Goal: Task Accomplishment & Management: Manage account settings

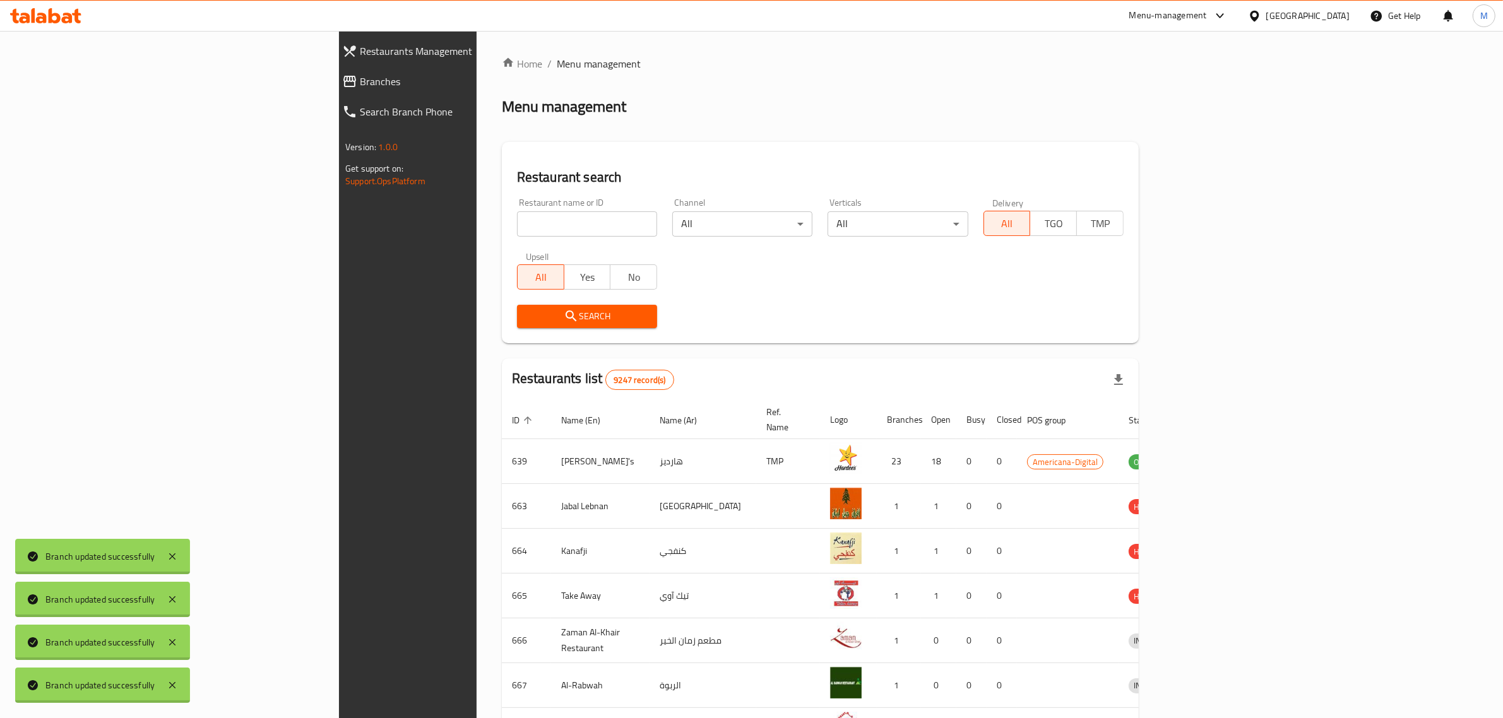
click at [517, 227] on input "search" at bounding box center [587, 223] width 140 height 25
type input "al raha"
click button "Search" at bounding box center [587, 316] width 140 height 23
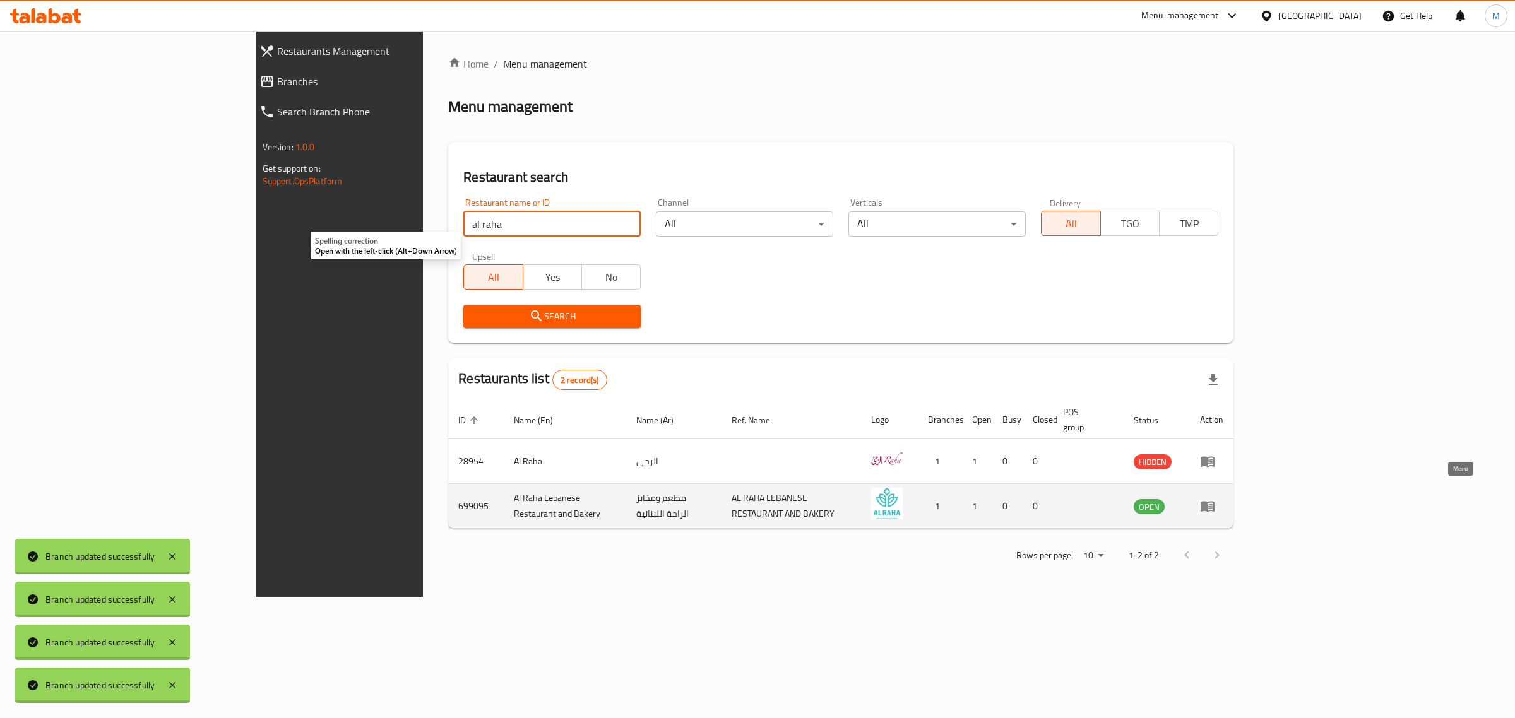
click at [1214, 502] on icon "enhanced table" at bounding box center [1207, 507] width 14 height 11
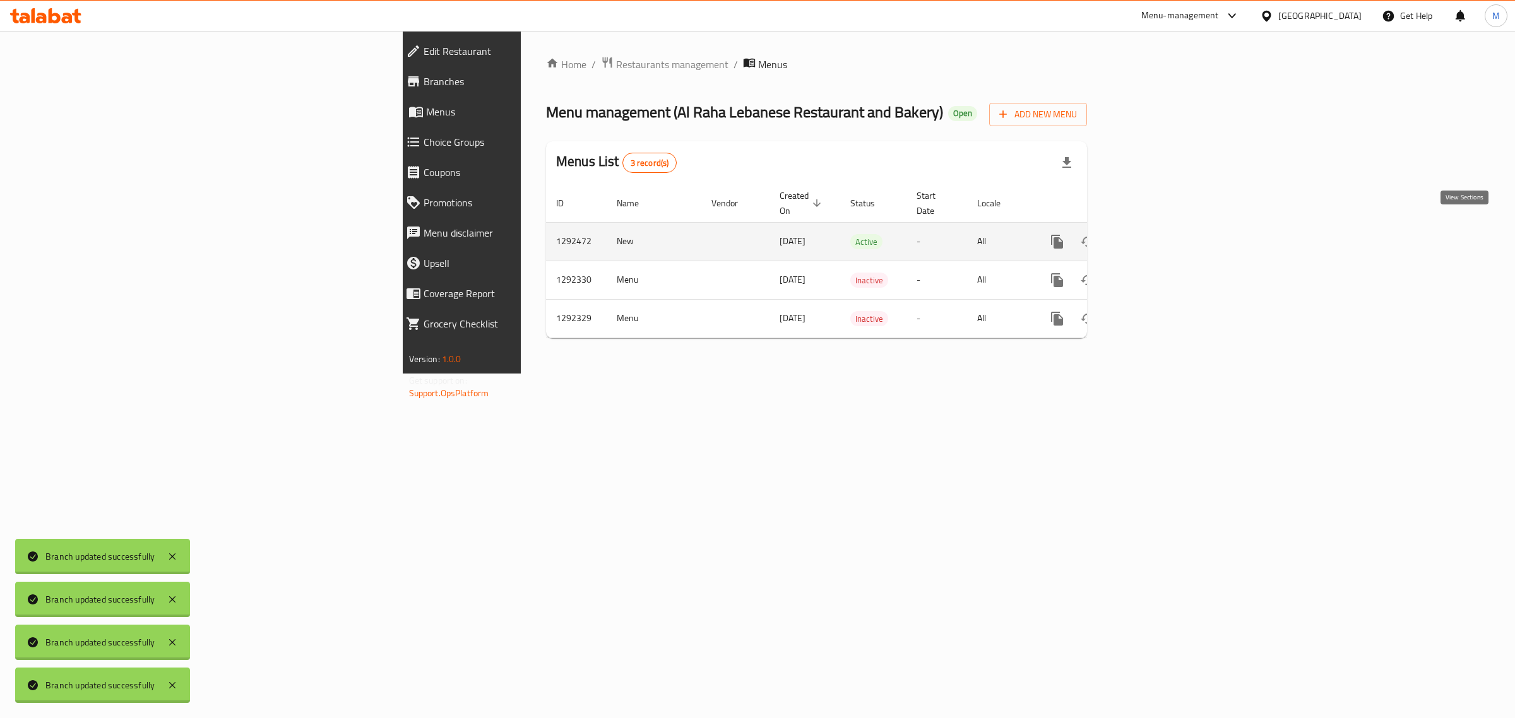
click at [1155, 234] on icon "enhanced table" at bounding box center [1147, 241] width 15 height 15
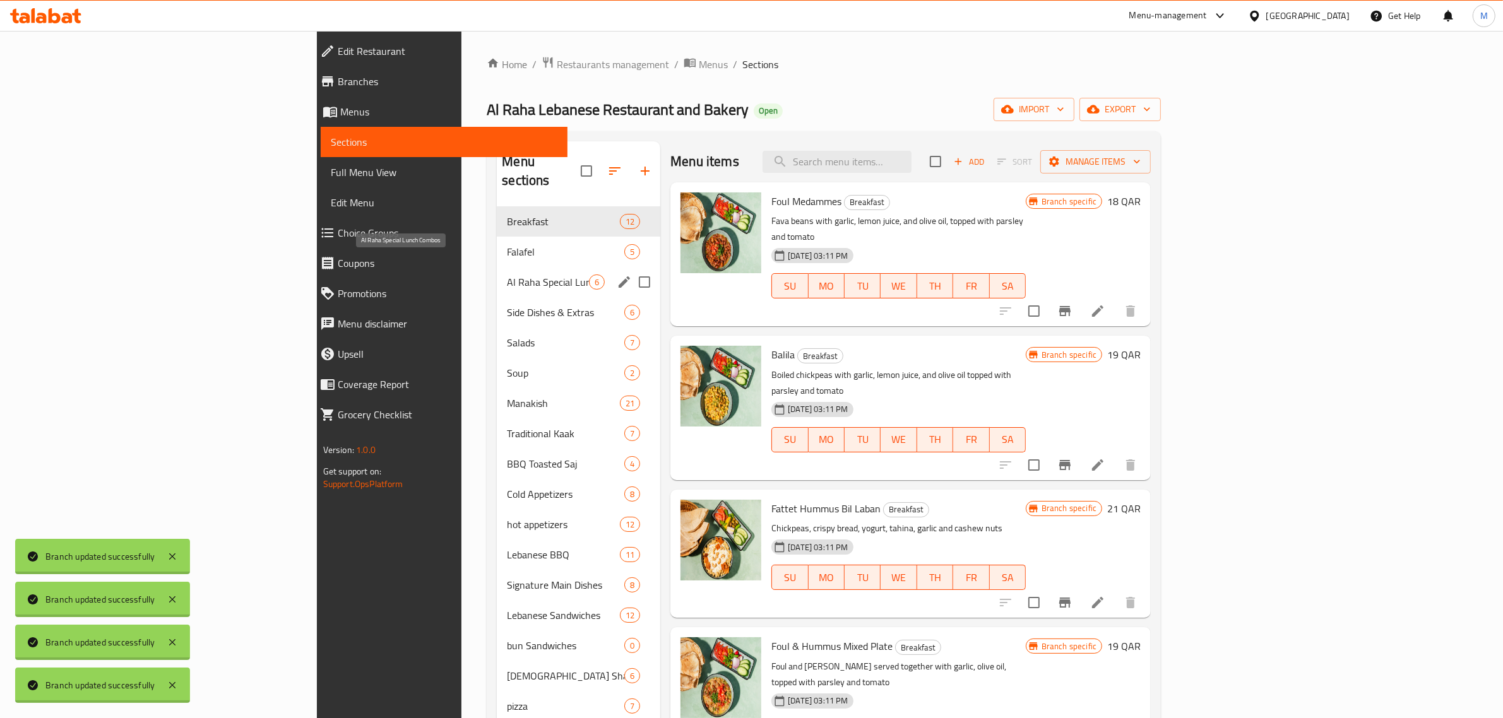
click at [507, 275] on span "Al Raha Special Lunch Combos" at bounding box center [548, 282] width 82 height 15
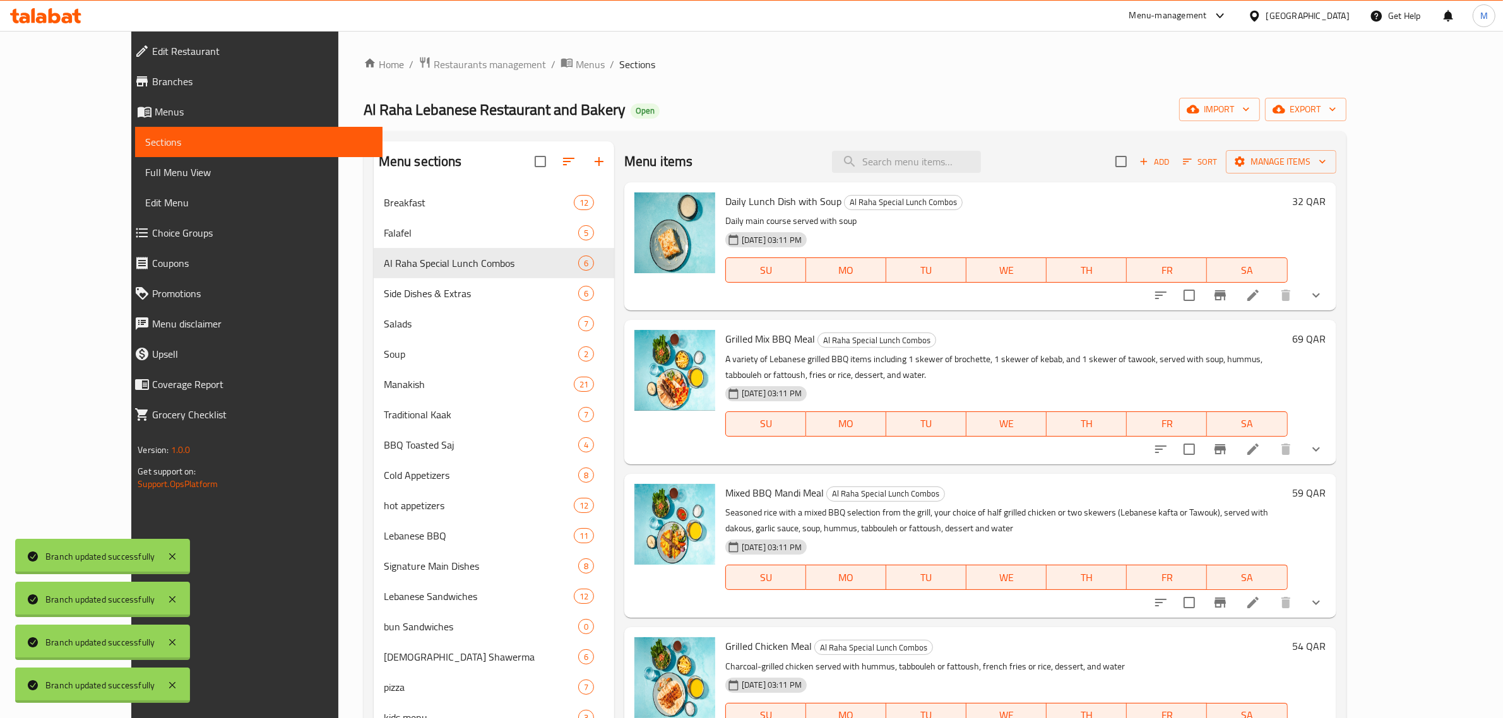
click at [1292, 228] on div "04-06-2025 03:11 PM SU MO TU WE TH FR SA" at bounding box center [1006, 261] width 572 height 68
click at [1270, 295] on li at bounding box center [1252, 295] width 35 height 23
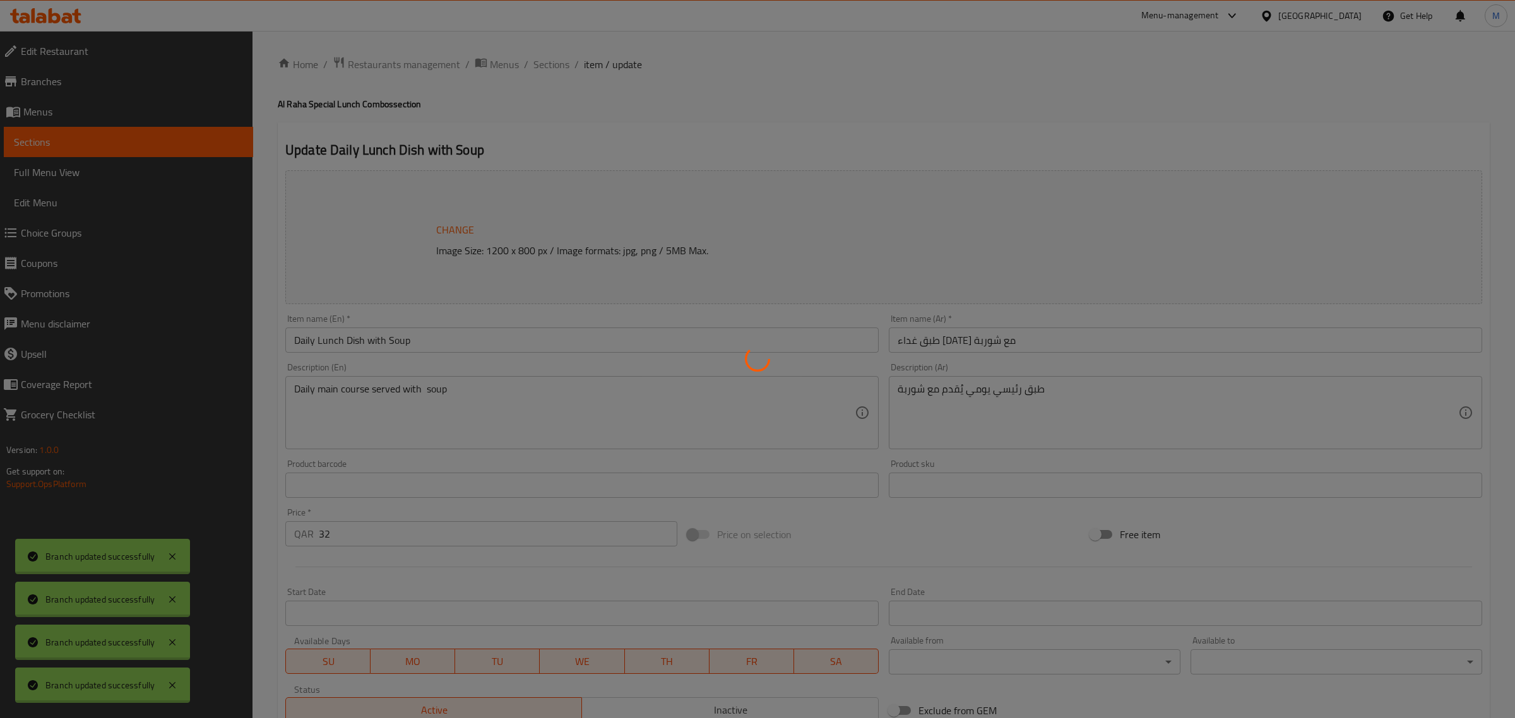
type input "اختيارك من الطبق الرئيسي"
type input "1"
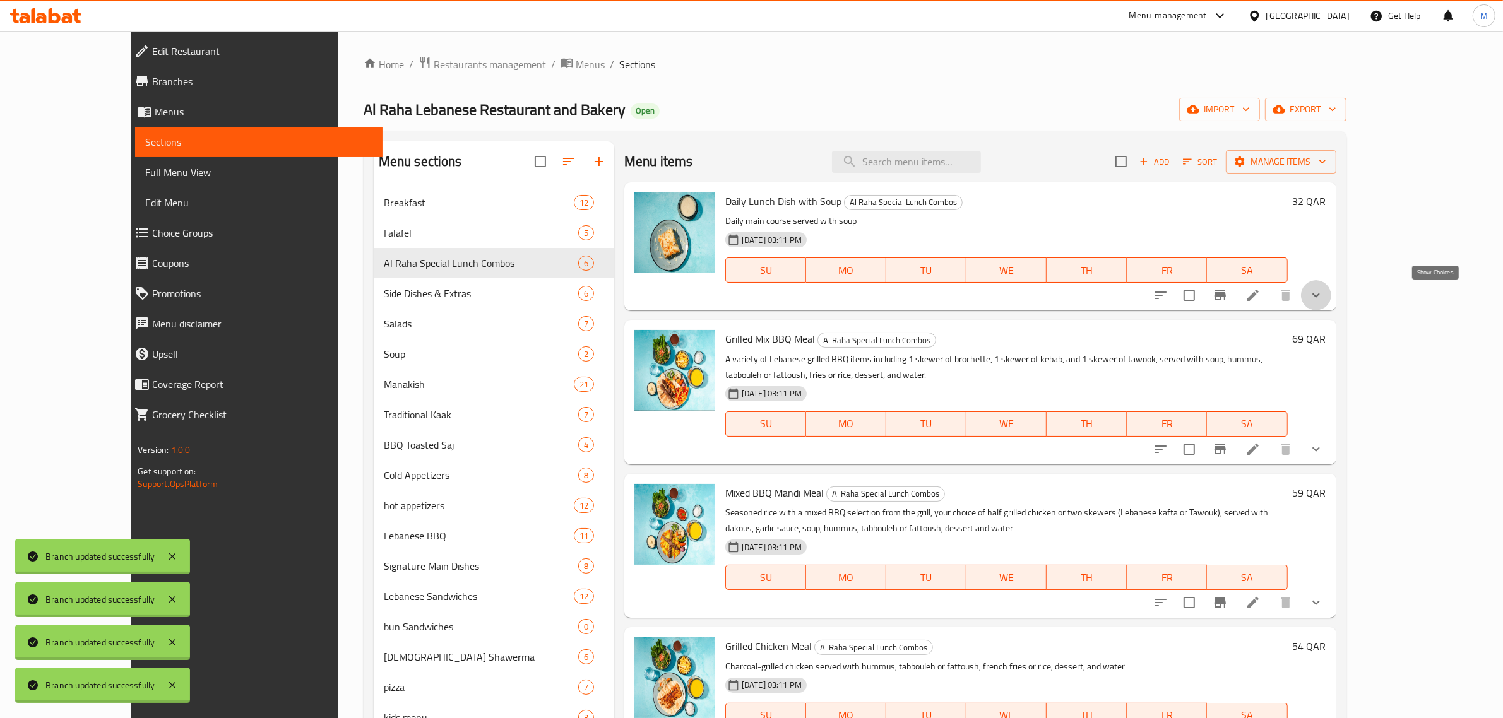
click at [1323, 298] on icon "show more" at bounding box center [1315, 295] width 15 height 15
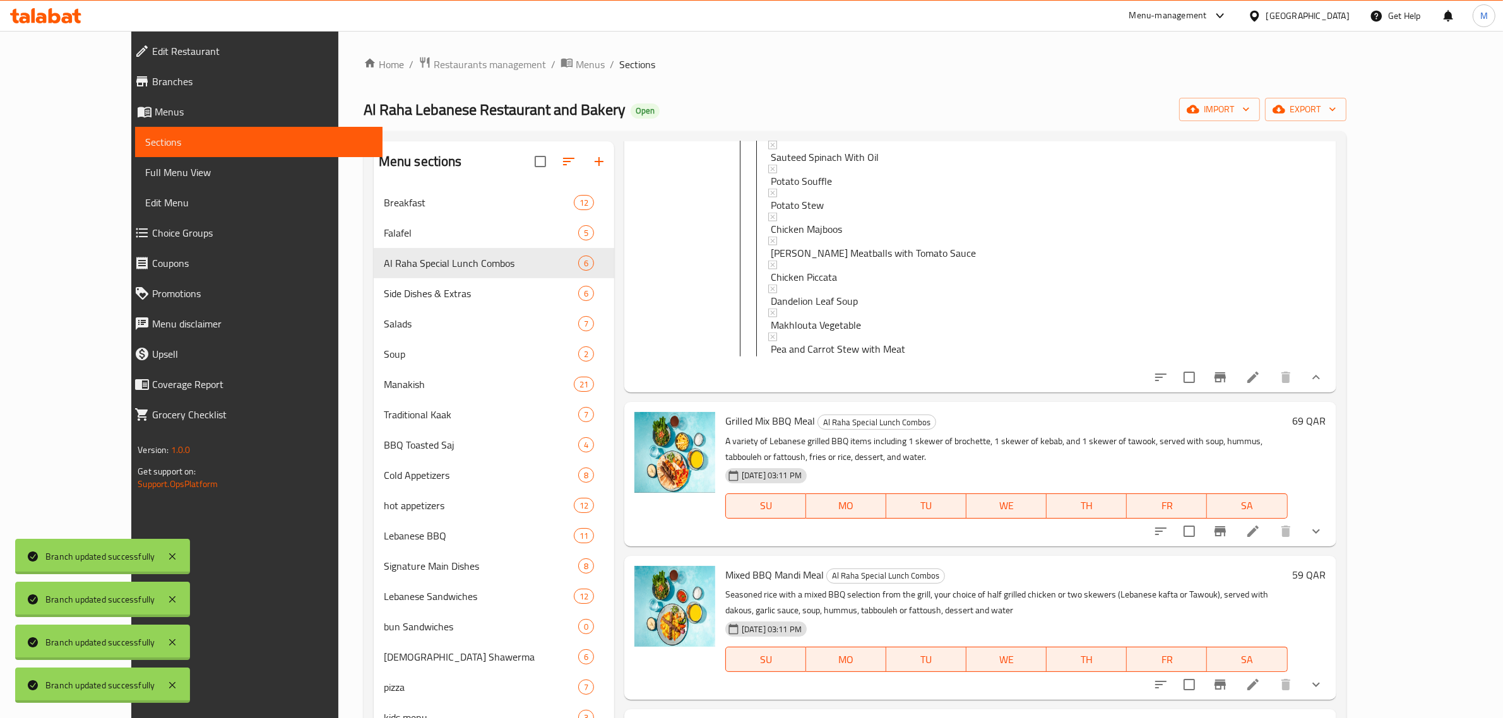
scroll to position [1549, 0]
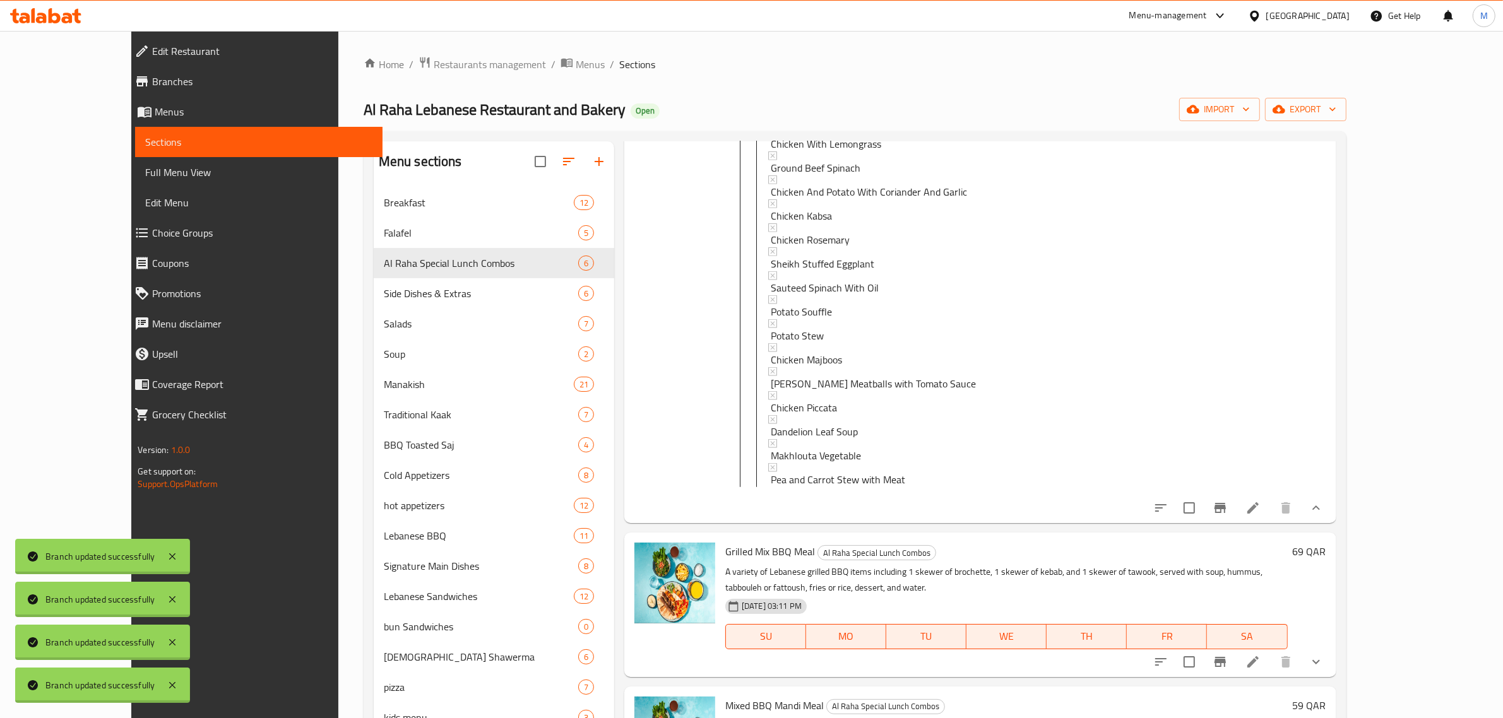
click at [152, 229] on span "Choice Groups" at bounding box center [262, 232] width 220 height 15
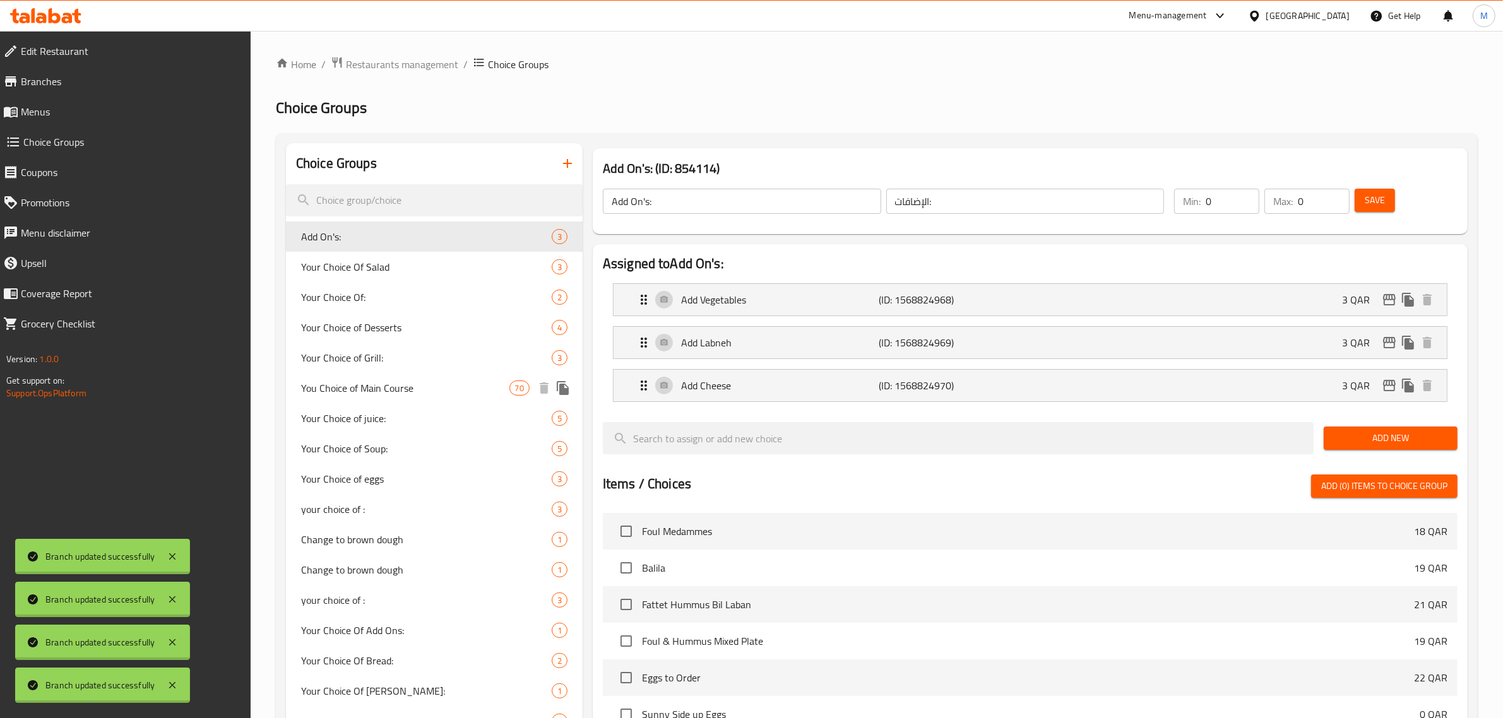
click at [416, 389] on span "You Choice of Main Course" at bounding box center [405, 388] width 208 height 15
type input "You Choice of Main Course"
type input "اختيارك من الطبق الرئيسي"
type input "1"
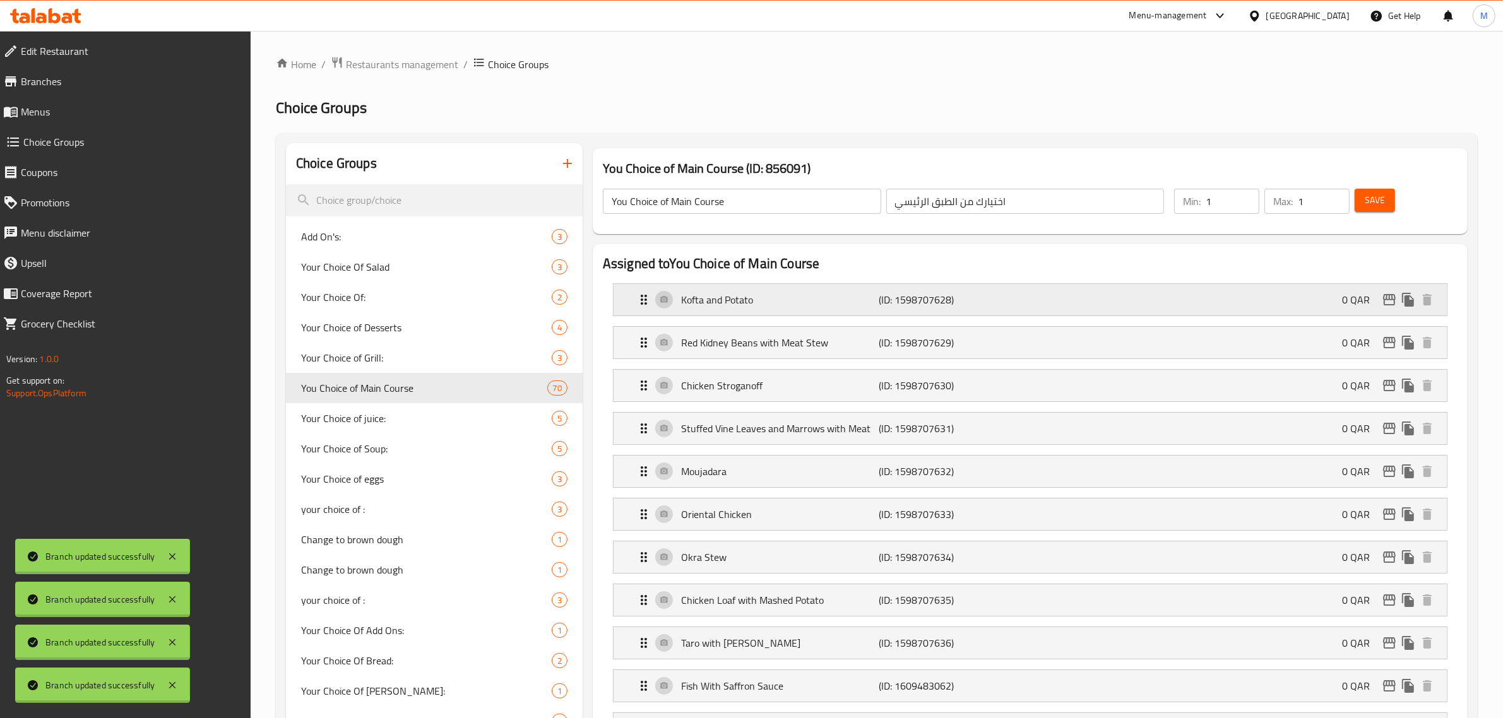
click at [995, 297] on p "(ID: 1598707628)" at bounding box center [945, 299] width 132 height 15
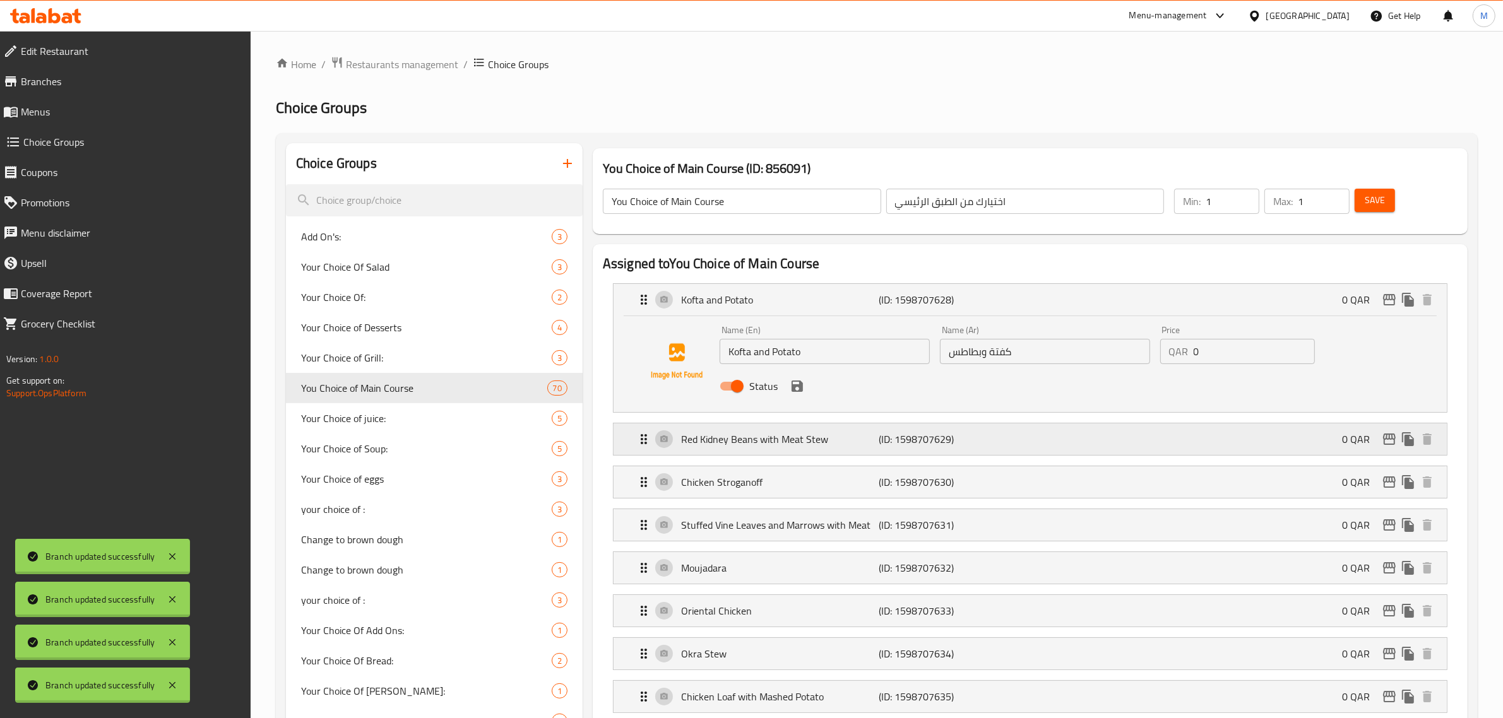
click at [1001, 435] on p "(ID: 1598707629)" at bounding box center [945, 439] width 132 height 15
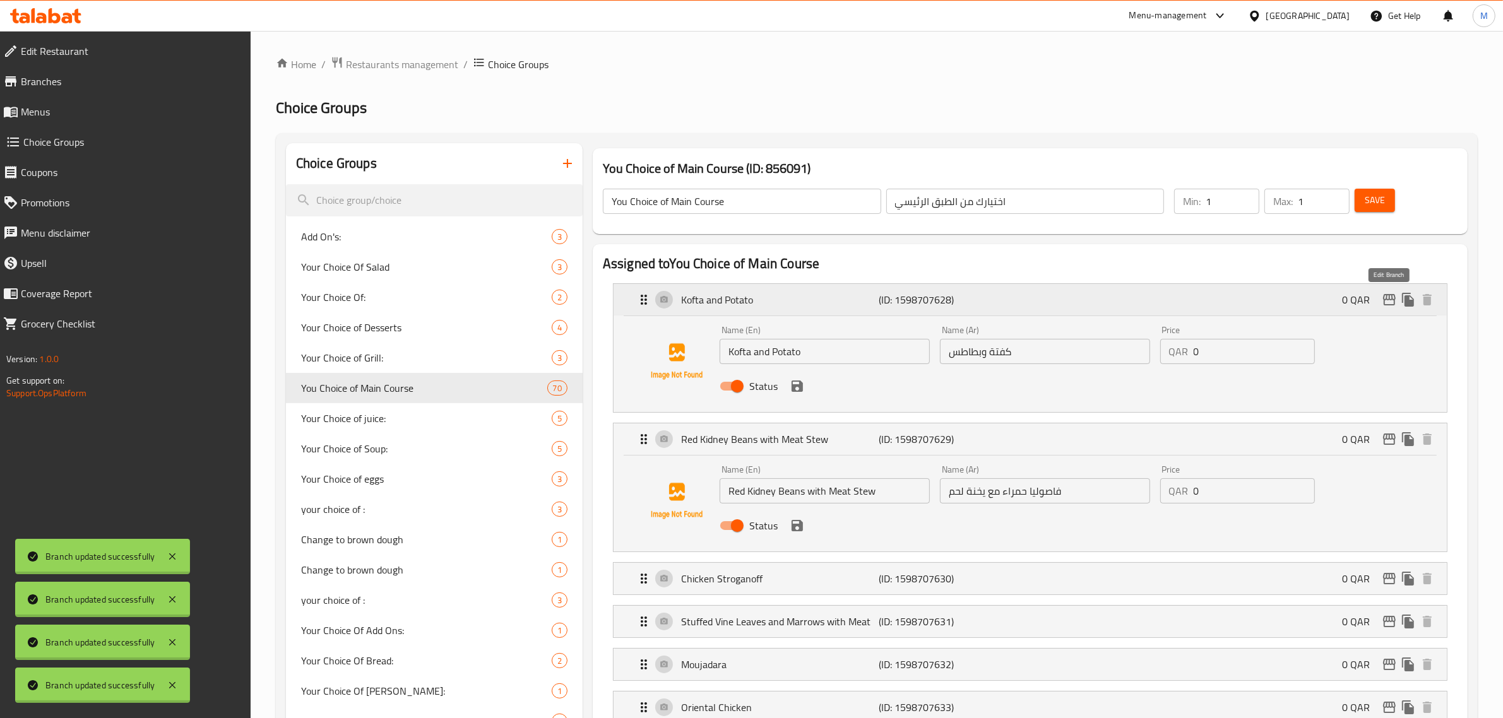
click at [1391, 302] on icon "edit" at bounding box center [1388, 299] width 15 height 15
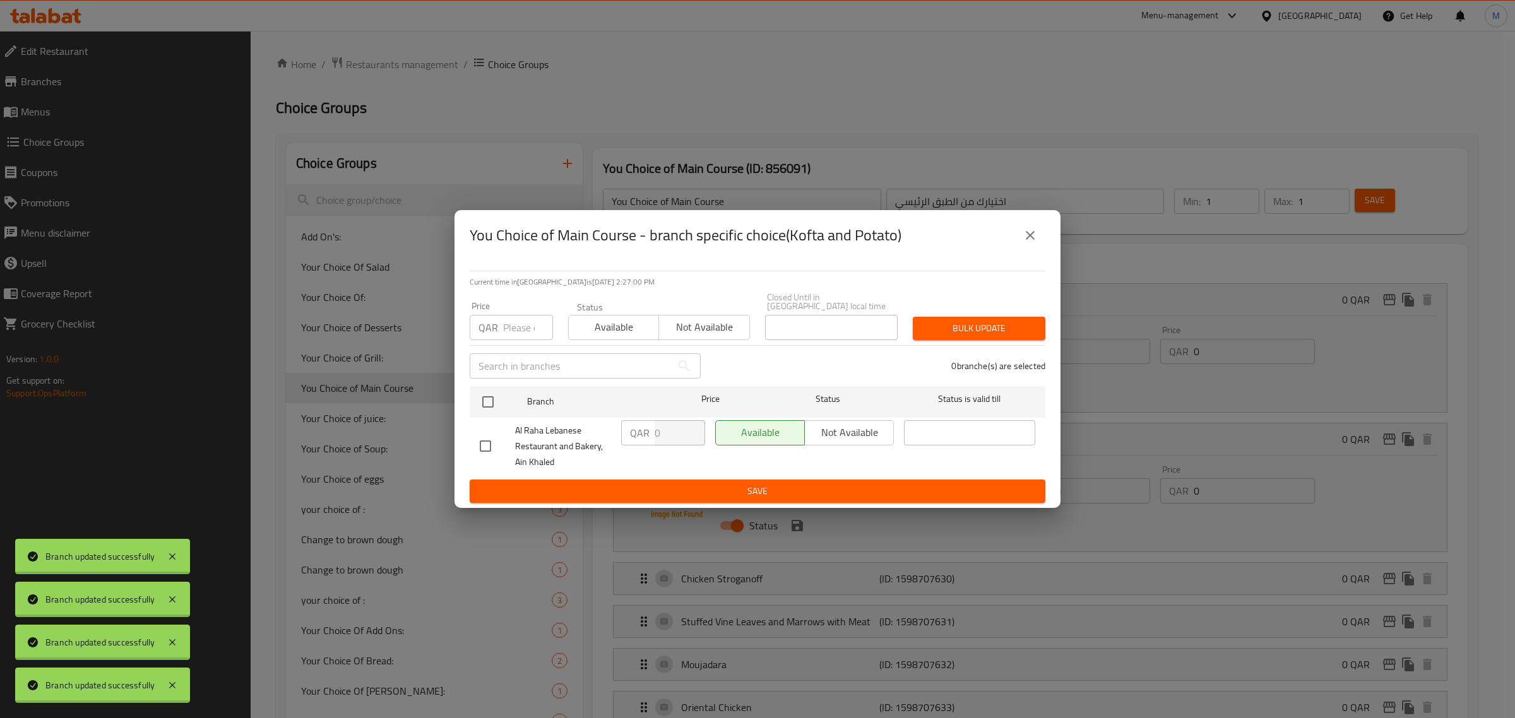
click at [1036, 241] on icon "close" at bounding box center [1029, 235] width 15 height 15
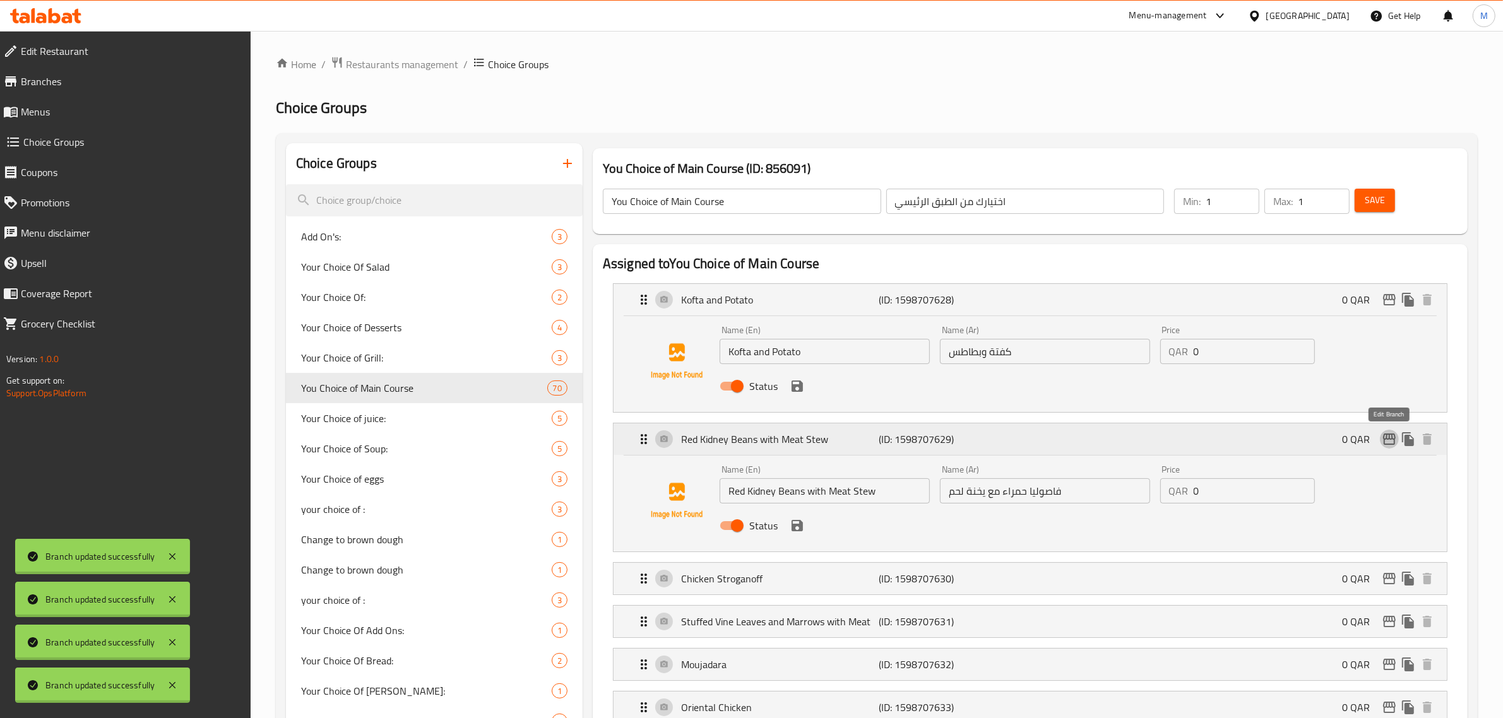
click at [1382, 437] on icon "edit" at bounding box center [1388, 439] width 15 height 15
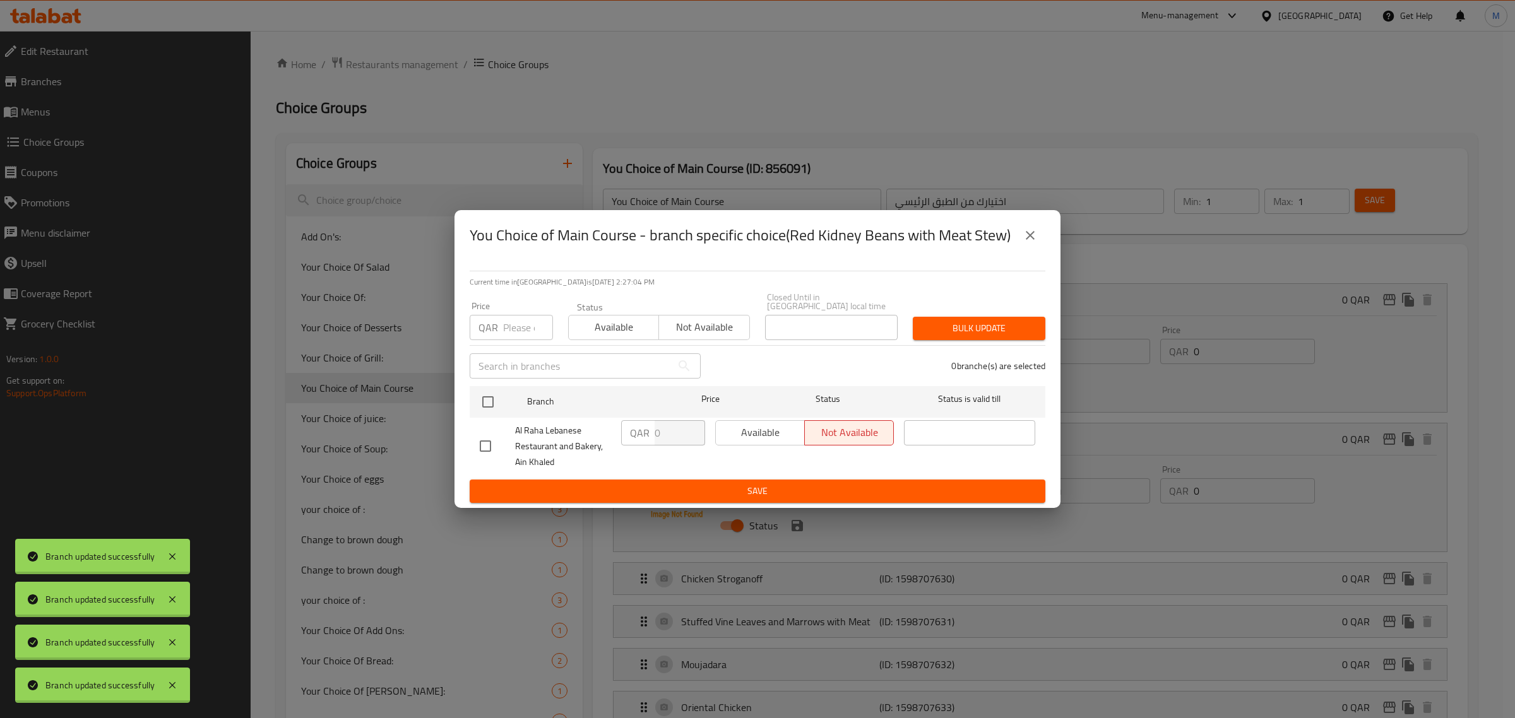
click at [767, 430] on div "Available Not available" at bounding box center [804, 432] width 179 height 25
click at [481, 396] on input "checkbox" at bounding box center [488, 402] width 27 height 27
checkbox input "true"
click at [762, 434] on span "Available" at bounding box center [760, 432] width 79 height 18
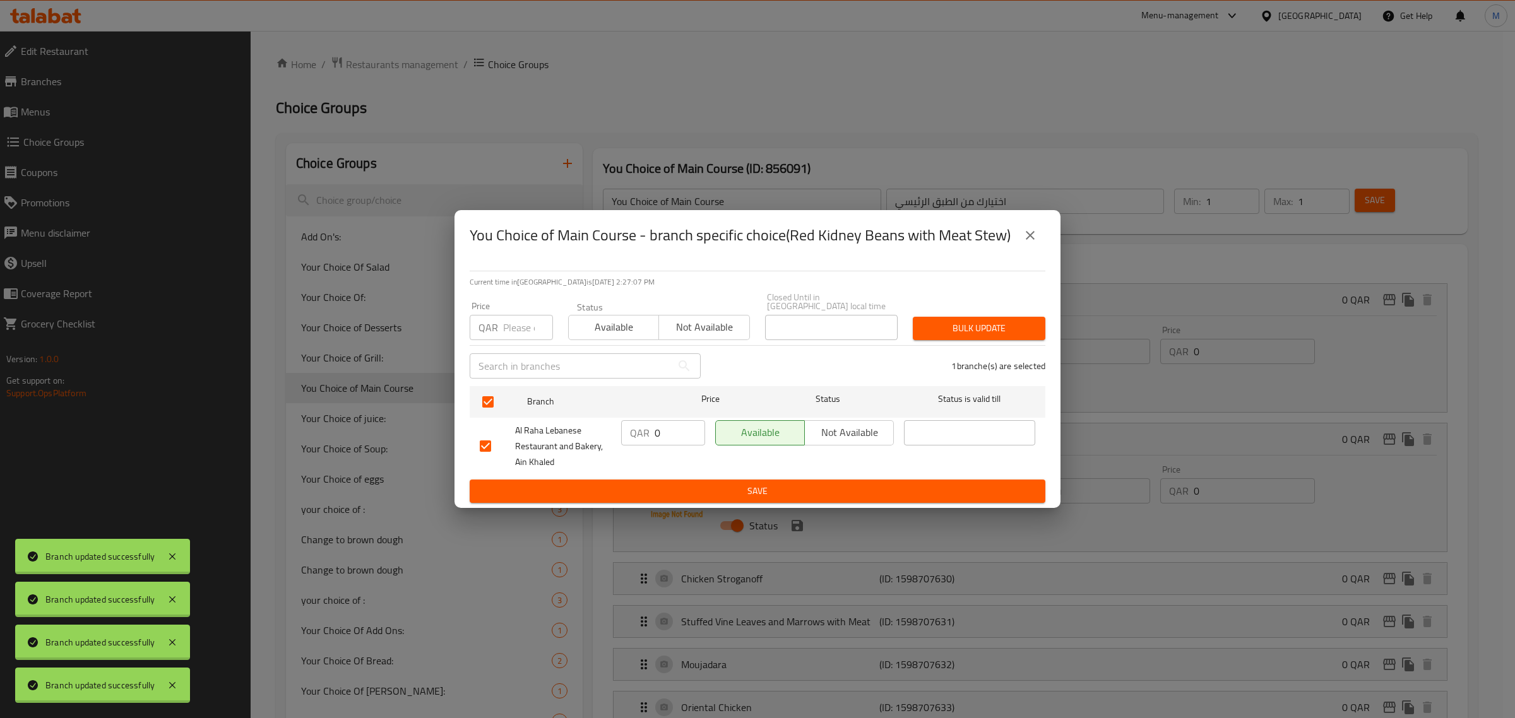
click at [798, 488] on span "Save" at bounding box center [757, 491] width 555 height 16
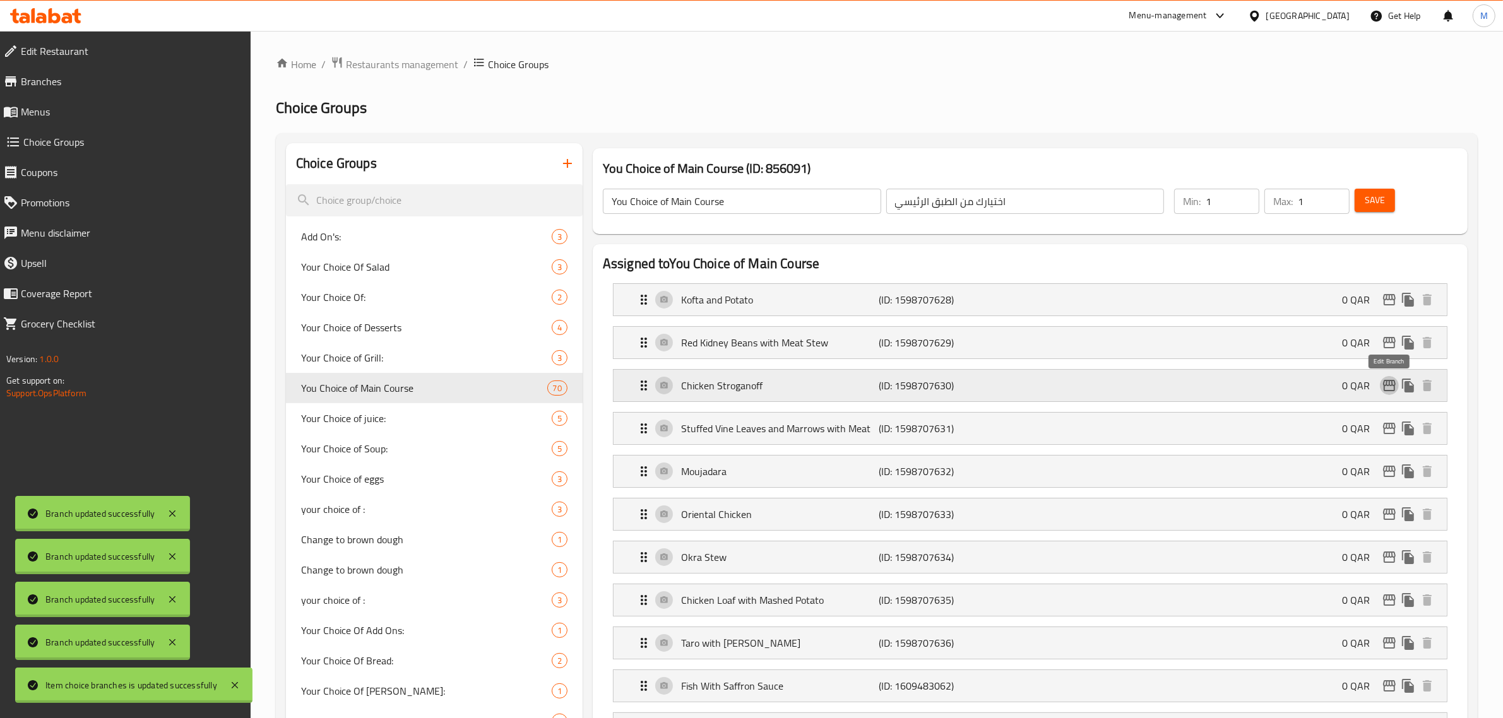
click at [1385, 386] on icon "edit" at bounding box center [1388, 385] width 15 height 15
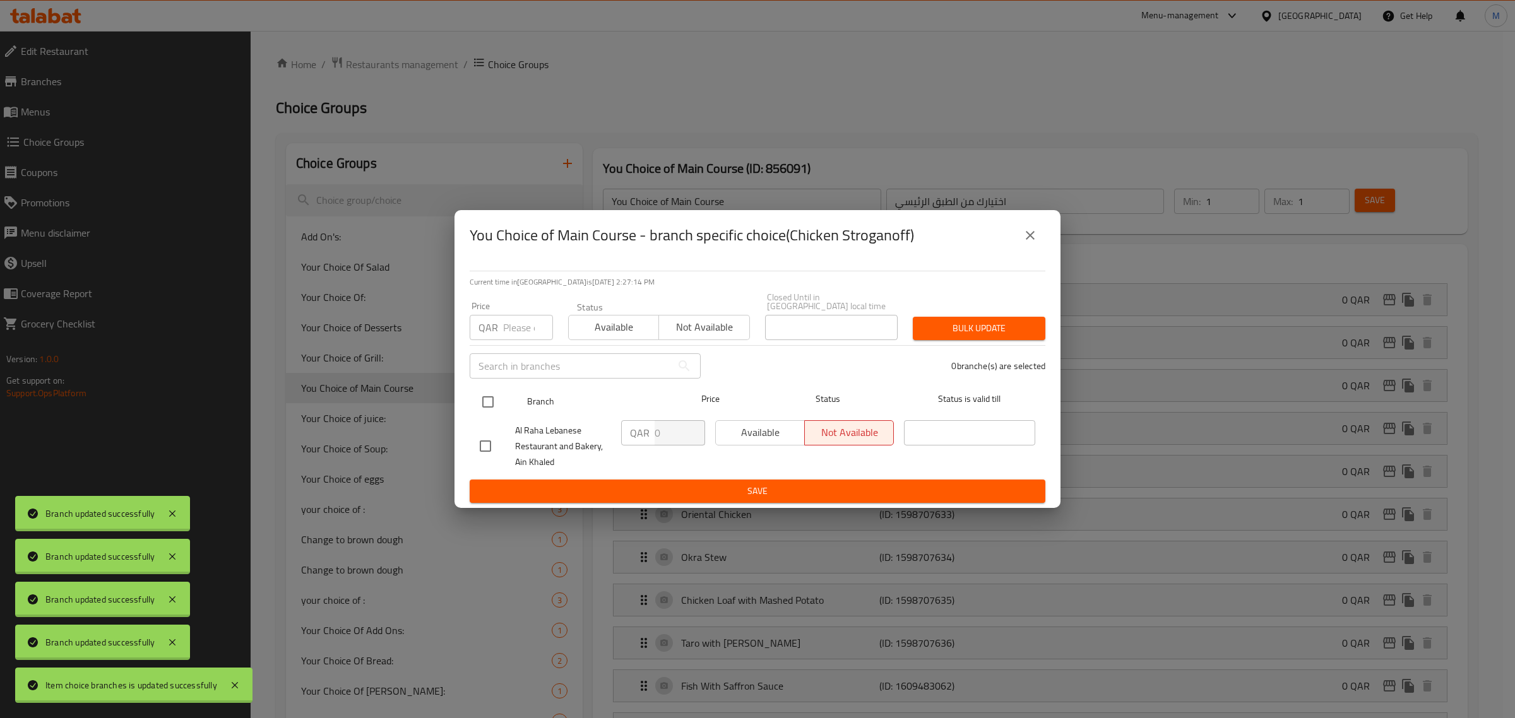
click at [478, 394] on input "checkbox" at bounding box center [488, 402] width 27 height 27
checkbox input "true"
click at [780, 431] on span "Available" at bounding box center [760, 432] width 79 height 18
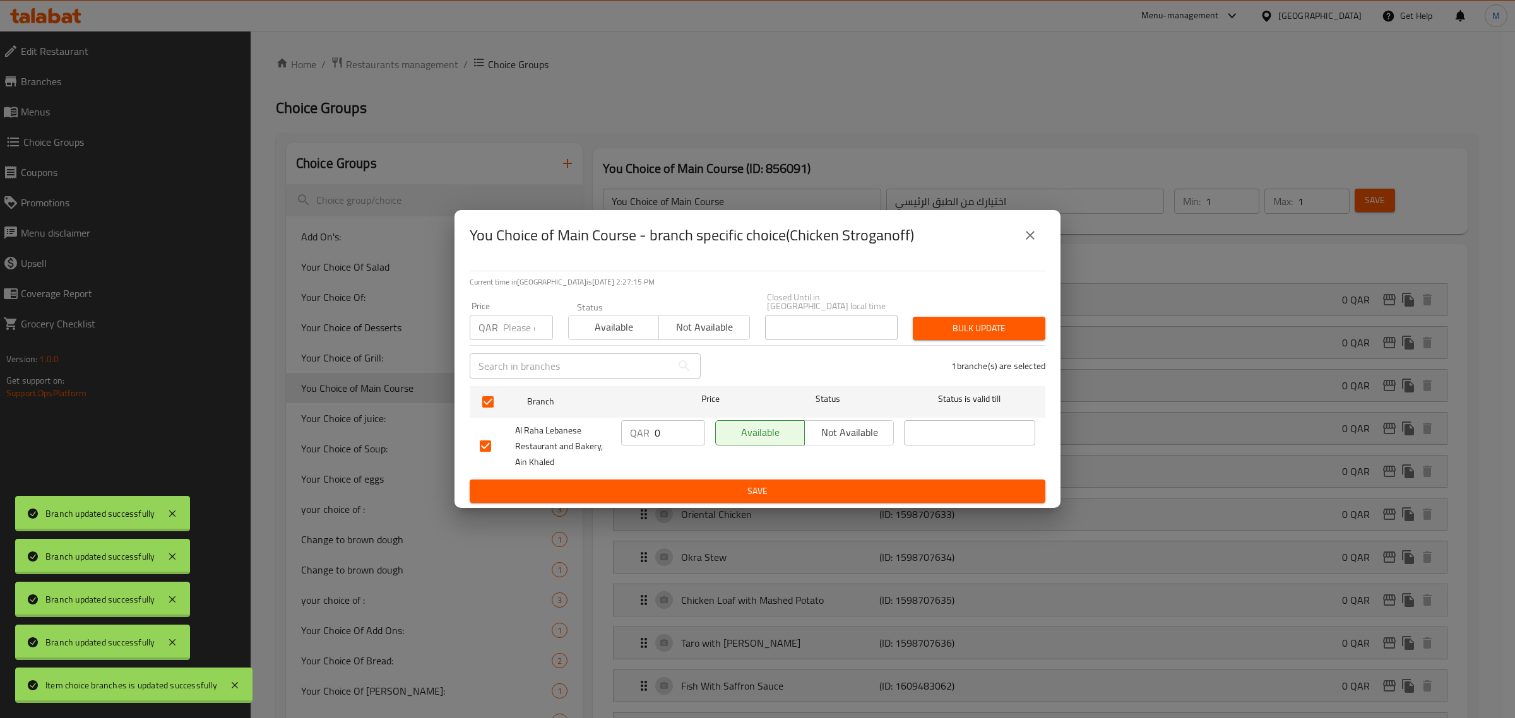
click at [781, 483] on span "Save" at bounding box center [757, 491] width 555 height 16
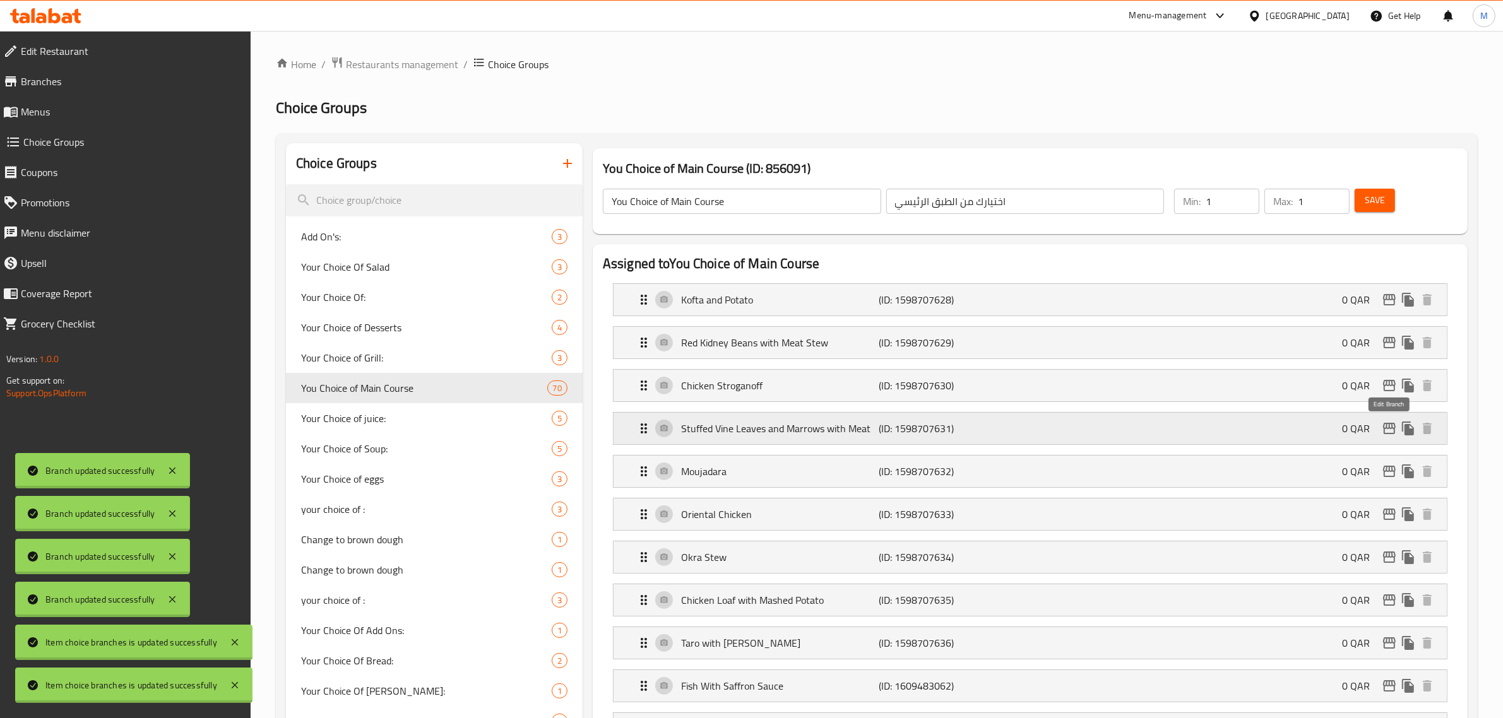
click at [1388, 432] on icon "edit" at bounding box center [1388, 428] width 15 height 15
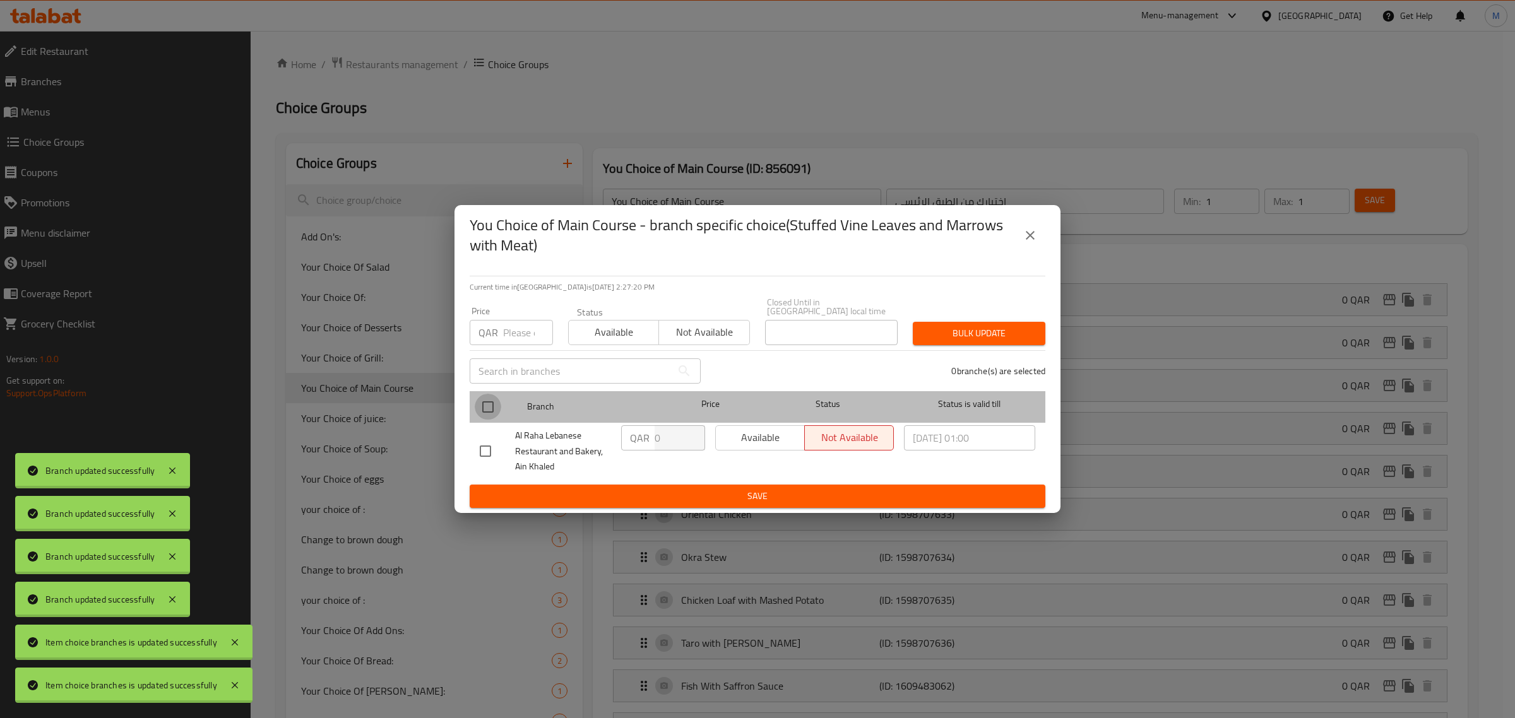
click at [492, 399] on input "checkbox" at bounding box center [488, 407] width 27 height 27
checkbox input "true"
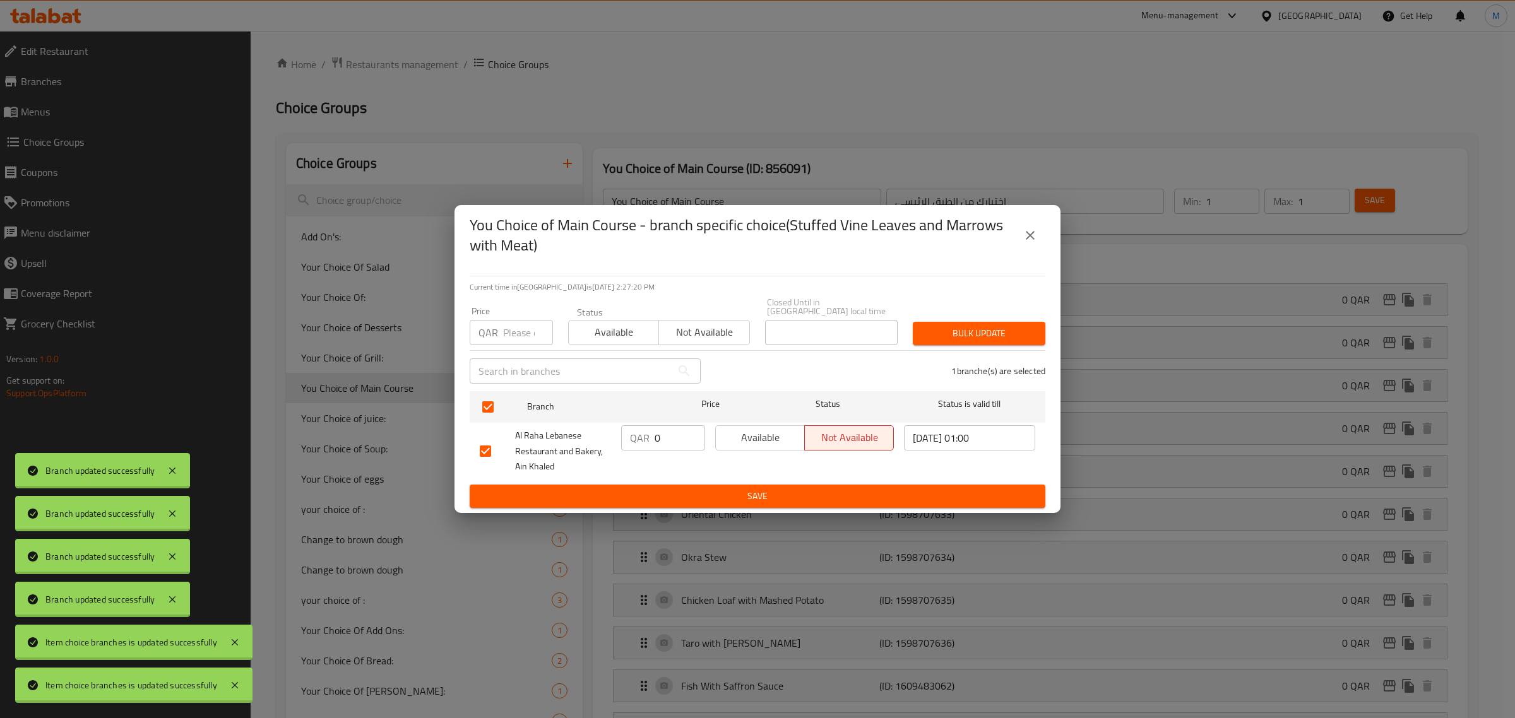
drag, startPoint x: 748, startPoint y: 429, endPoint x: 768, endPoint y: 432, distance: 19.8
click at [748, 430] on span "Available" at bounding box center [760, 437] width 79 height 18
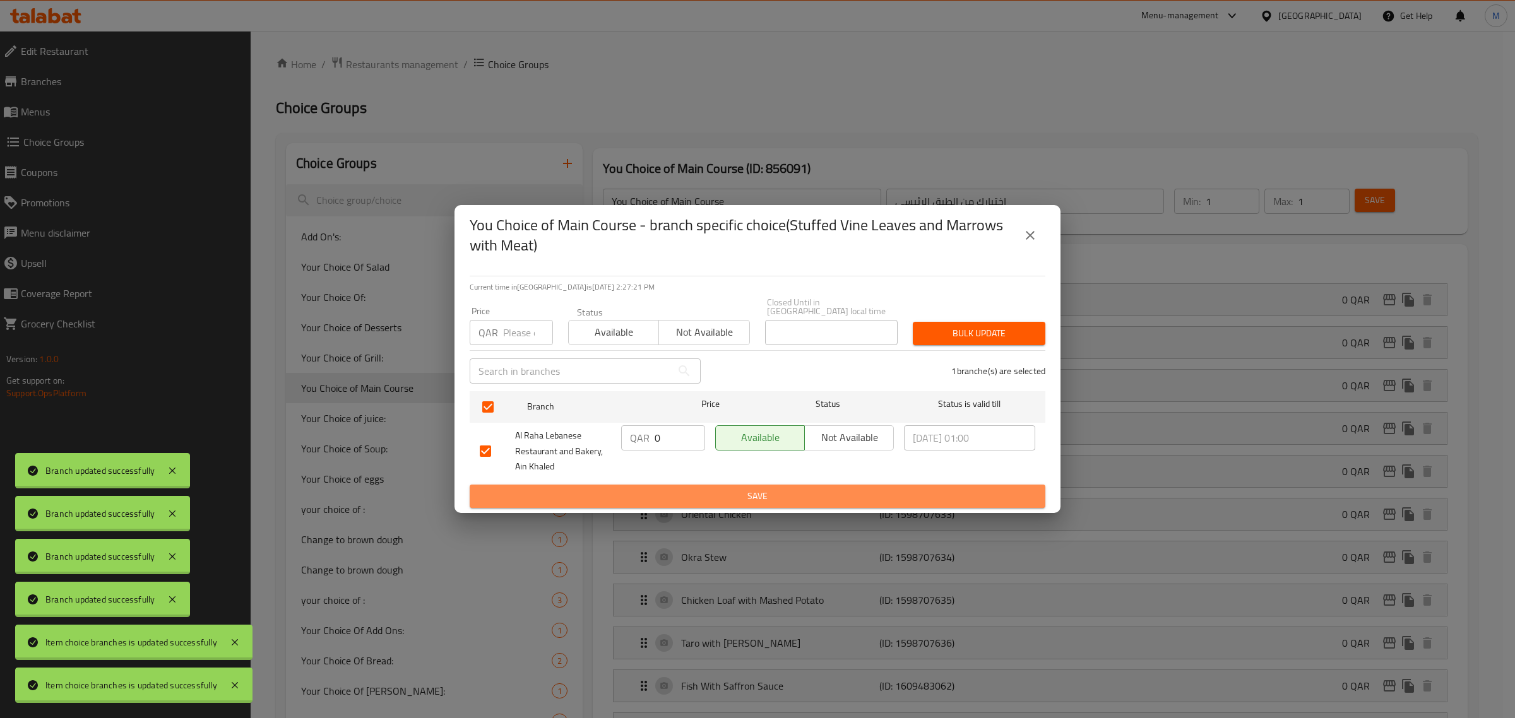
click at [840, 490] on span "Save" at bounding box center [757, 496] width 555 height 16
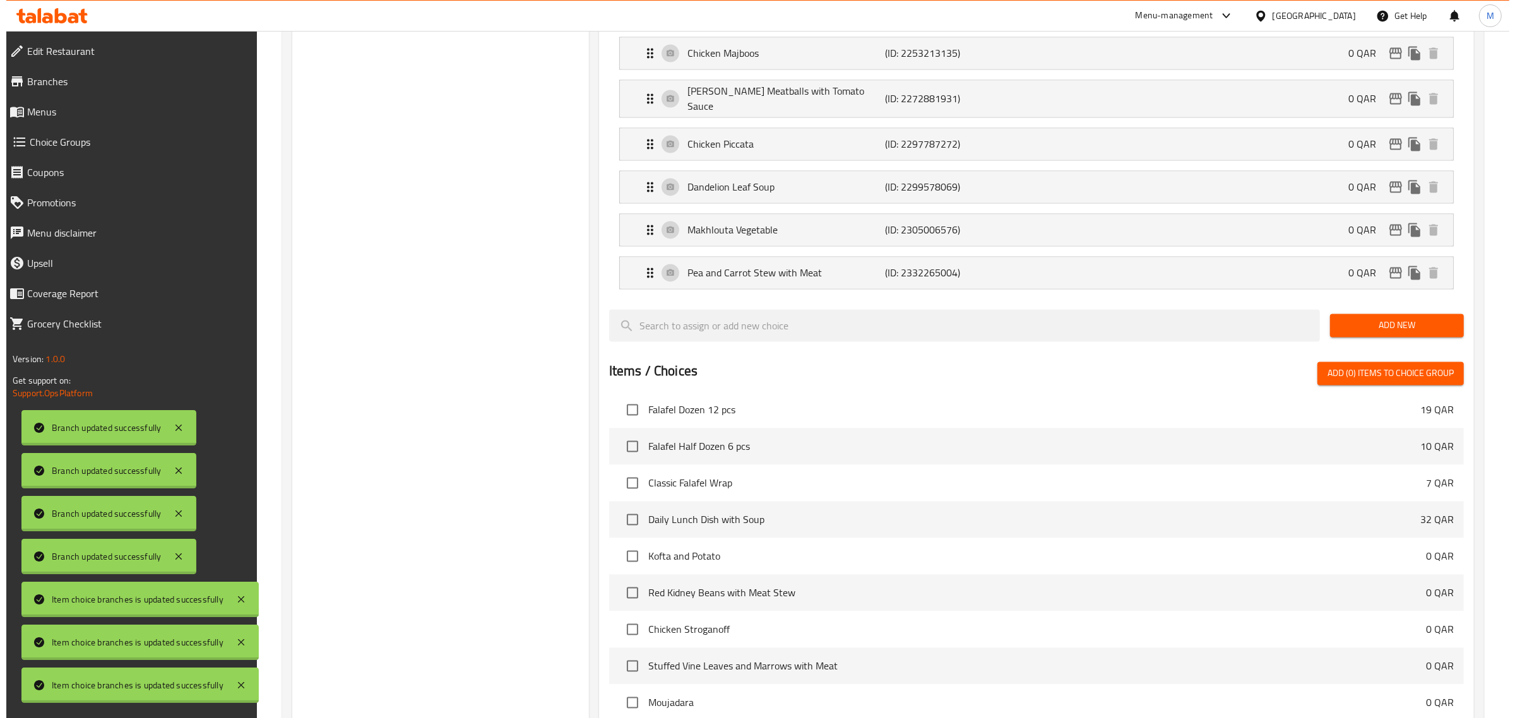
scroll to position [394, 0]
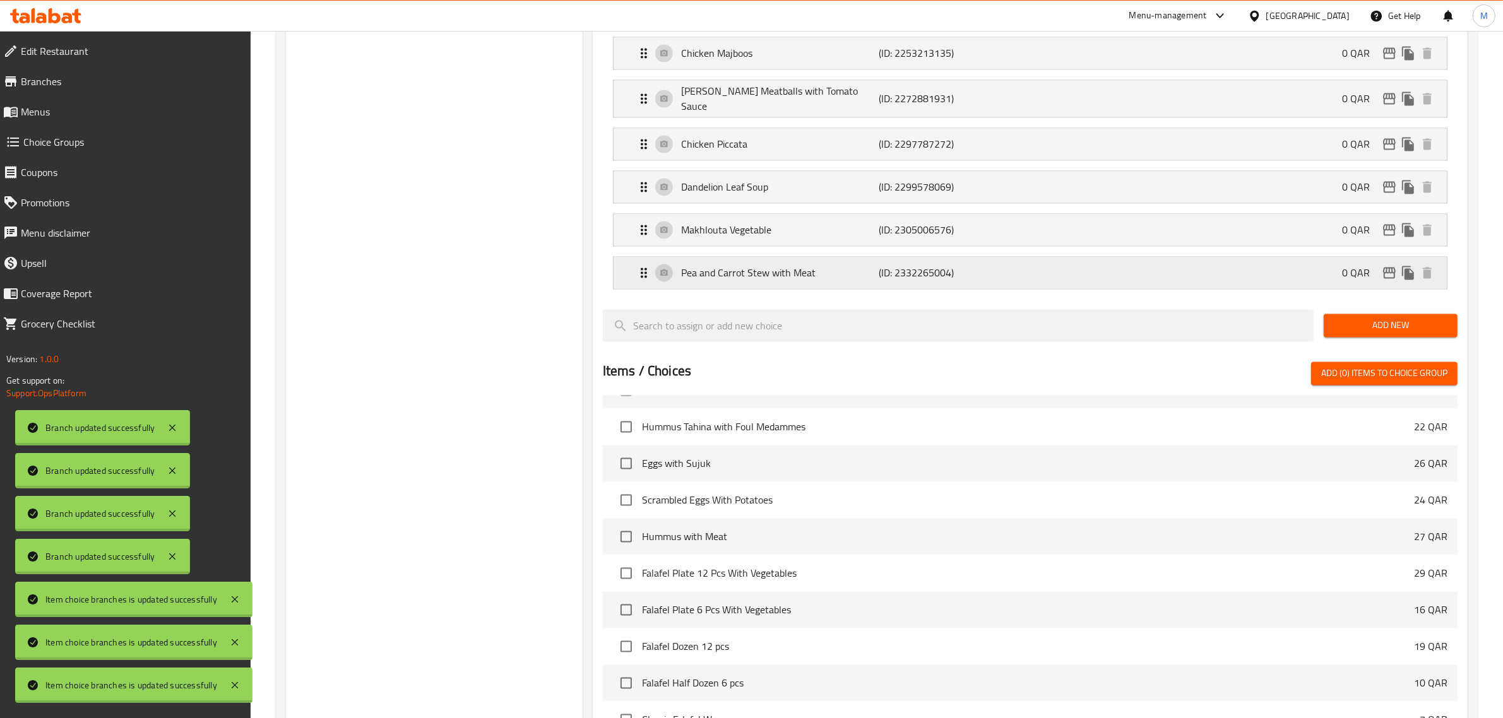
click at [991, 289] on div "Pea and Carrot Stew with Meat (ID: 2332265004) 0 QAR" at bounding box center [1033, 273] width 795 height 32
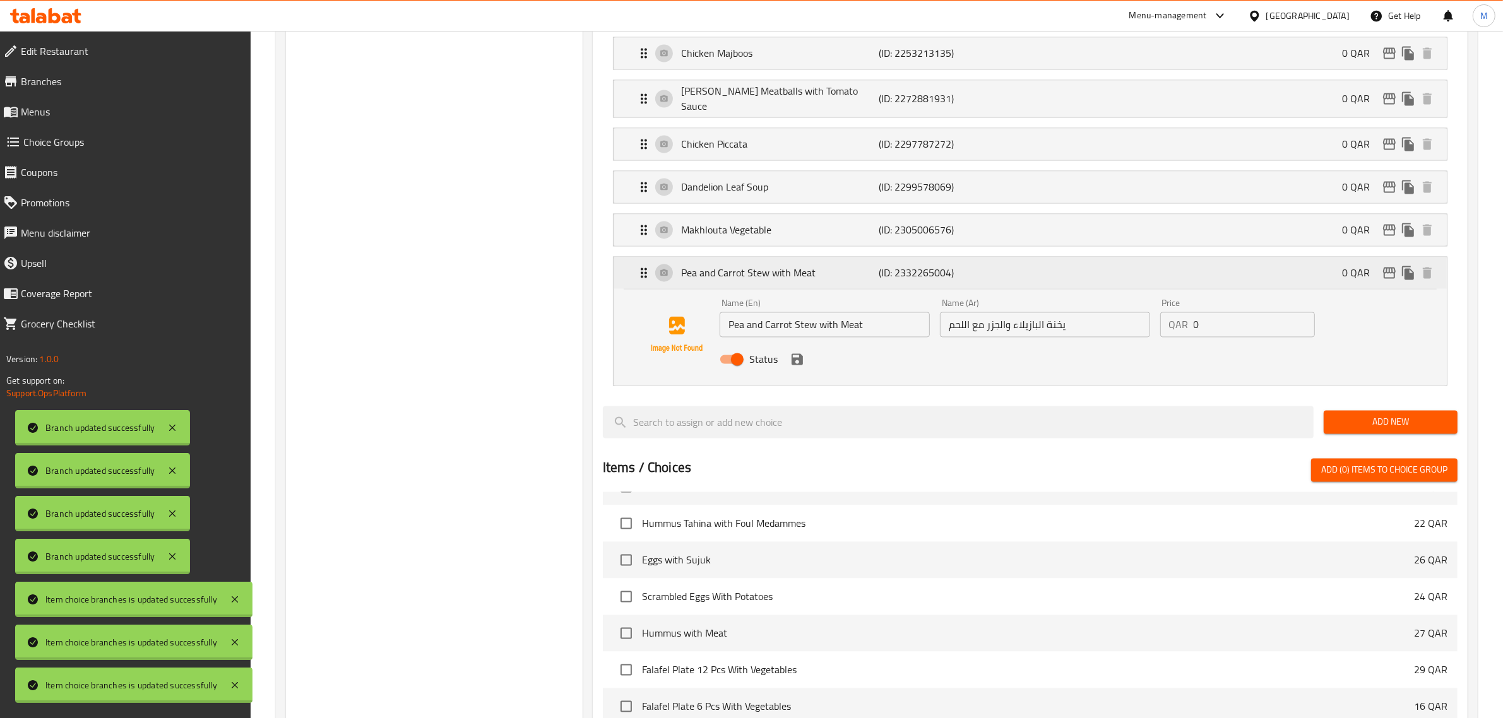
click at [1384, 281] on icon "edit" at bounding box center [1388, 273] width 15 height 15
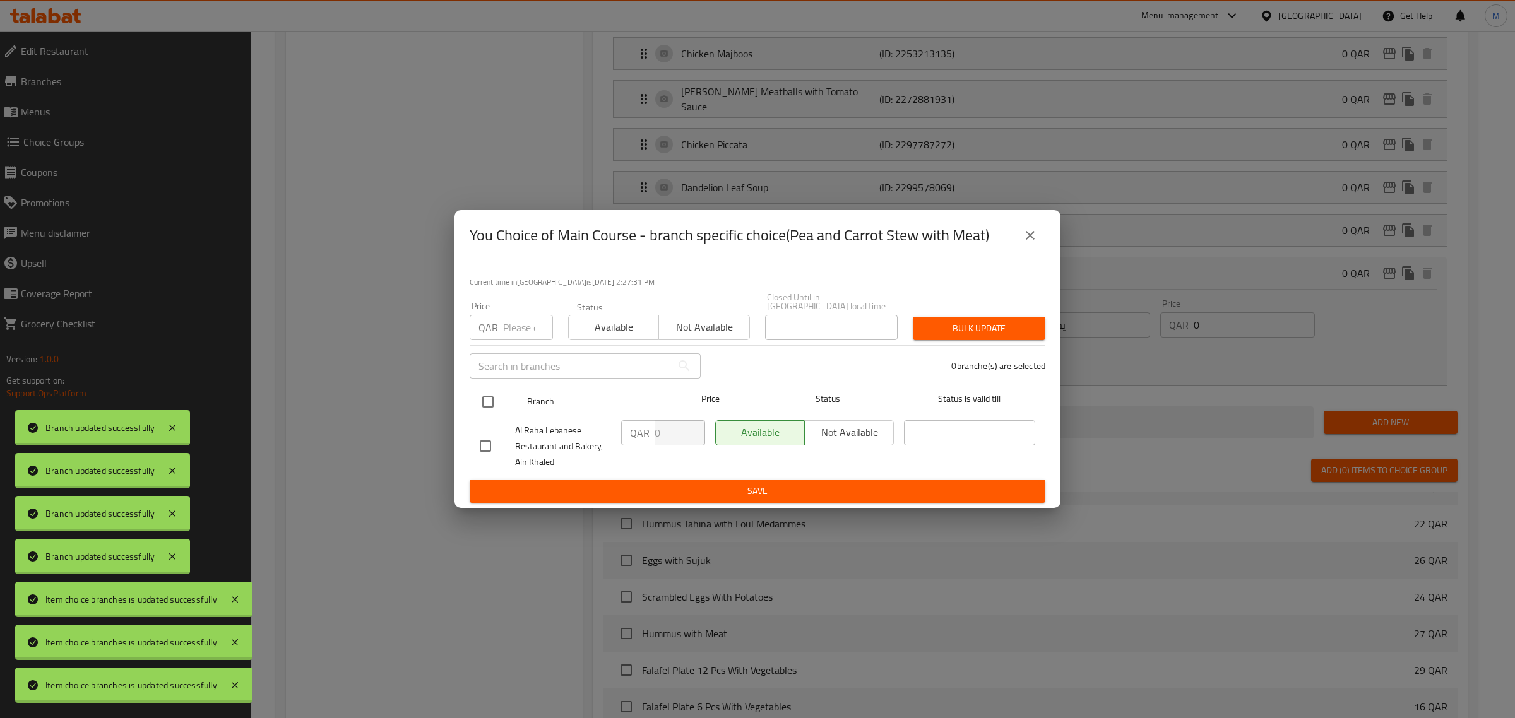
click at [495, 396] on input "checkbox" at bounding box center [488, 402] width 27 height 27
checkbox input "true"
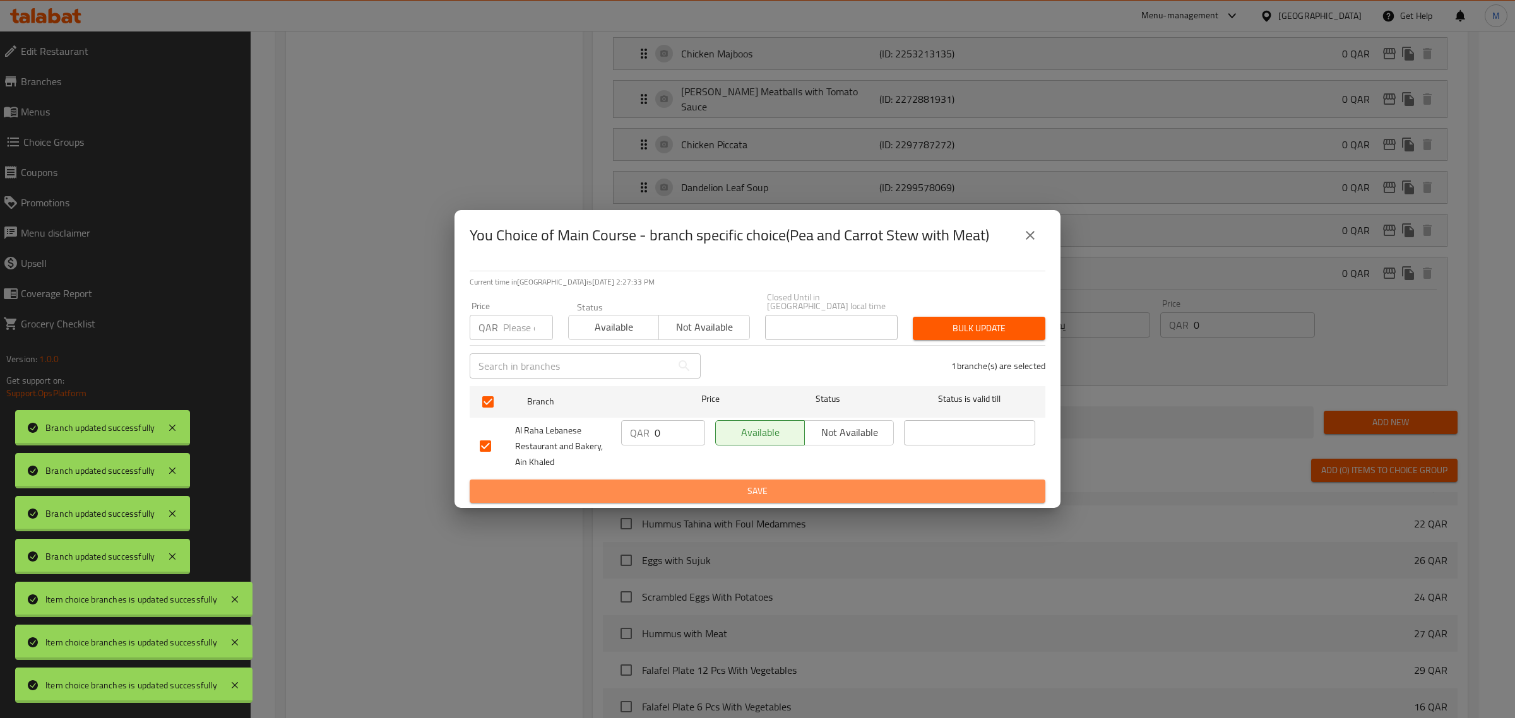
click at [880, 483] on span "Save" at bounding box center [757, 491] width 555 height 16
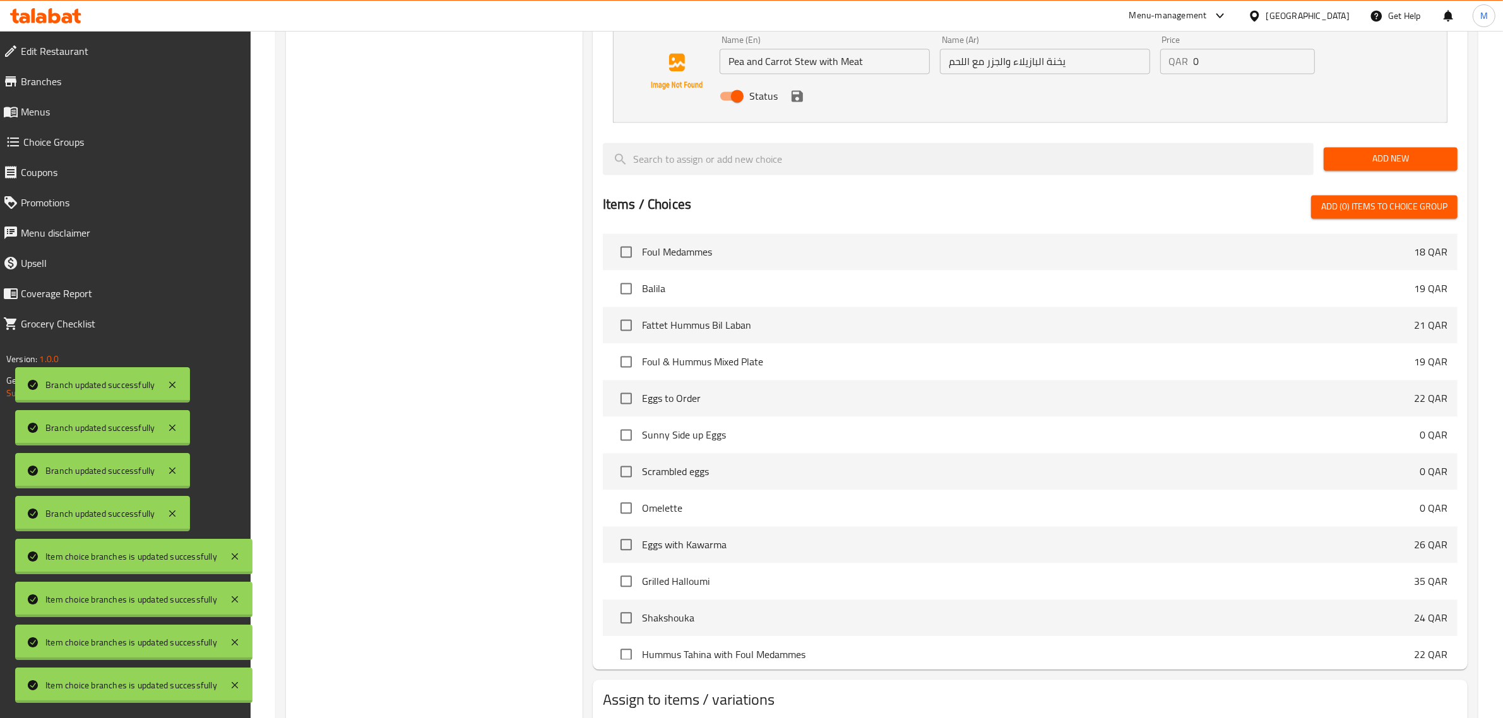
scroll to position [3037, 0]
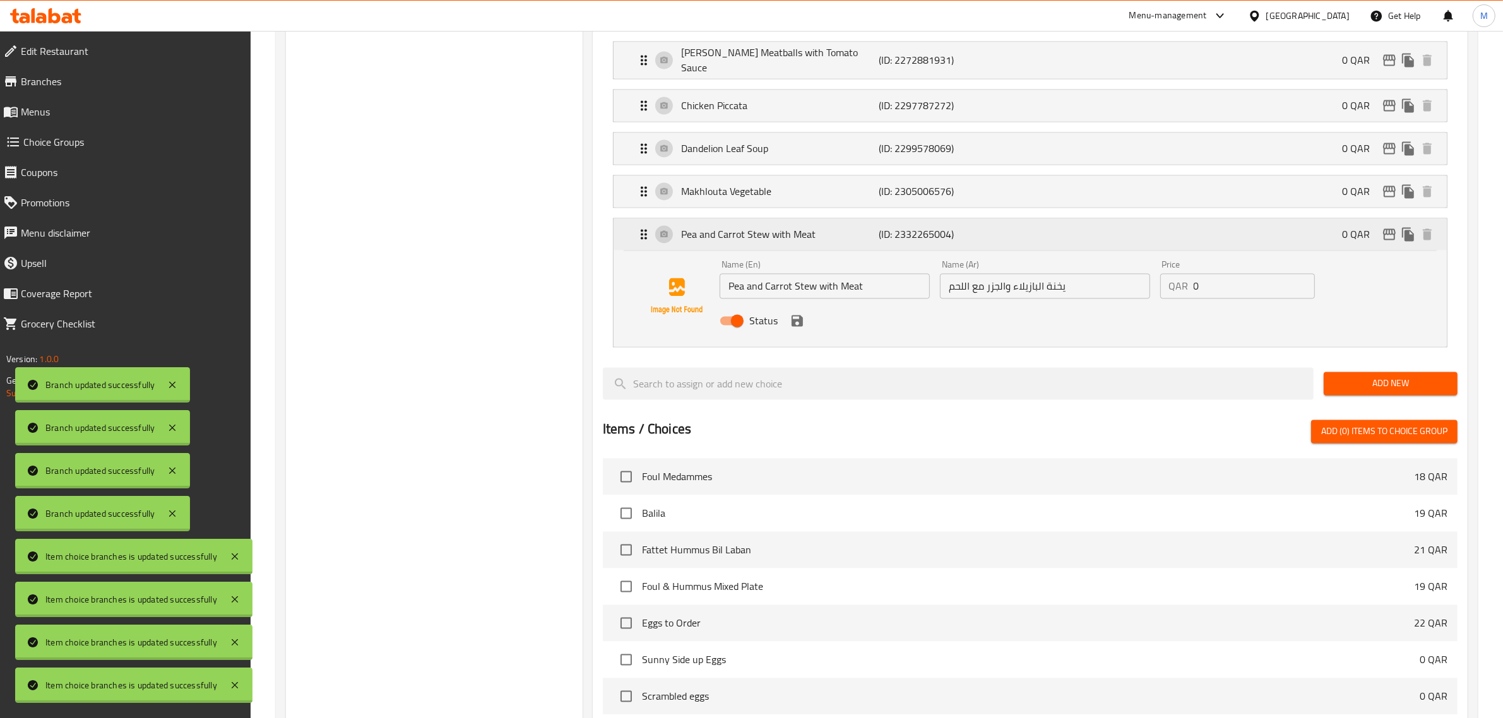
click at [1368, 242] on p "0 QAR" at bounding box center [1361, 234] width 38 height 15
click at [729, 329] on input "Status" at bounding box center [737, 321] width 72 height 24
click at [731, 331] on input "Status" at bounding box center [724, 321] width 72 height 24
checkbox input "true"
click at [718, 279] on div "Name (En) Pea and Carrot Stew with Meat Name (En)" at bounding box center [824, 279] width 220 height 49
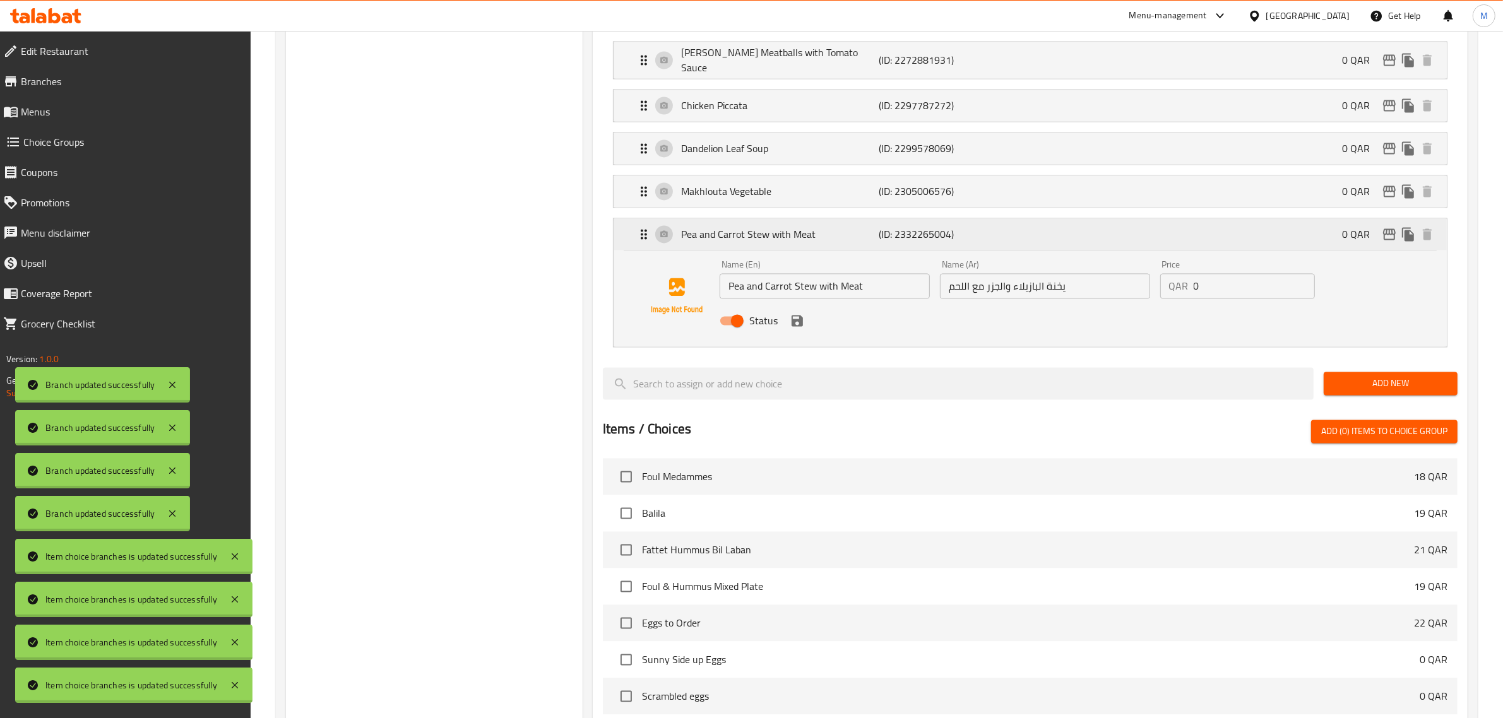
click at [1398, 239] on div "0 QAR" at bounding box center [1389, 234] width 95 height 19
click at [1383, 242] on icon "edit" at bounding box center [1388, 234] width 15 height 15
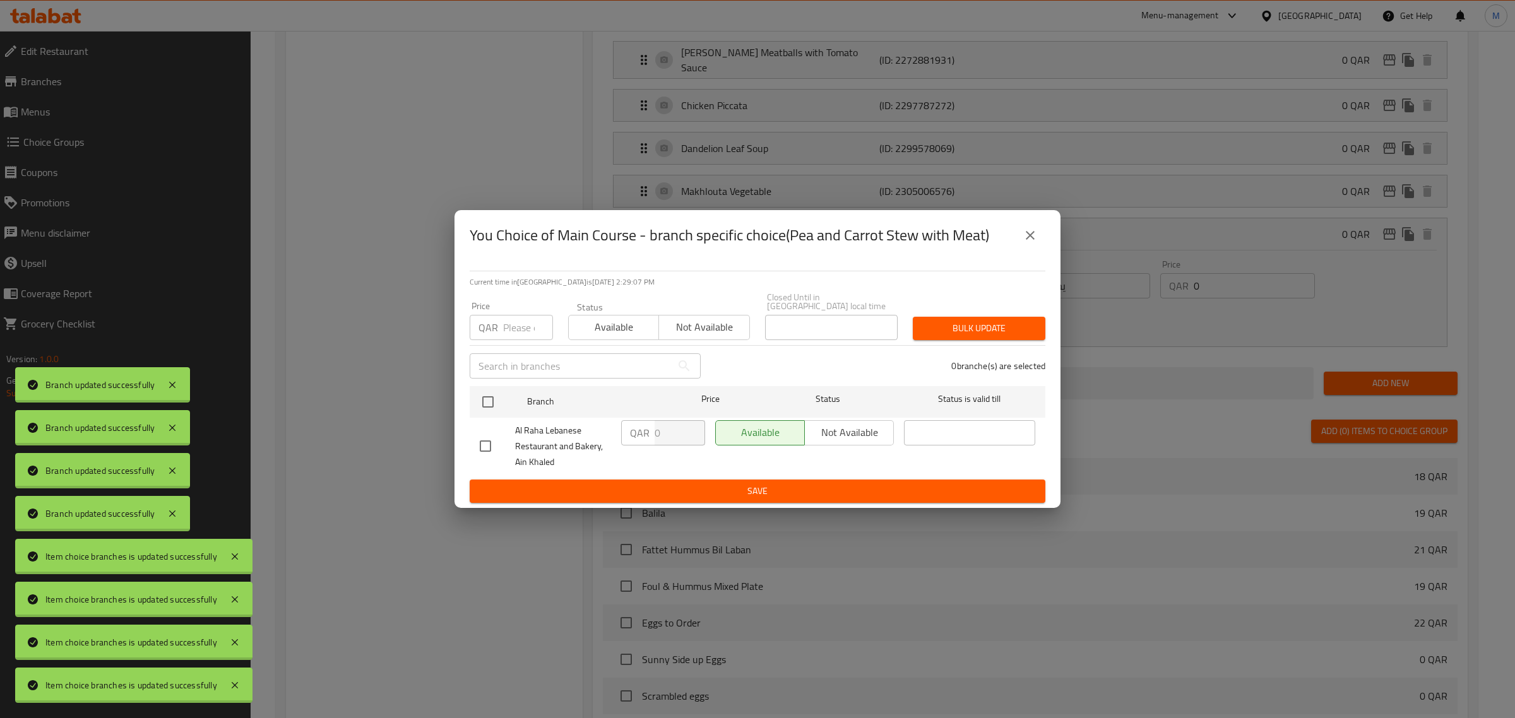
click at [490, 444] on input "checkbox" at bounding box center [485, 446] width 27 height 27
checkbox input "true"
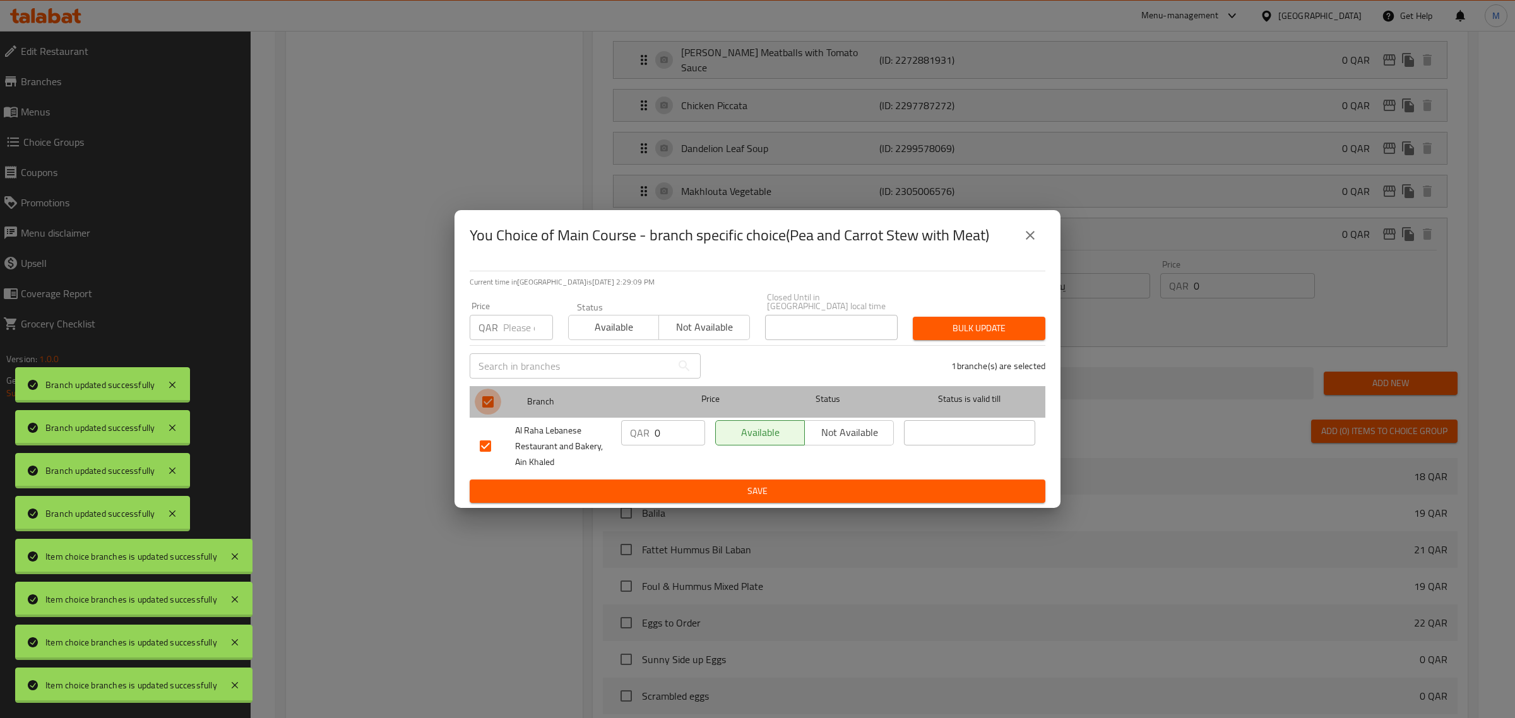
click at [493, 399] on input "checkbox" at bounding box center [488, 402] width 27 height 27
checkbox input "false"
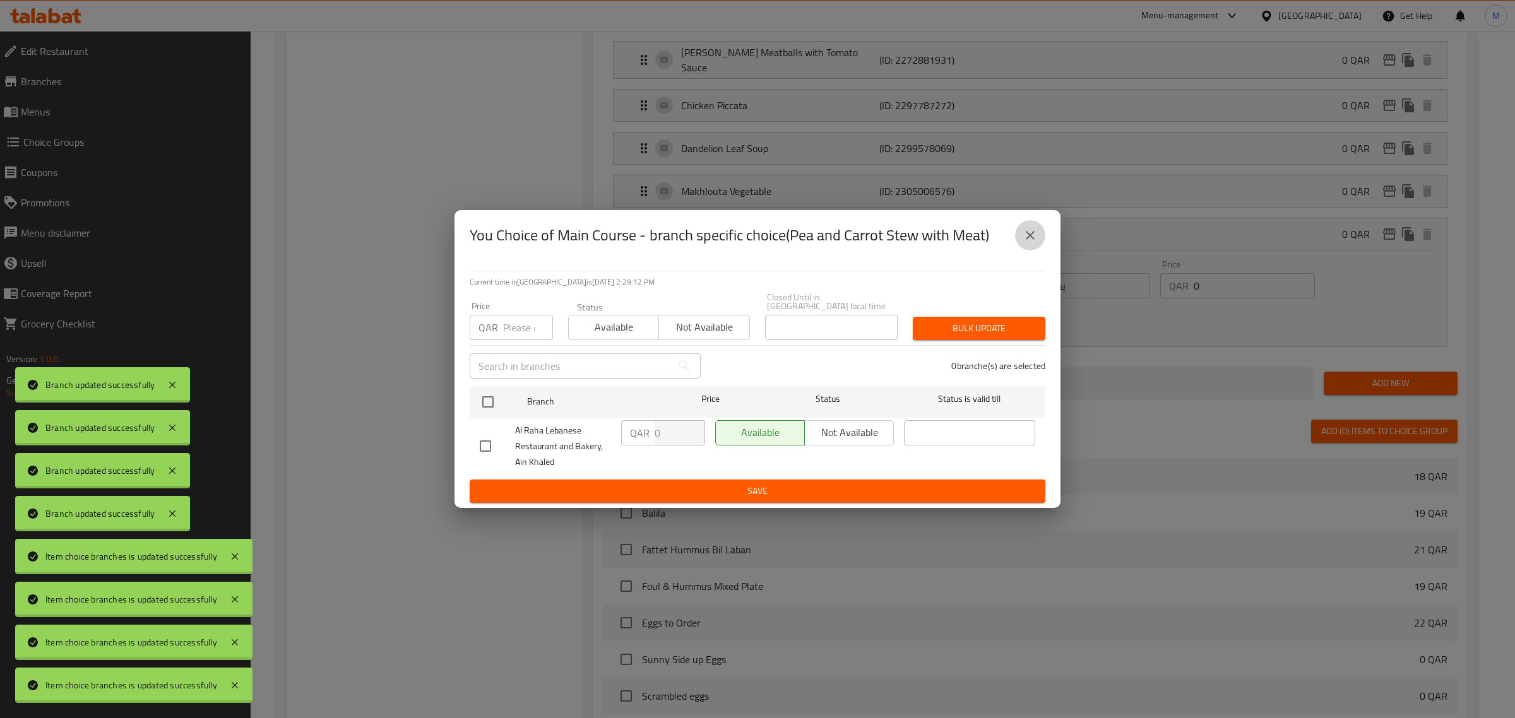
click at [1034, 241] on icon "close" at bounding box center [1029, 235] width 15 height 15
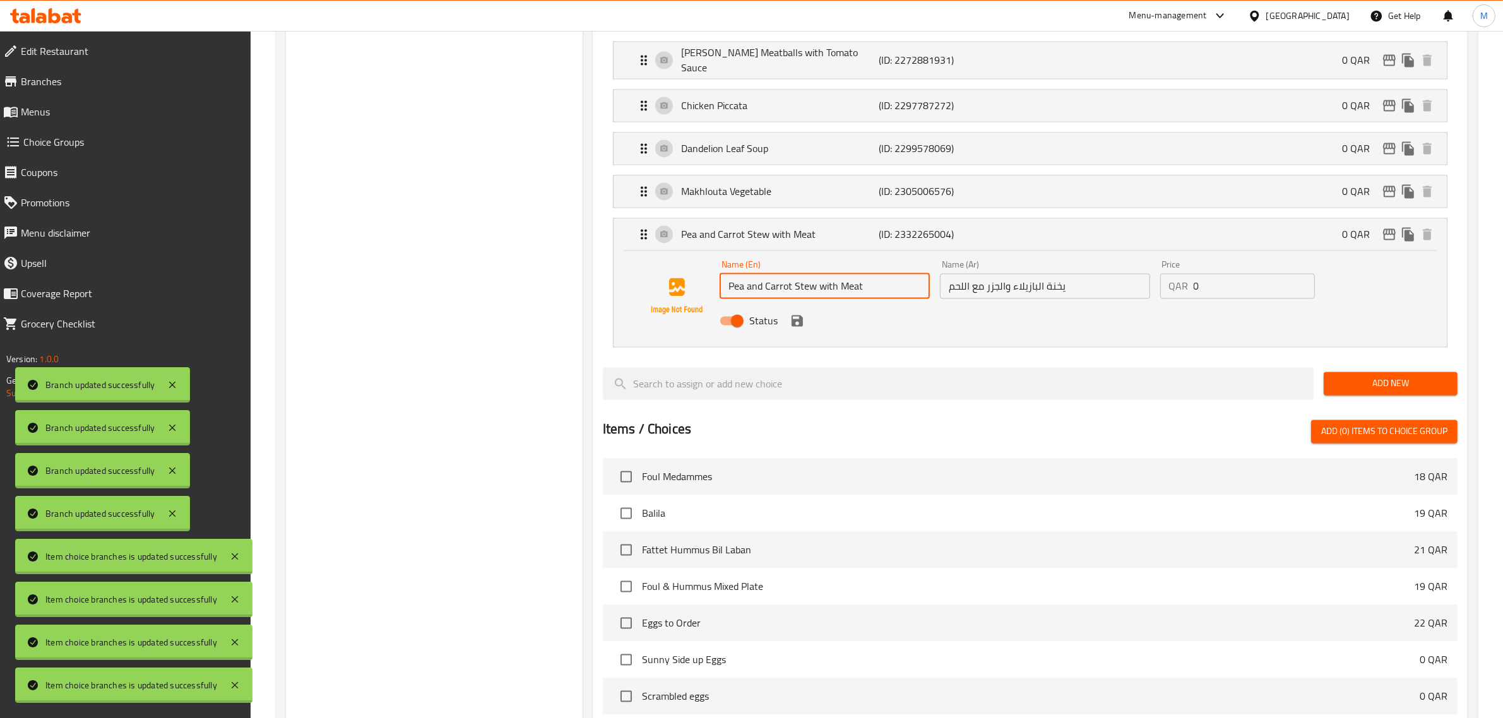
click at [765, 284] on input "Pea and Carrot Stew with Meat" at bounding box center [824, 285] width 210 height 25
click at [719, 273] on div "Name (En) Pea and Carrot Stew with Meat Name (En)" at bounding box center [824, 279] width 210 height 38
click at [1383, 240] on icon "edit" at bounding box center [1389, 233] width 13 height 11
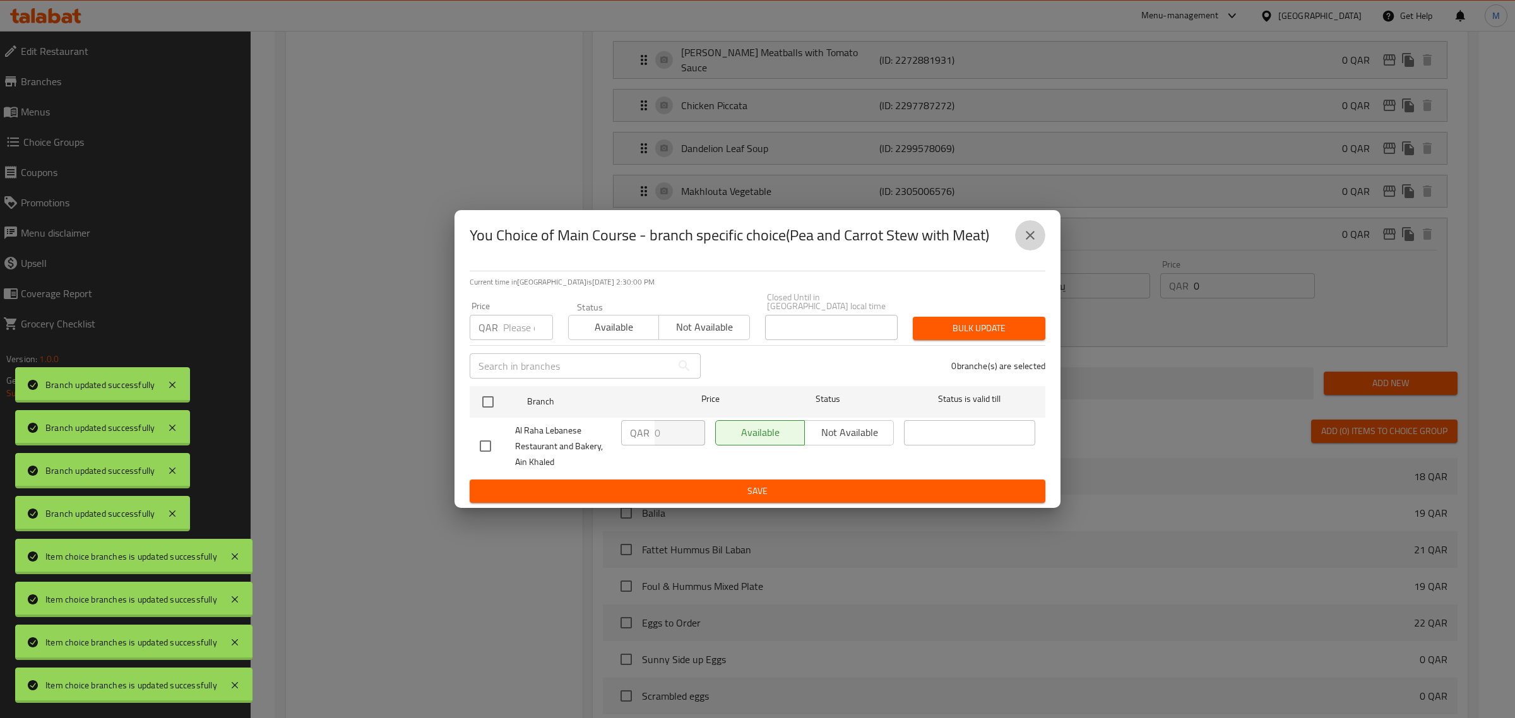
click at [1037, 231] on button "close" at bounding box center [1030, 235] width 30 height 30
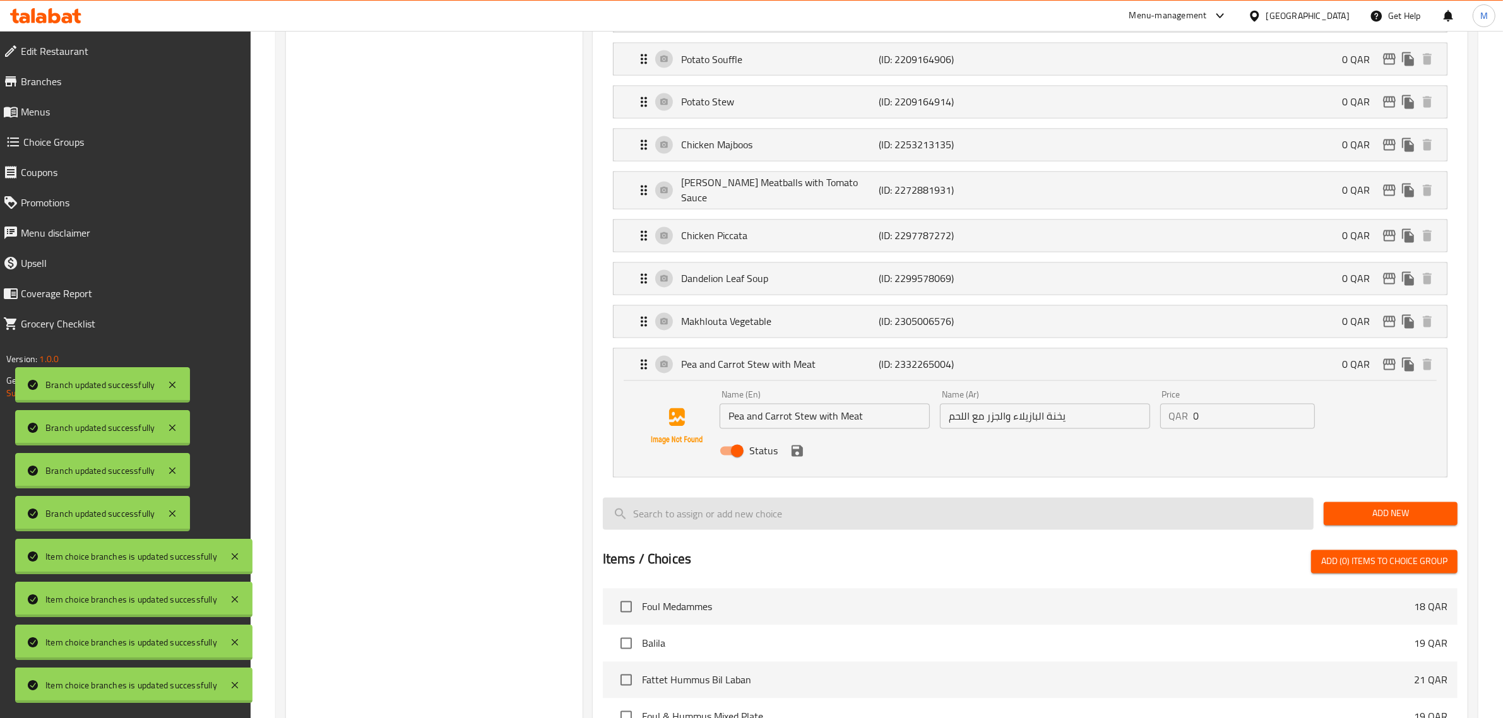
scroll to position [2800, 0]
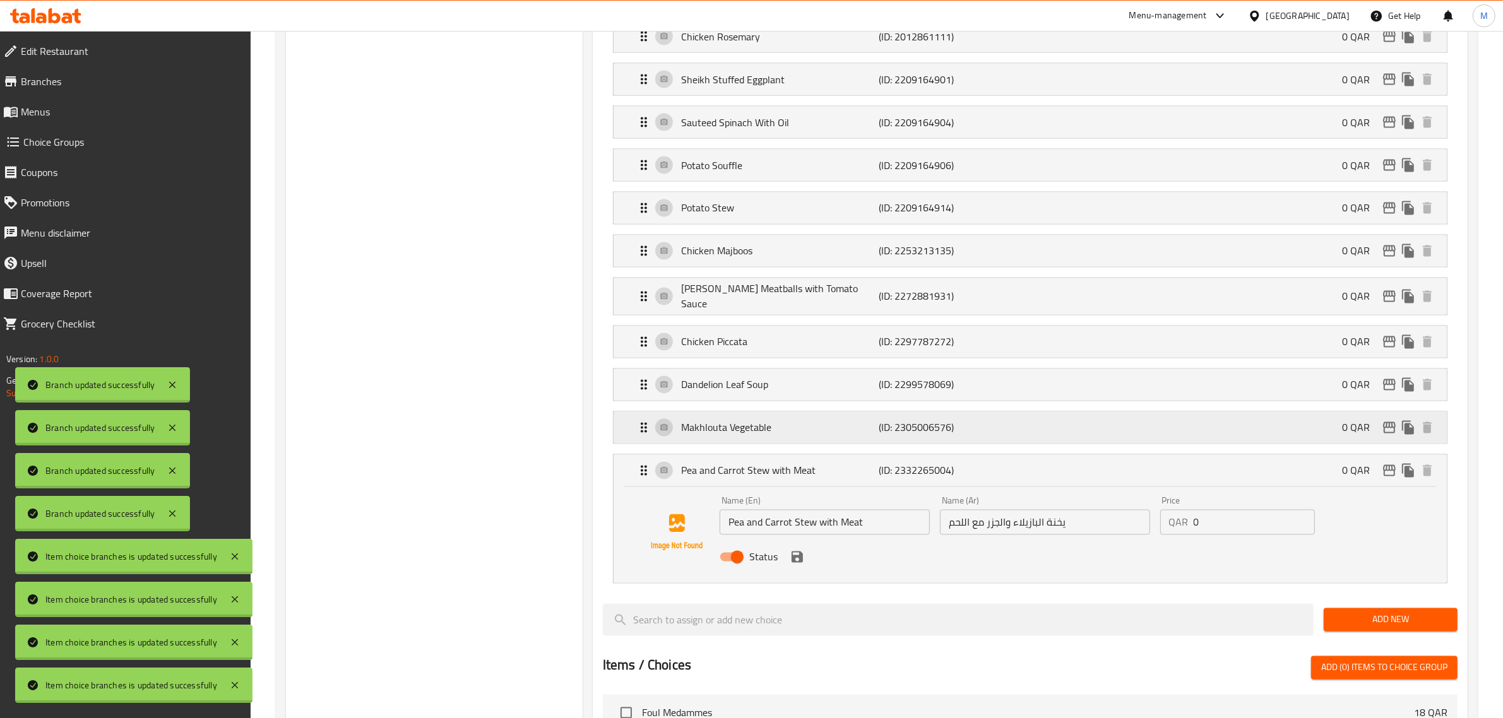
click at [913, 435] on p "(ID: 2305006576)" at bounding box center [945, 427] width 132 height 15
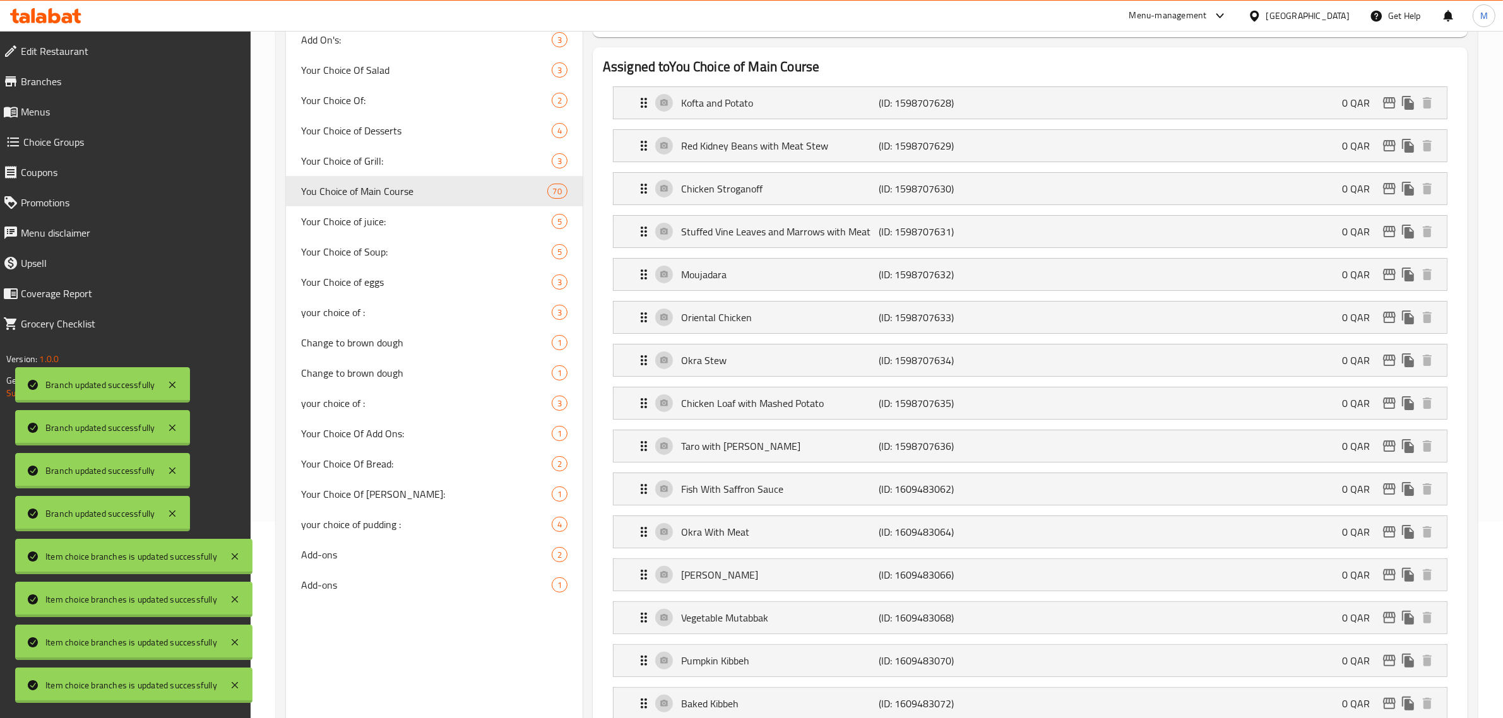
scroll to position [0, 0]
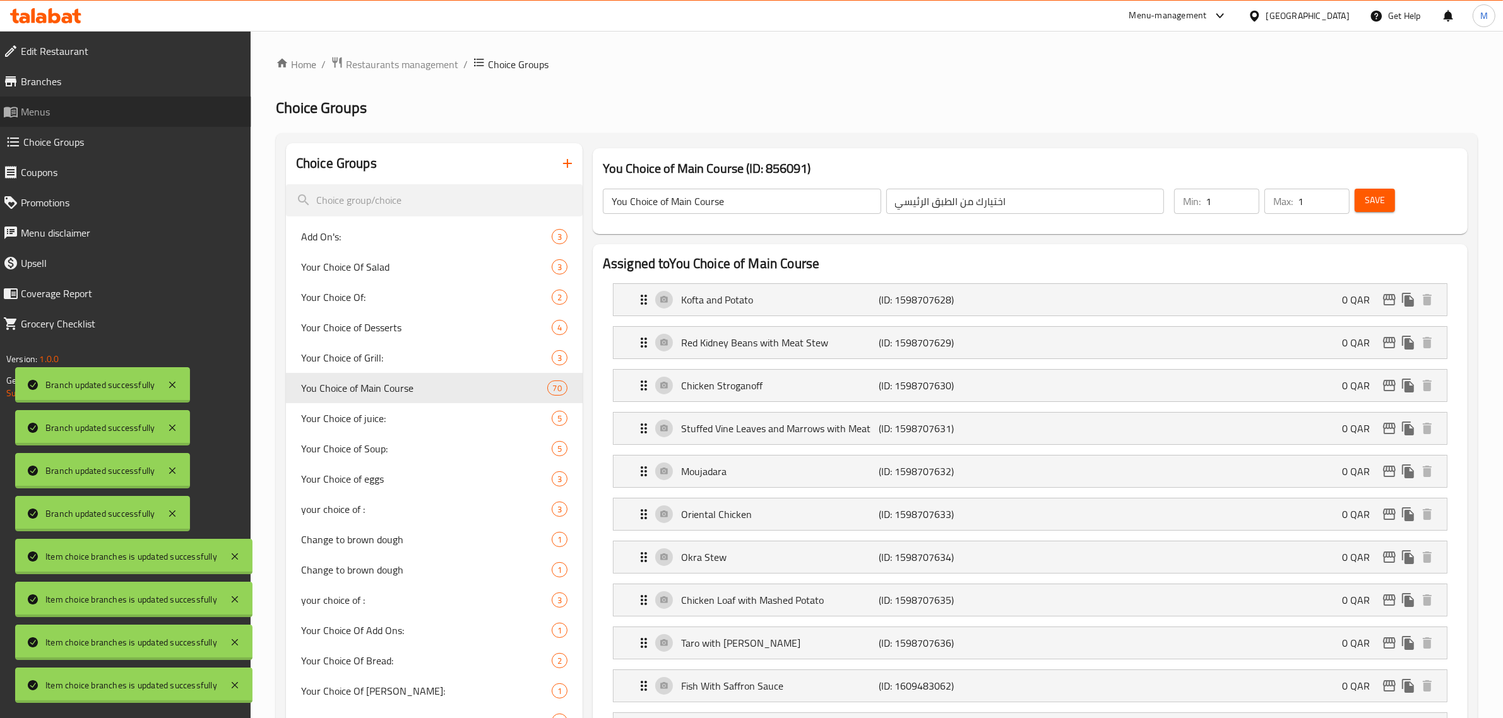
click at [83, 102] on link "Menus" at bounding box center [122, 112] width 258 height 30
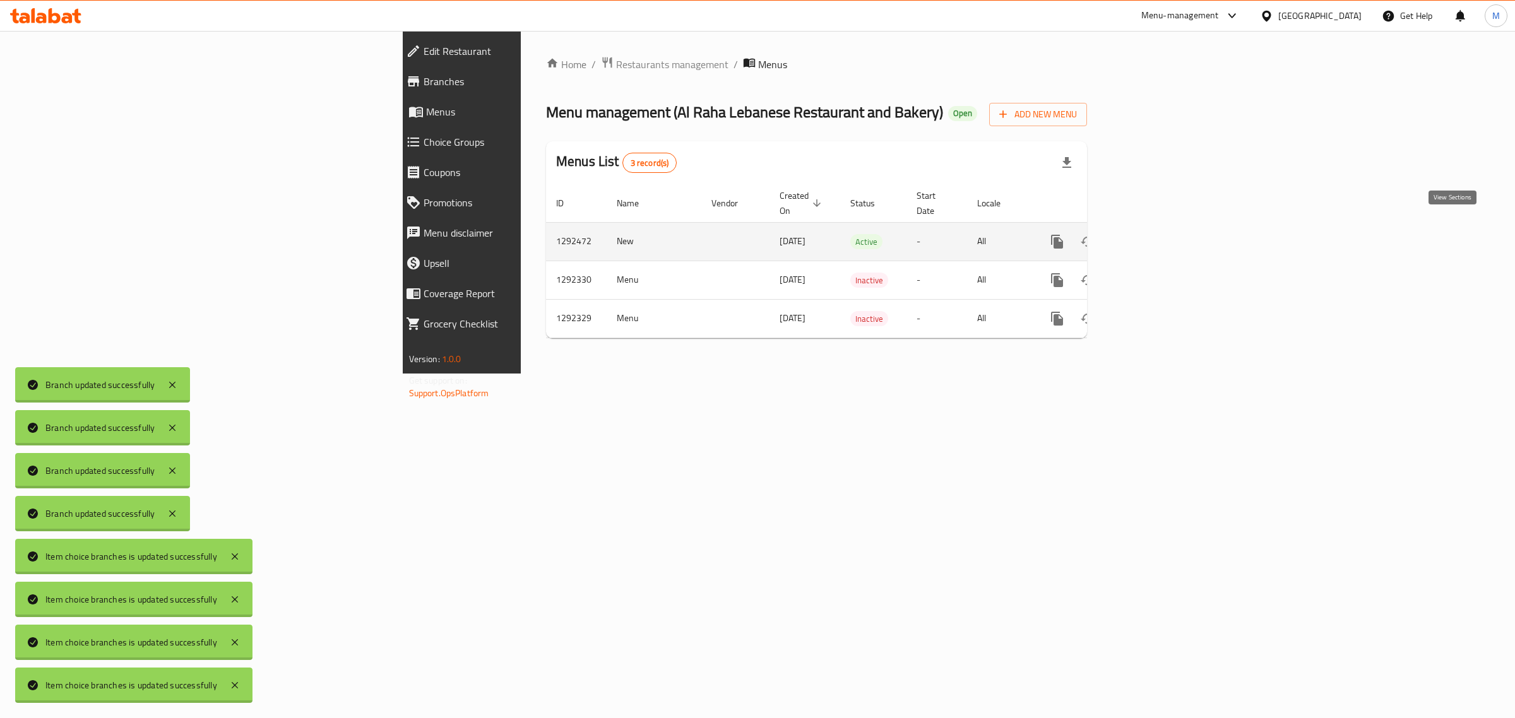
click at [1155, 234] on icon "enhanced table" at bounding box center [1147, 241] width 15 height 15
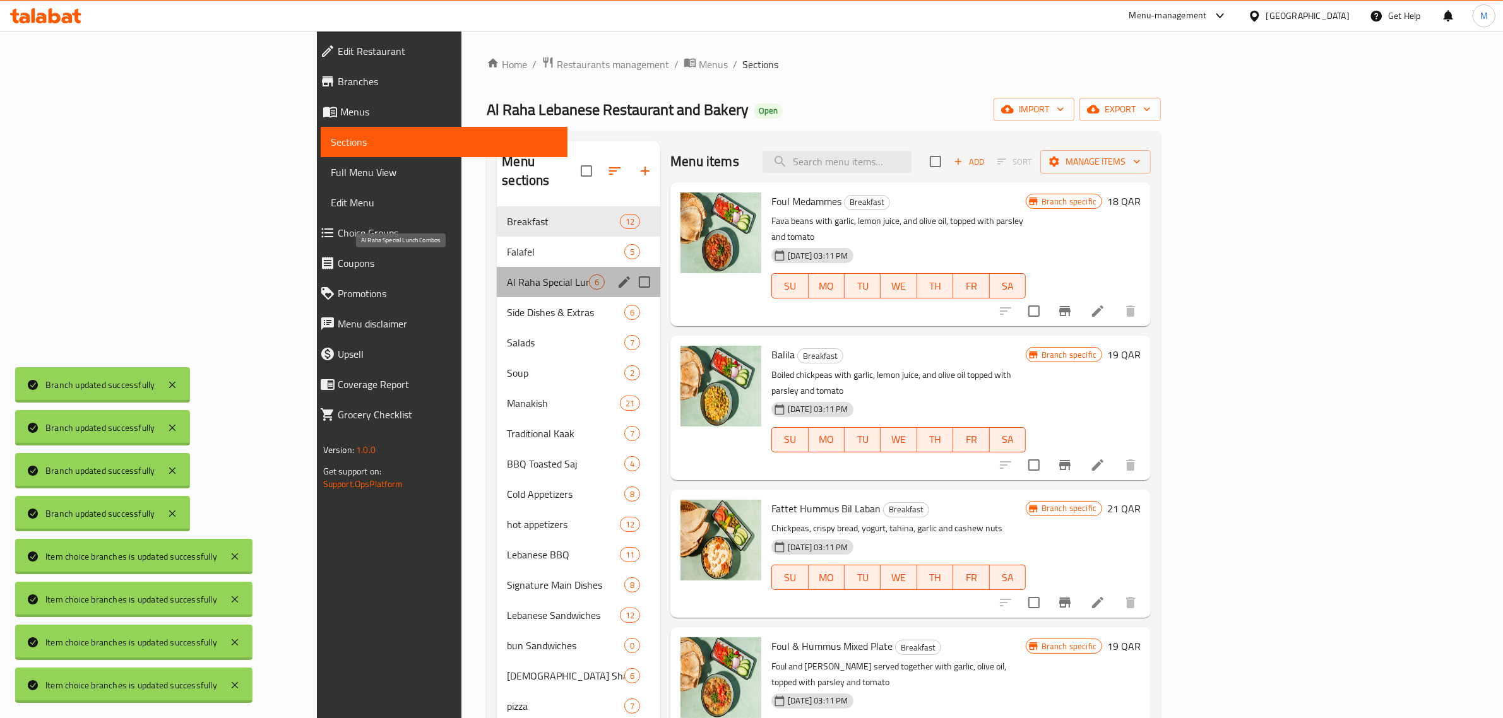
click at [507, 275] on span "Al Raha Special Lunch Combos" at bounding box center [548, 282] width 82 height 15
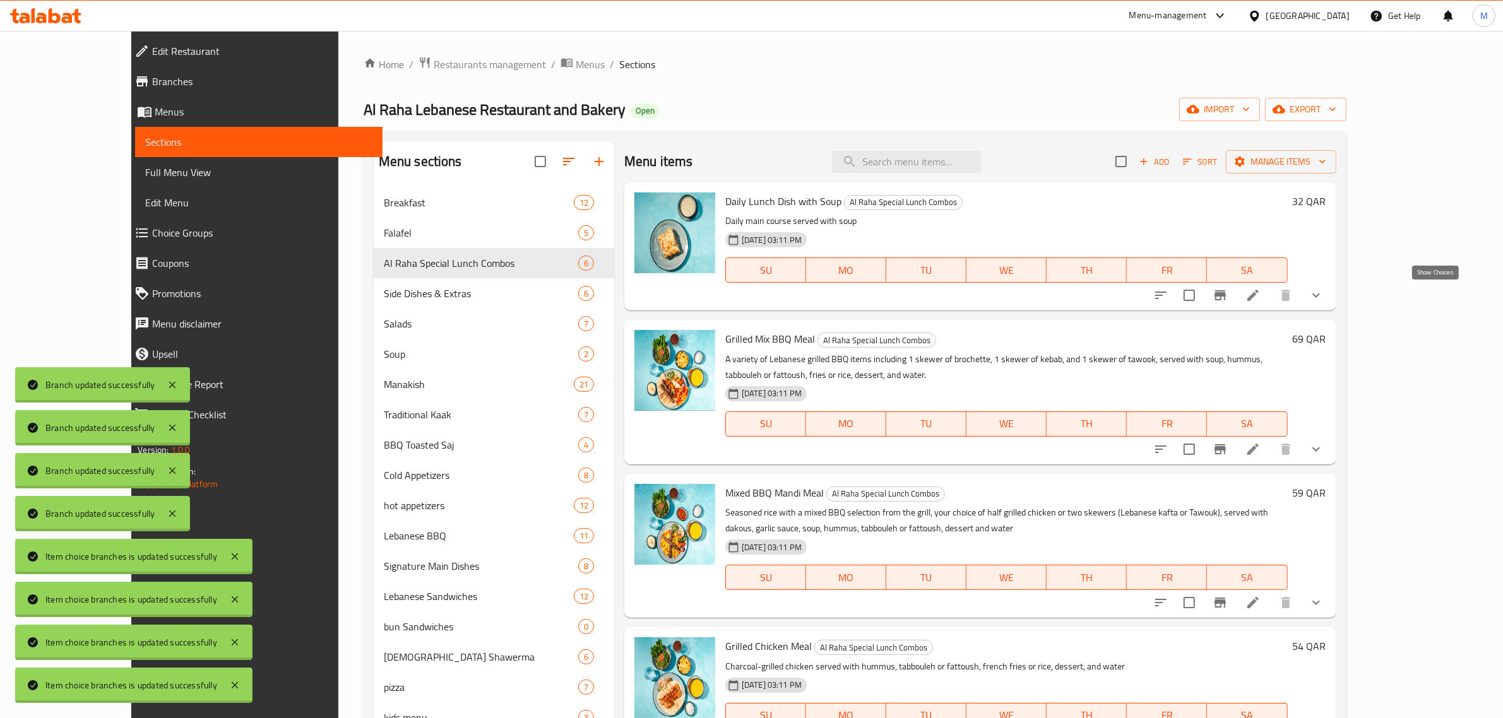
click at [1323, 290] on icon "show more" at bounding box center [1315, 295] width 15 height 15
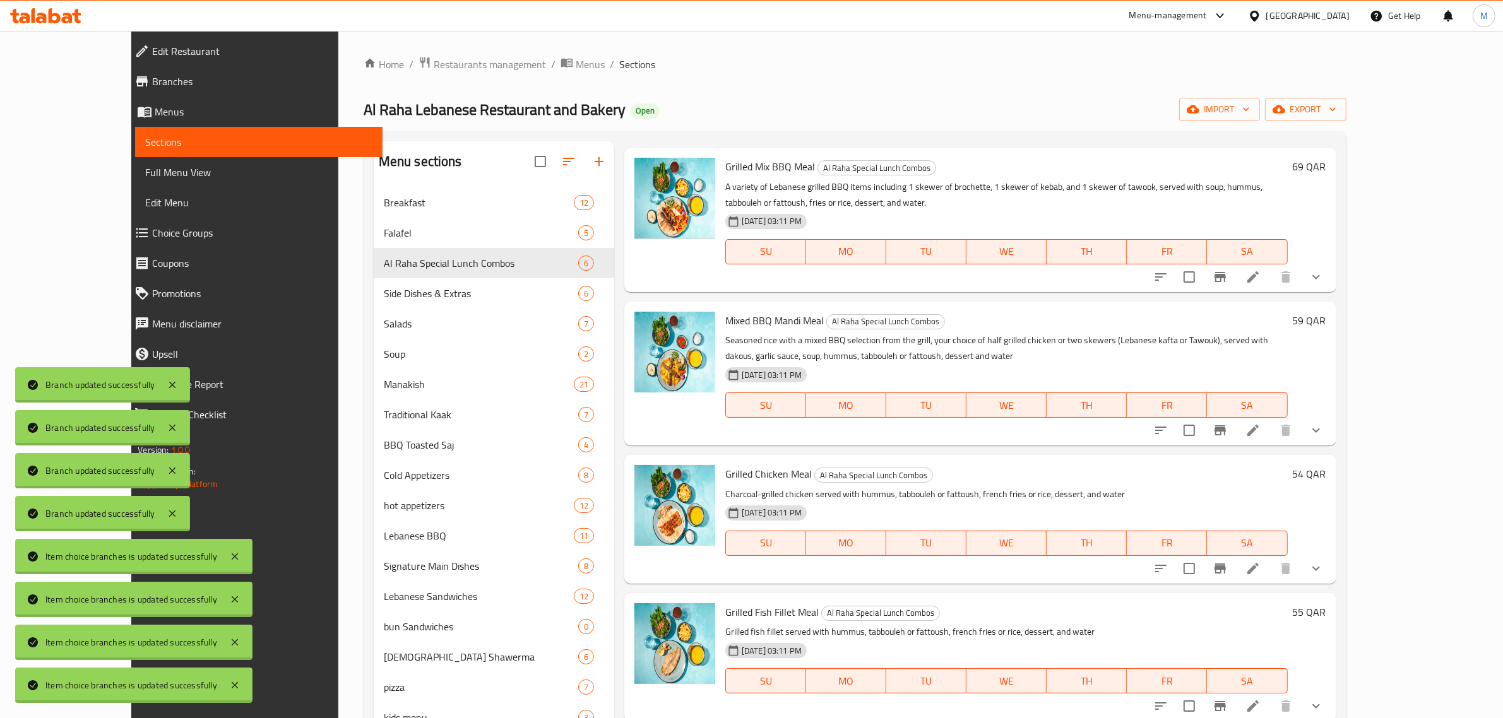
scroll to position [1549, 0]
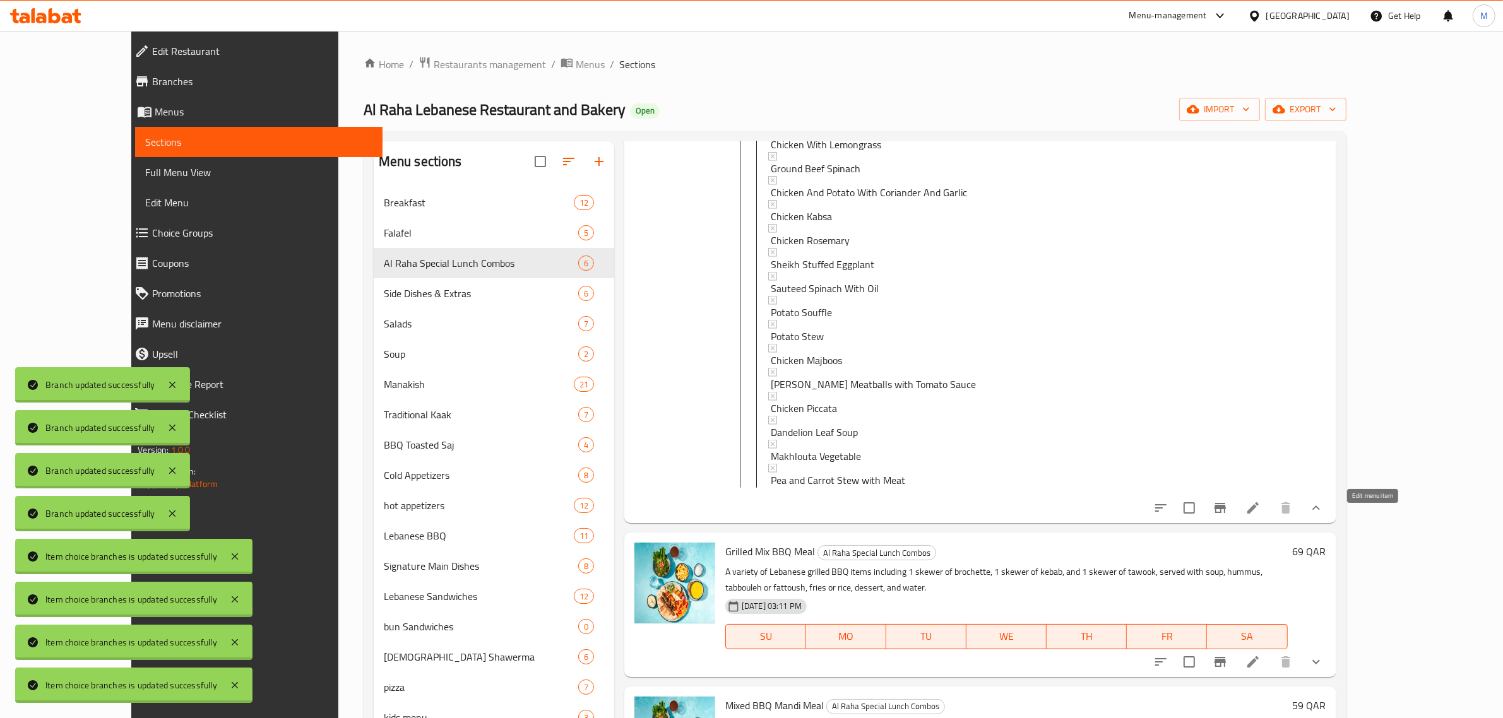
click at [1258, 514] on icon at bounding box center [1252, 507] width 11 height 11
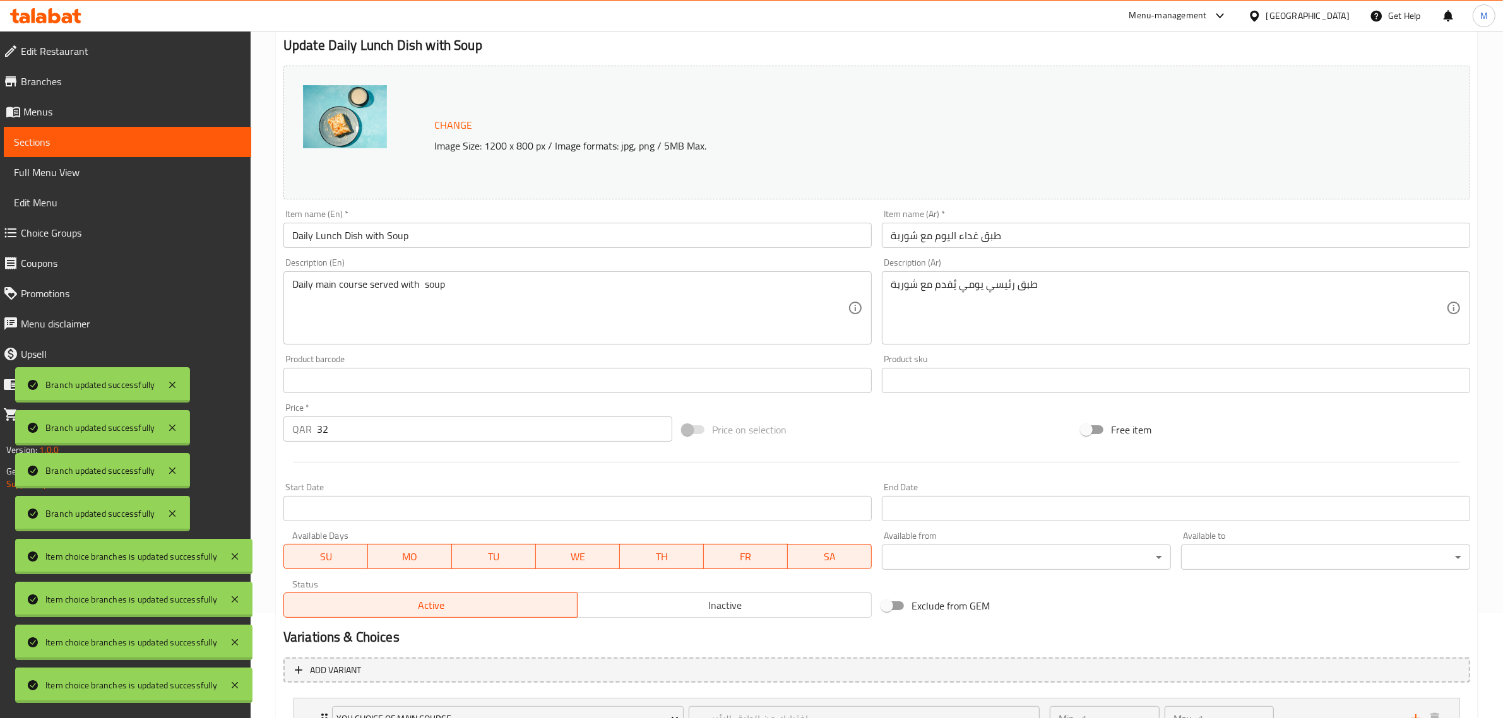
scroll to position [212, 0]
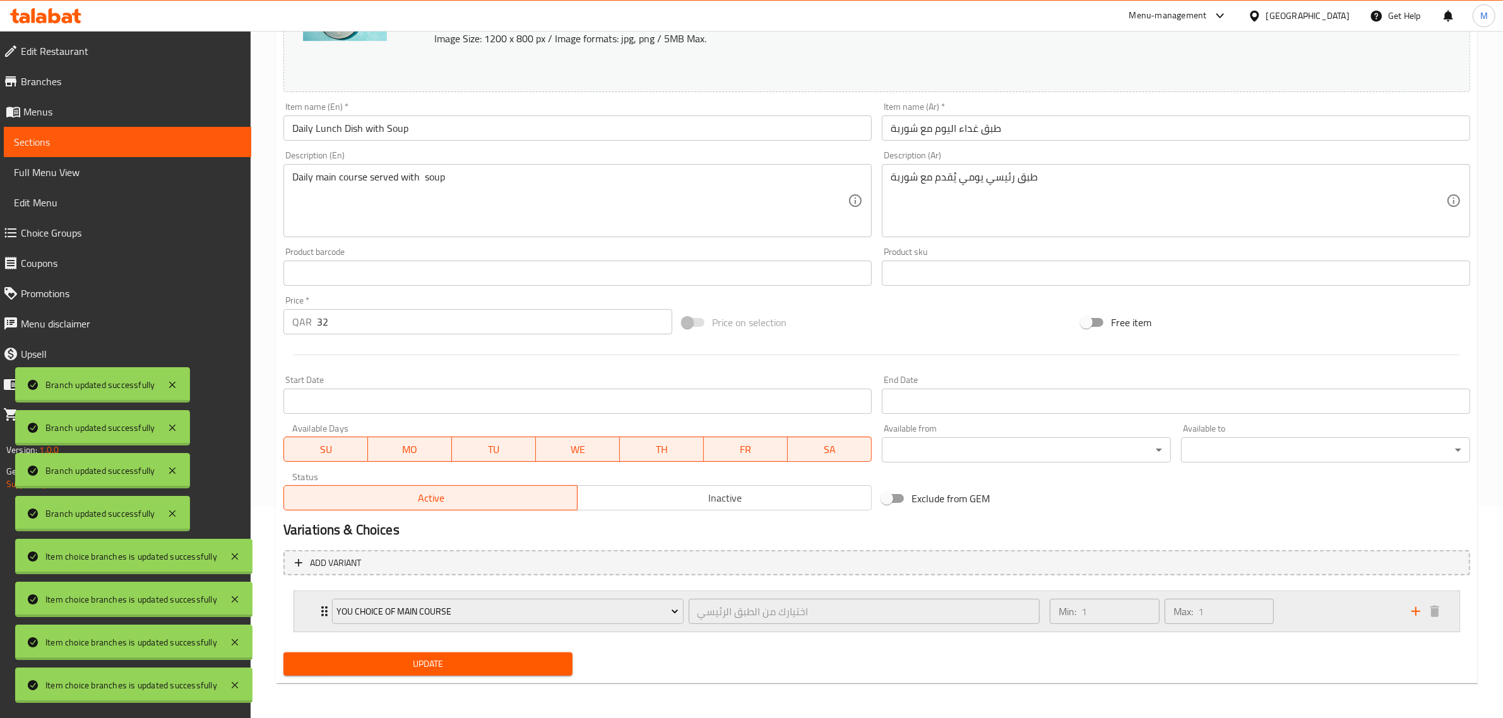
click at [1318, 601] on div "Min: 1 ​ Max: 1 ​" at bounding box center [1223, 611] width 362 height 40
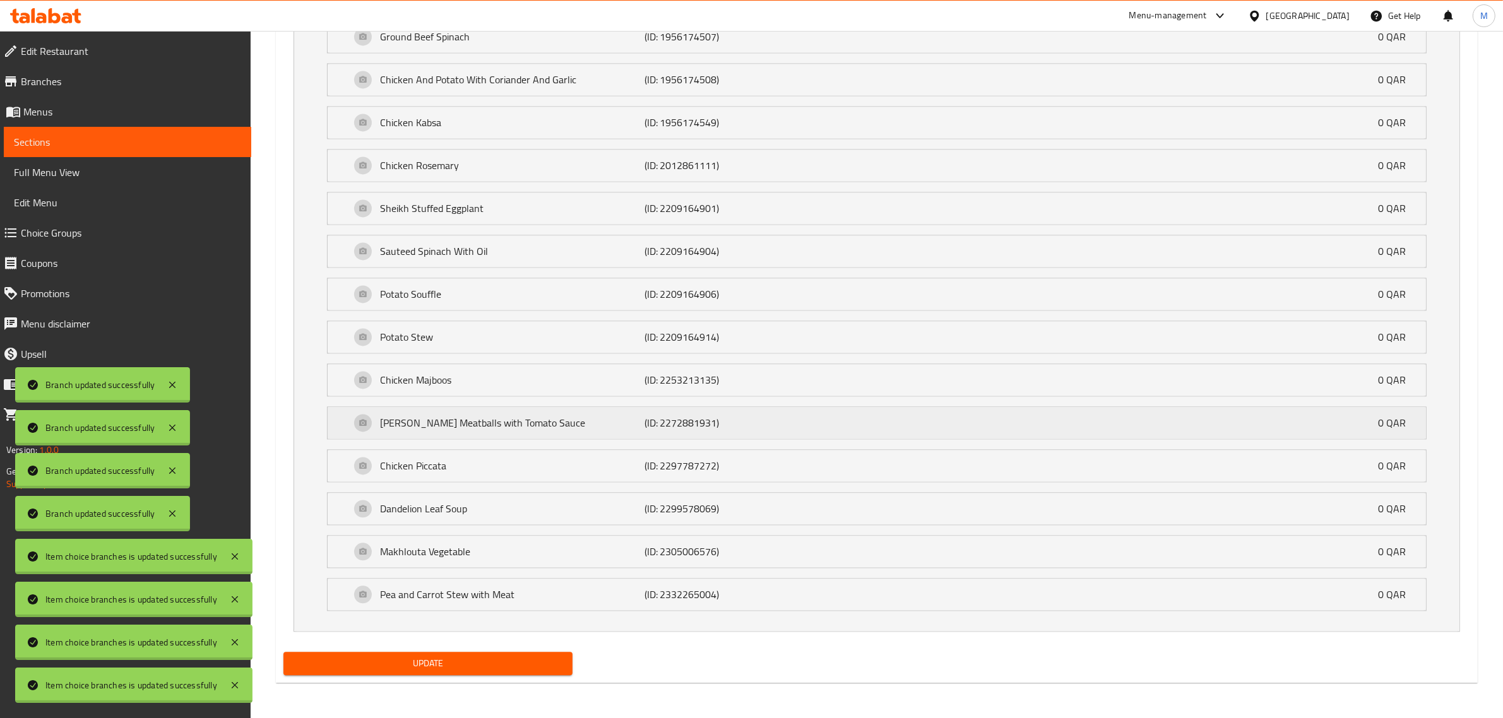
scroll to position [3263, 0]
click at [616, 591] on p "Pea and Carrot Stew with Meat" at bounding box center [512, 594] width 264 height 15
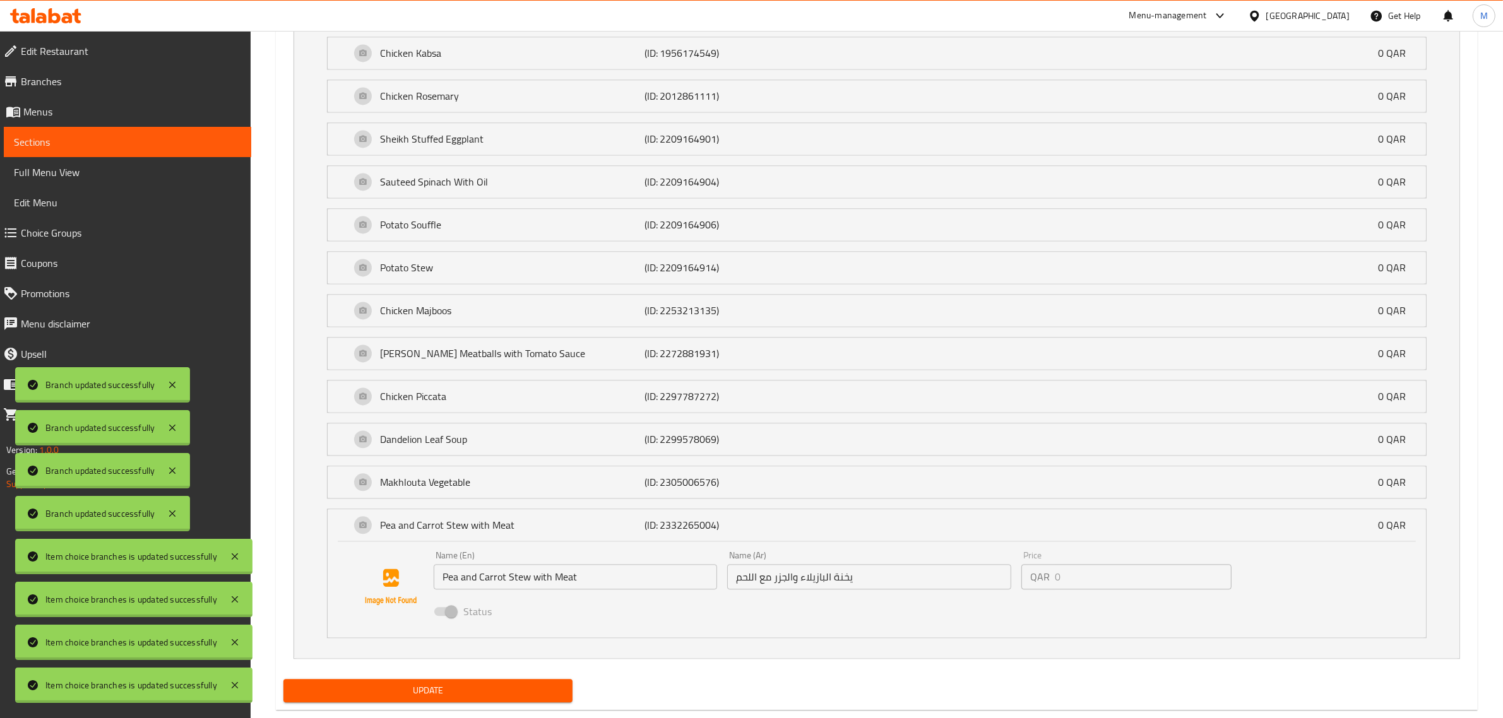
scroll to position [3359, 0]
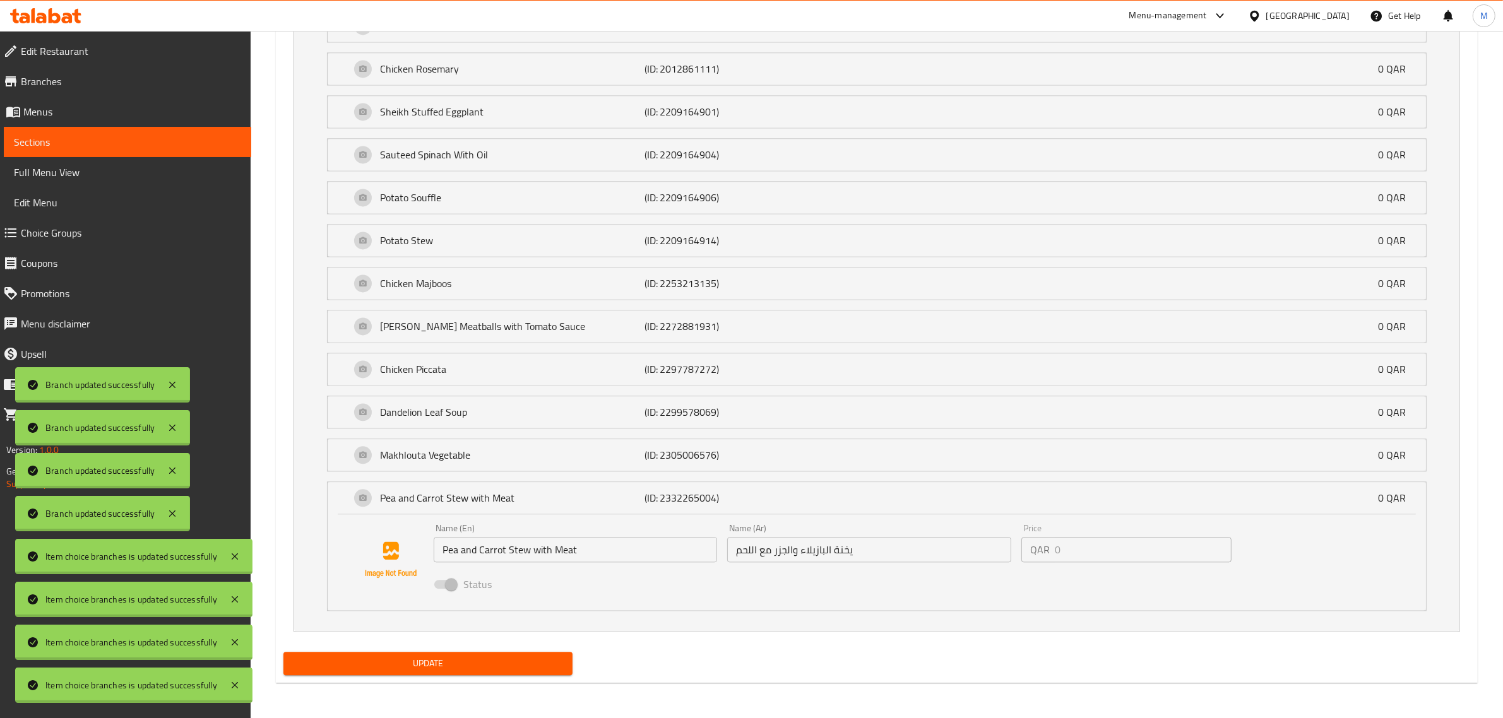
click at [450, 582] on span at bounding box center [444, 584] width 21 height 9
click at [468, 434] on li "[PERSON_NAME] Vegetable (ID: 2305006576) 0 QAR Name (En) [PERSON_NAME] Vegetabl…" at bounding box center [876, 455] width 1119 height 43
click at [470, 446] on div "[PERSON_NAME] Vegetable (ID: 2305006576) 0 QAR" at bounding box center [880, 455] width 1060 height 32
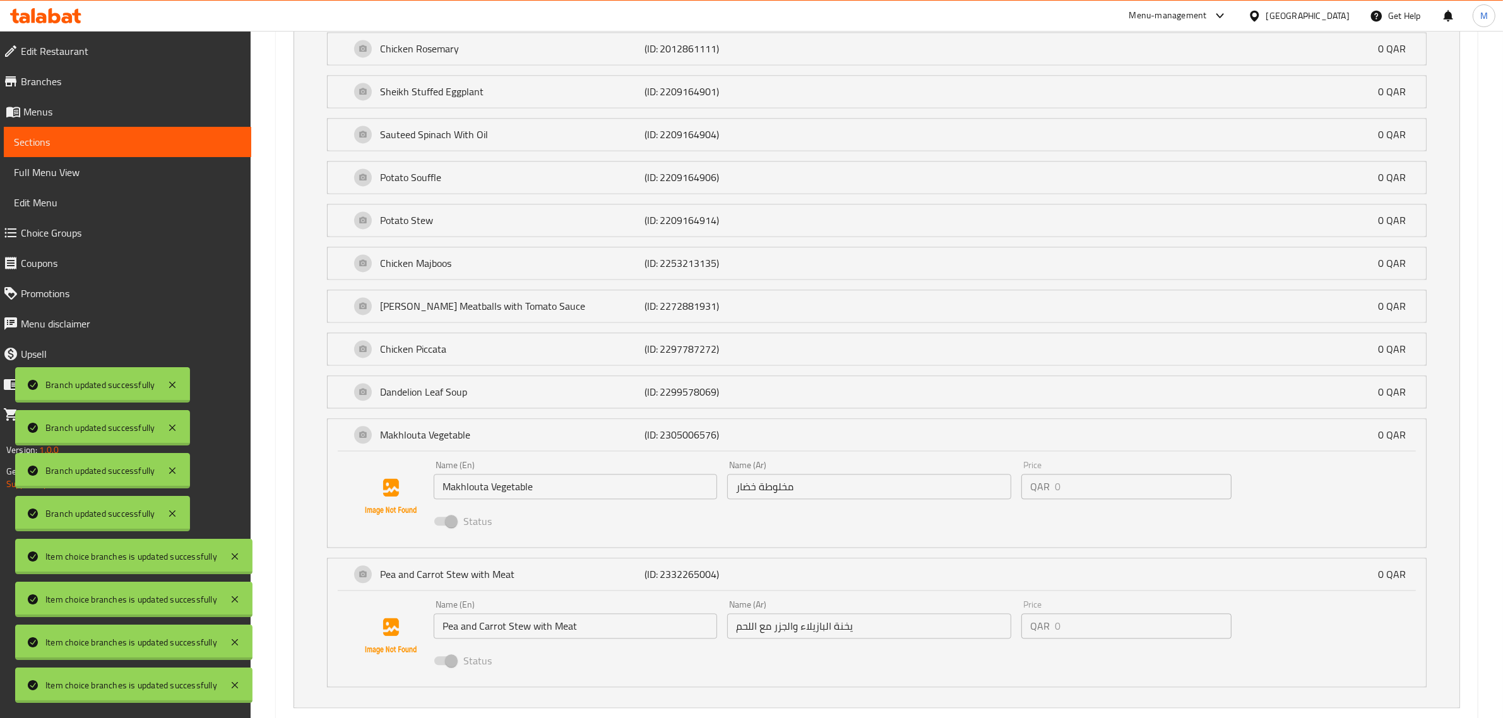
click at [453, 526] on span at bounding box center [444, 521] width 21 height 9
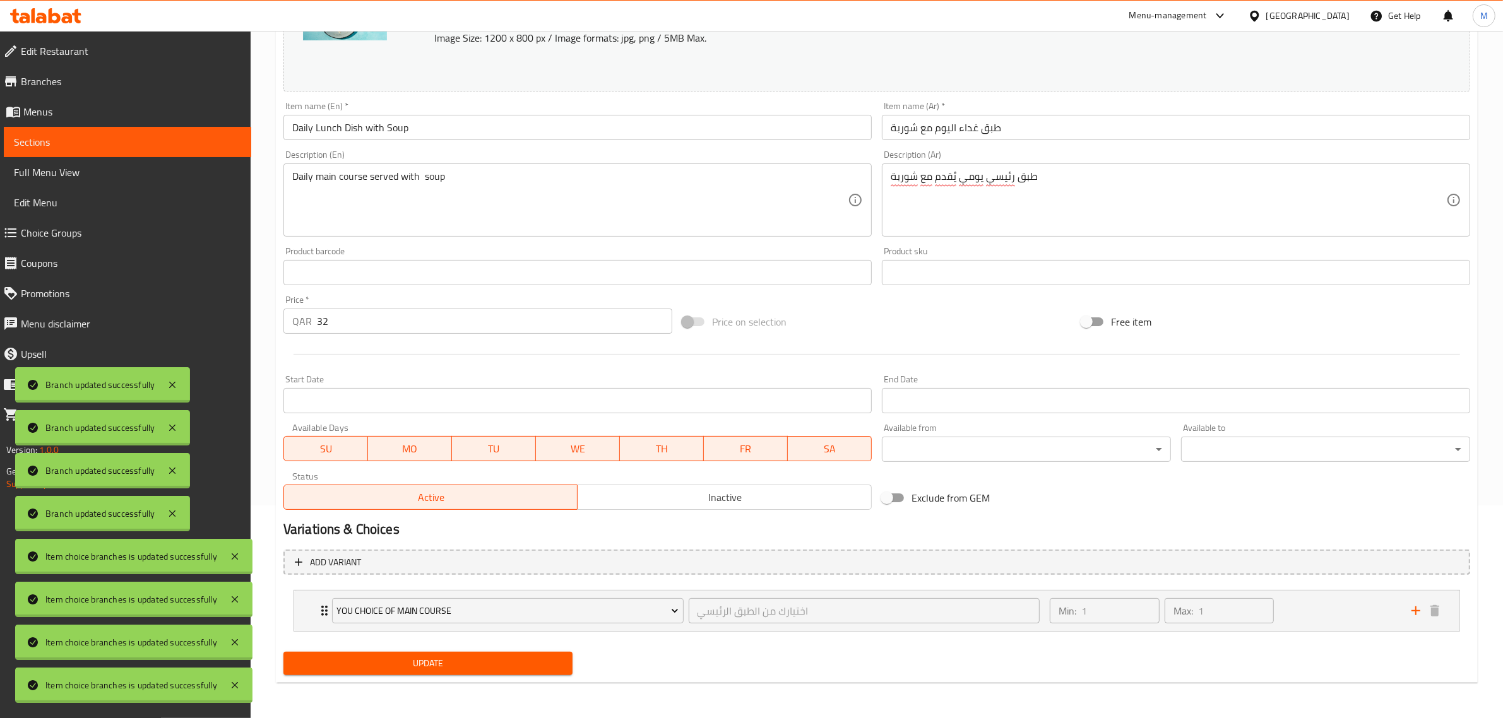
scroll to position [212, 0]
click at [521, 351] on div at bounding box center [876, 355] width 1196 height 31
click at [1340, 607] on div "Min: 1 ​ Max: 1 ​" at bounding box center [1223, 611] width 362 height 40
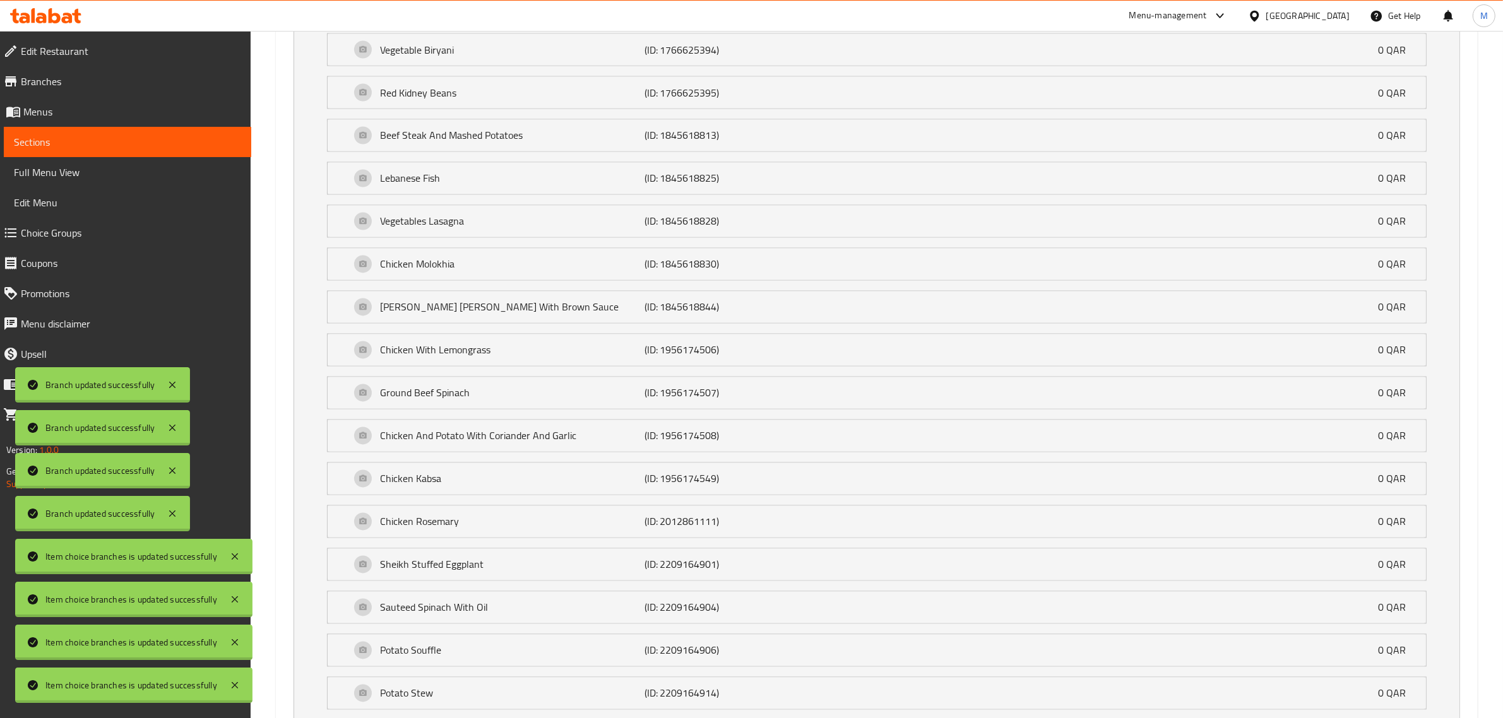
scroll to position [3263, 0]
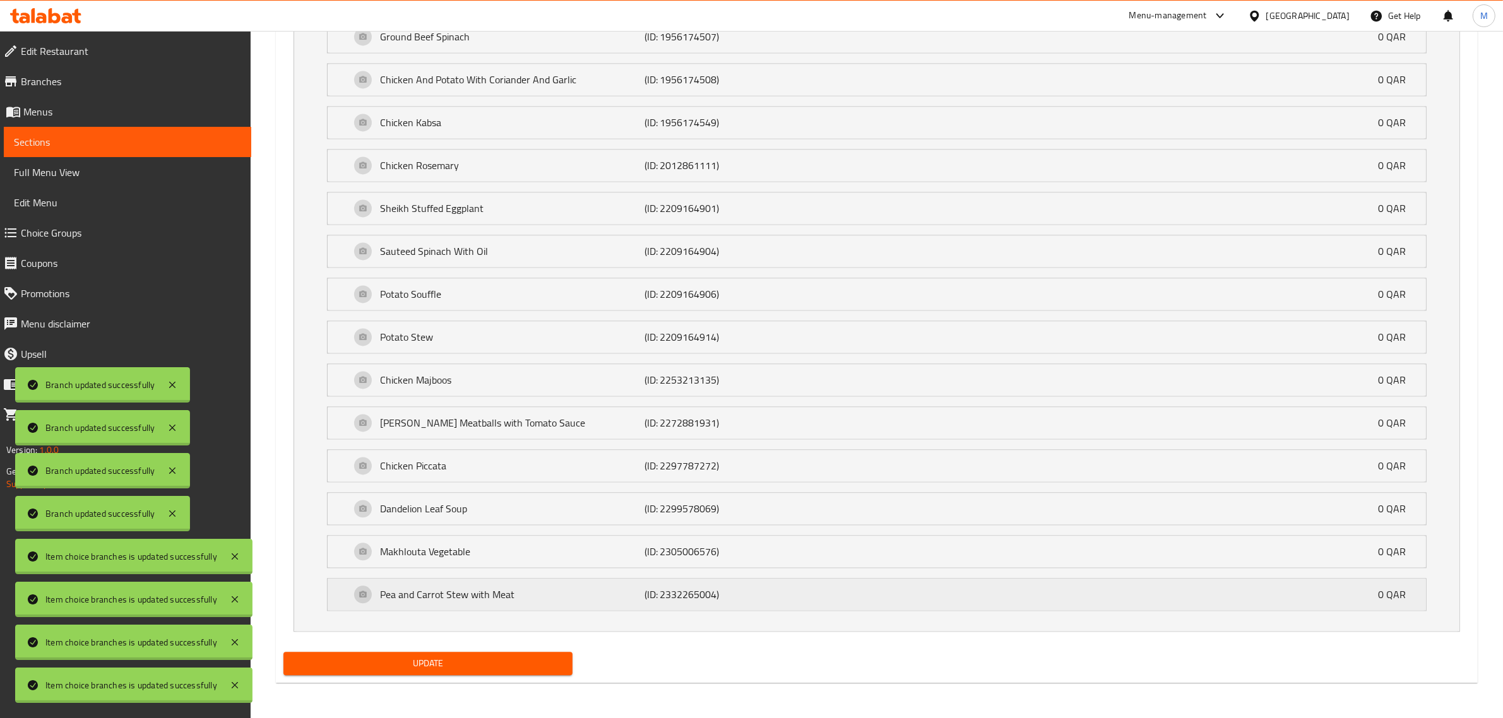
click at [1417, 587] on div "Pea and Carrot Stew with Meat (ID: 2332265004) 0 QAR" at bounding box center [877, 595] width 1098 height 32
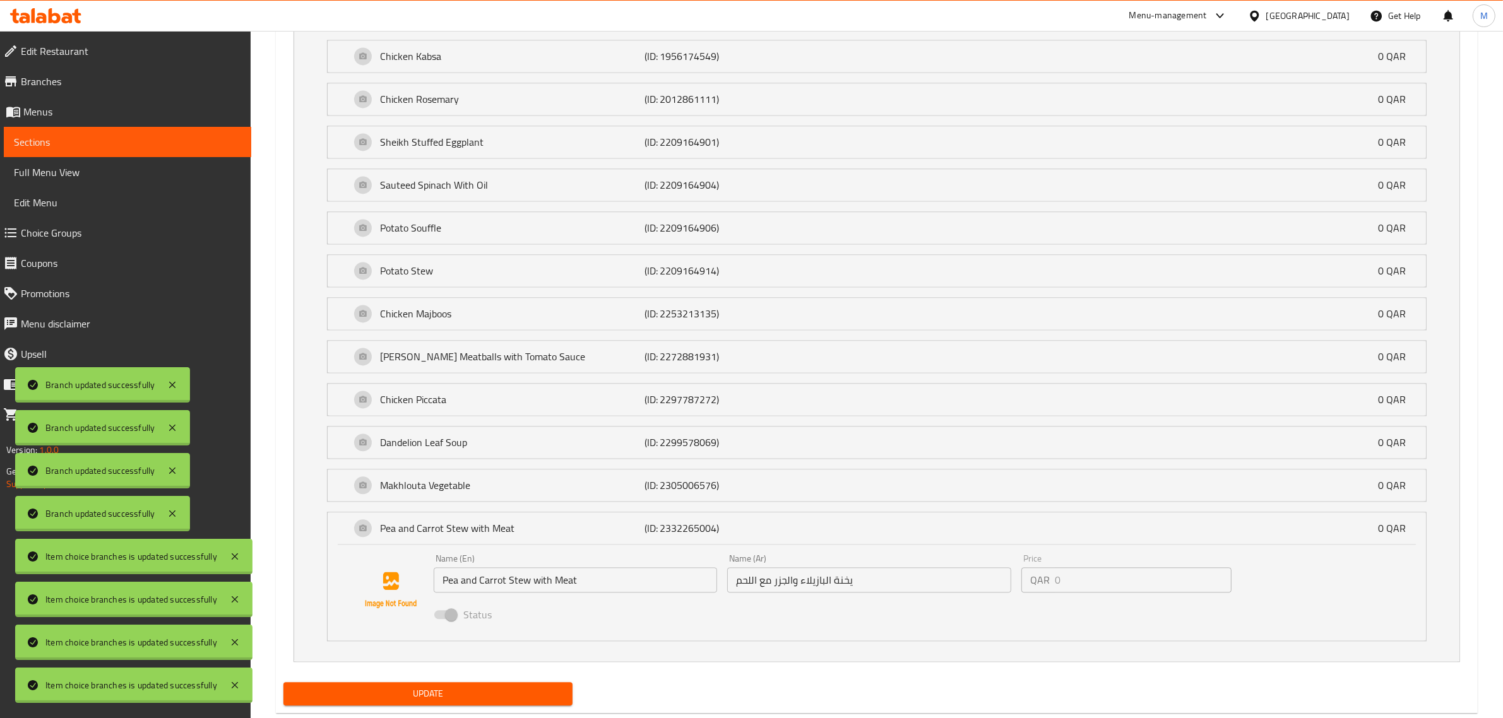
scroll to position [3359, 0]
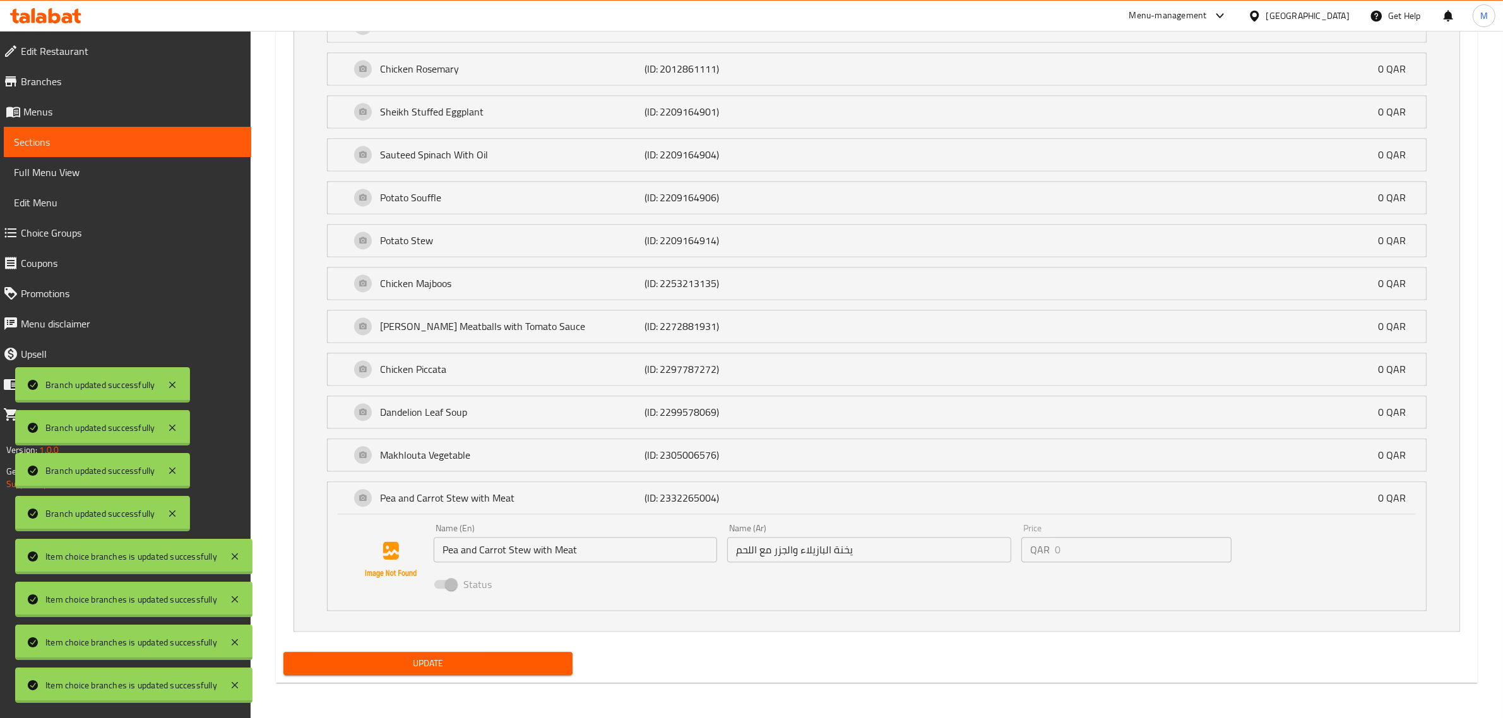
click at [439, 581] on span at bounding box center [444, 584] width 21 height 9
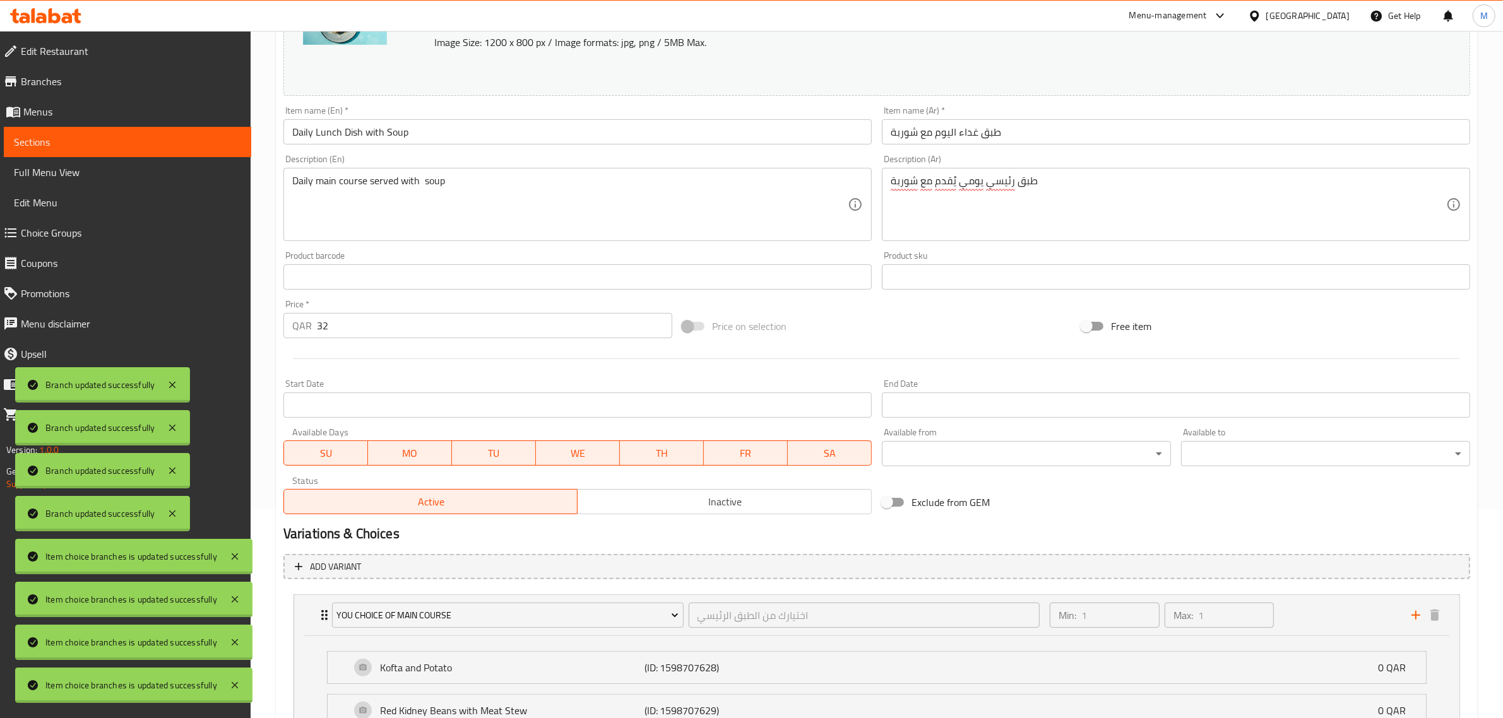
scroll to position [0, 0]
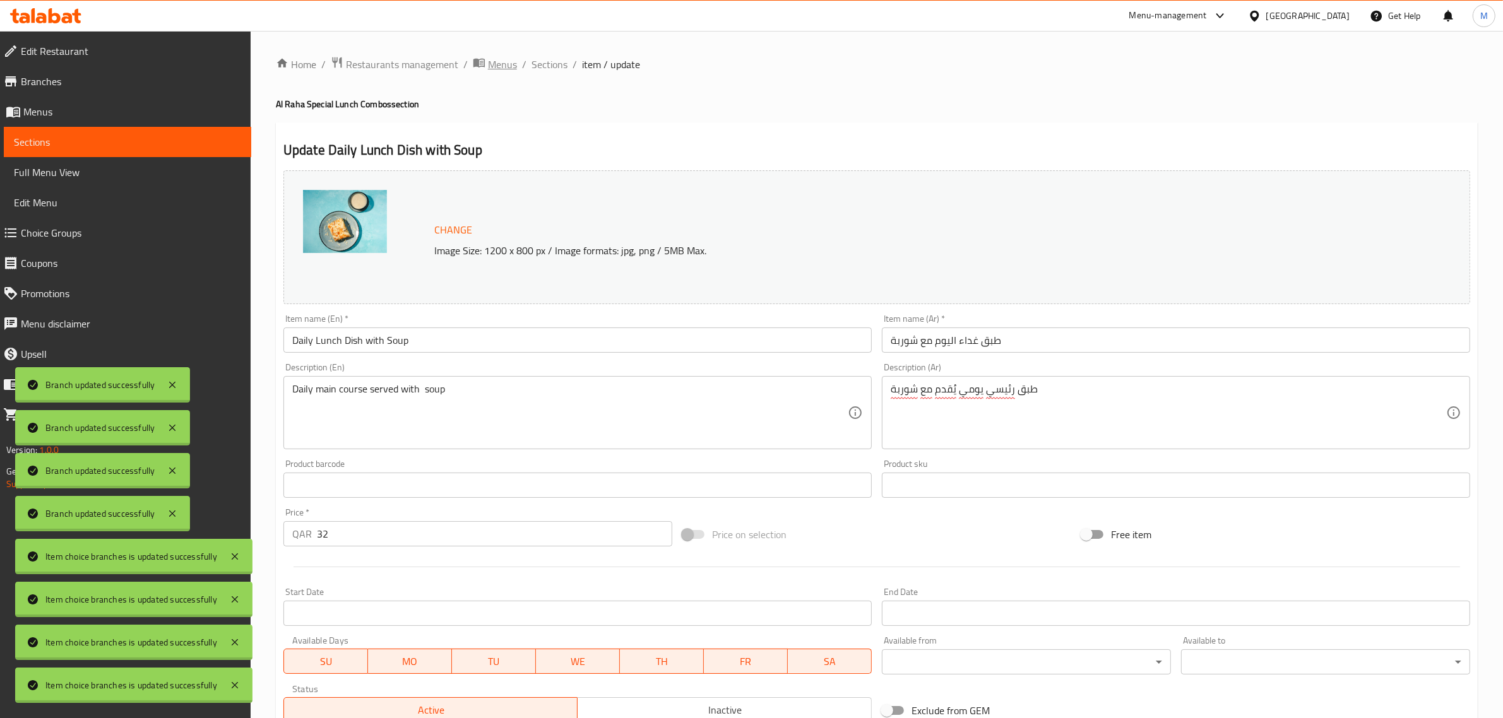
click at [504, 65] on span "Menus" at bounding box center [502, 64] width 29 height 15
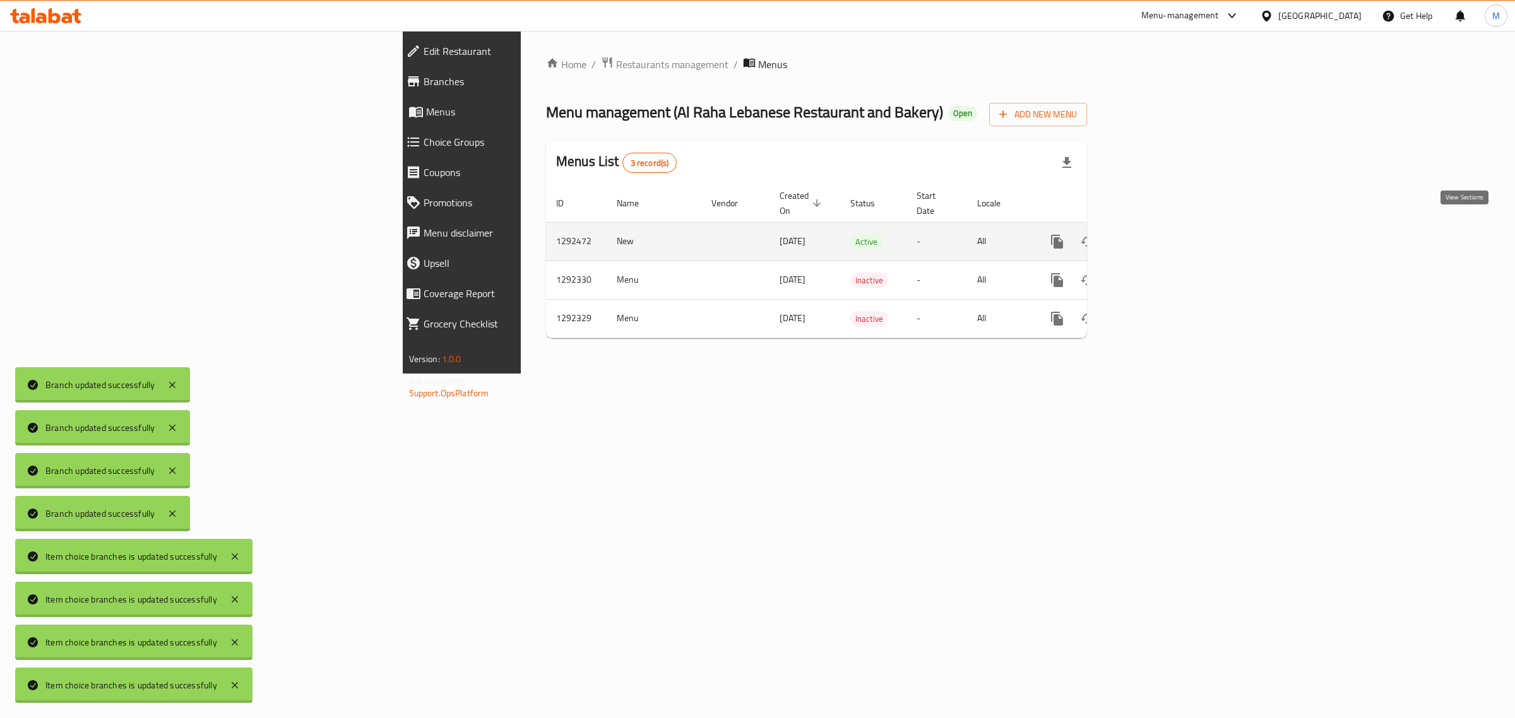
click at [1155, 235] on icon "enhanced table" at bounding box center [1147, 241] width 15 height 15
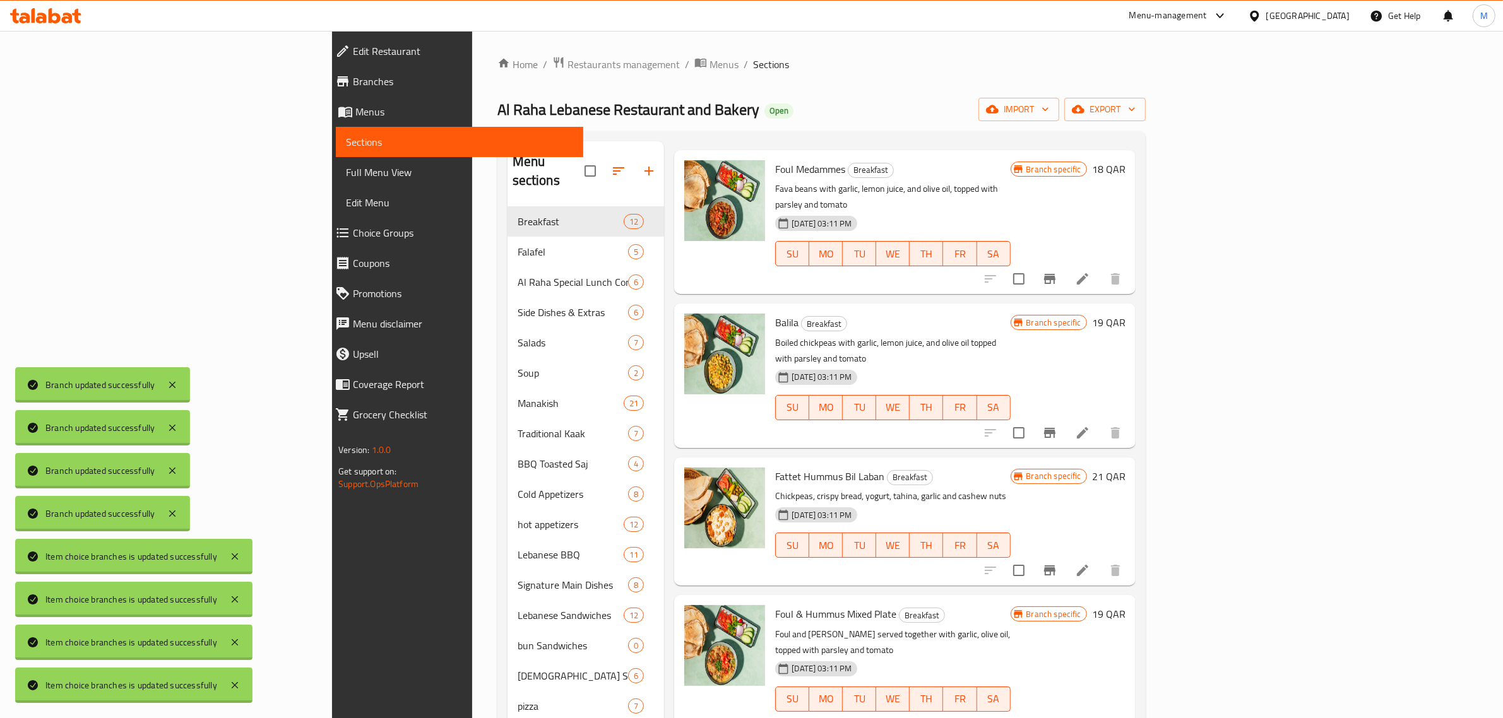
scroll to position [79, 0]
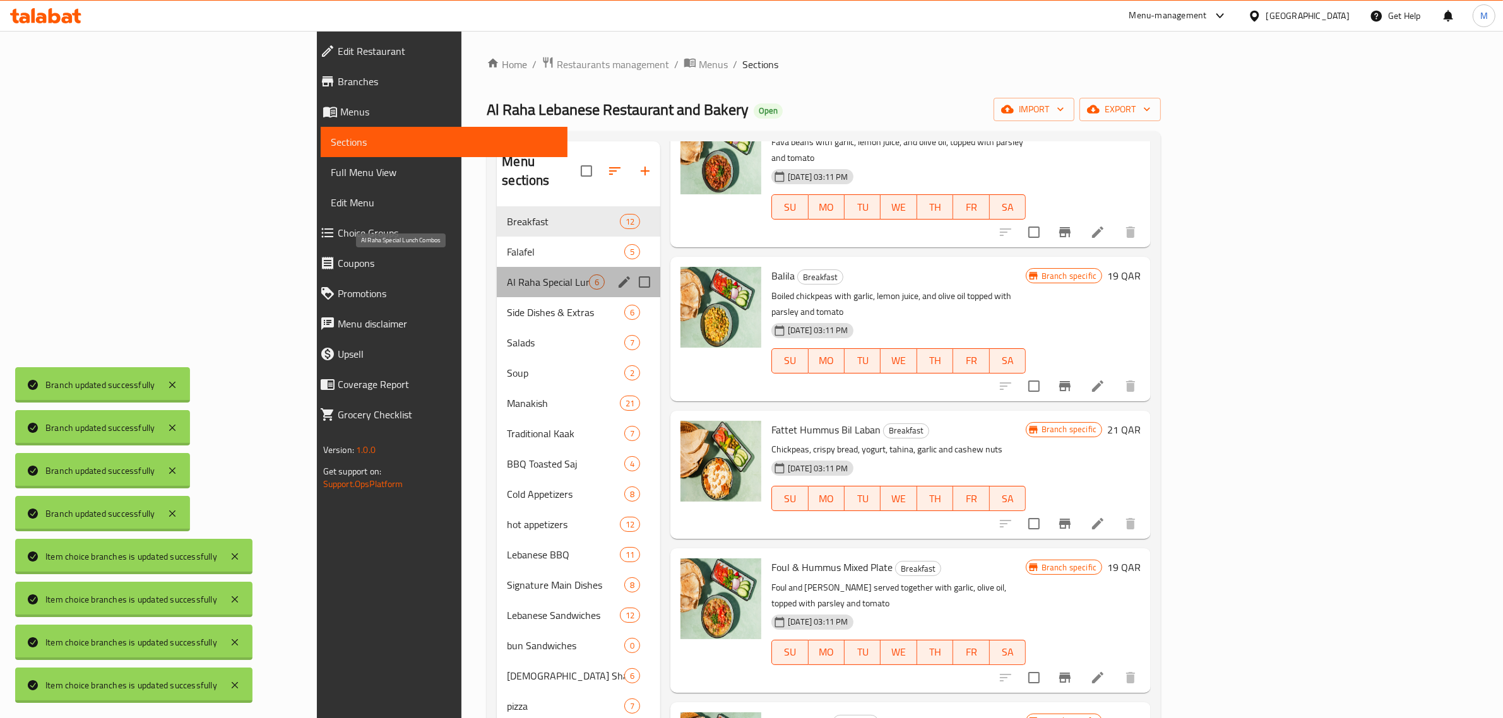
click at [507, 275] on span "Al Raha Special Lunch Combos" at bounding box center [548, 282] width 82 height 15
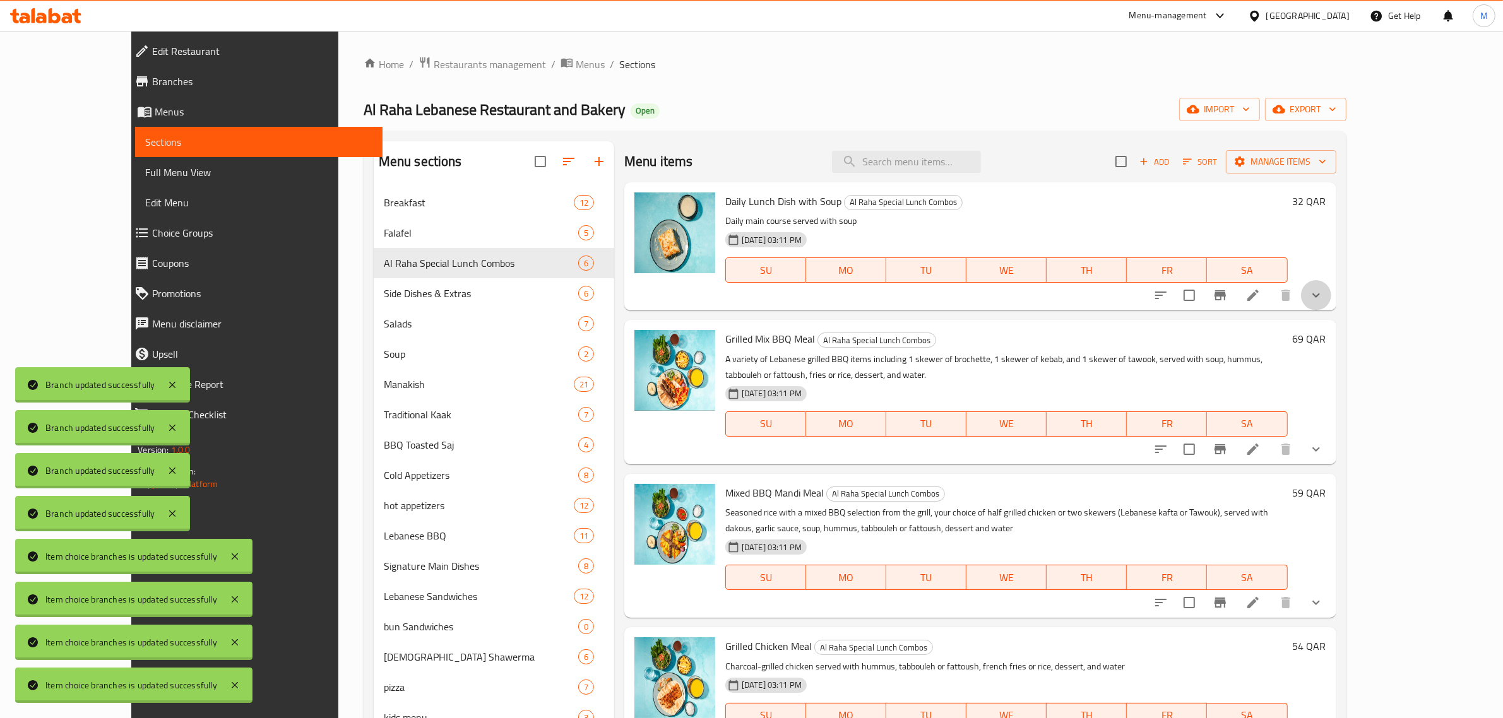
click at [1331, 304] on button "show more" at bounding box center [1316, 295] width 30 height 30
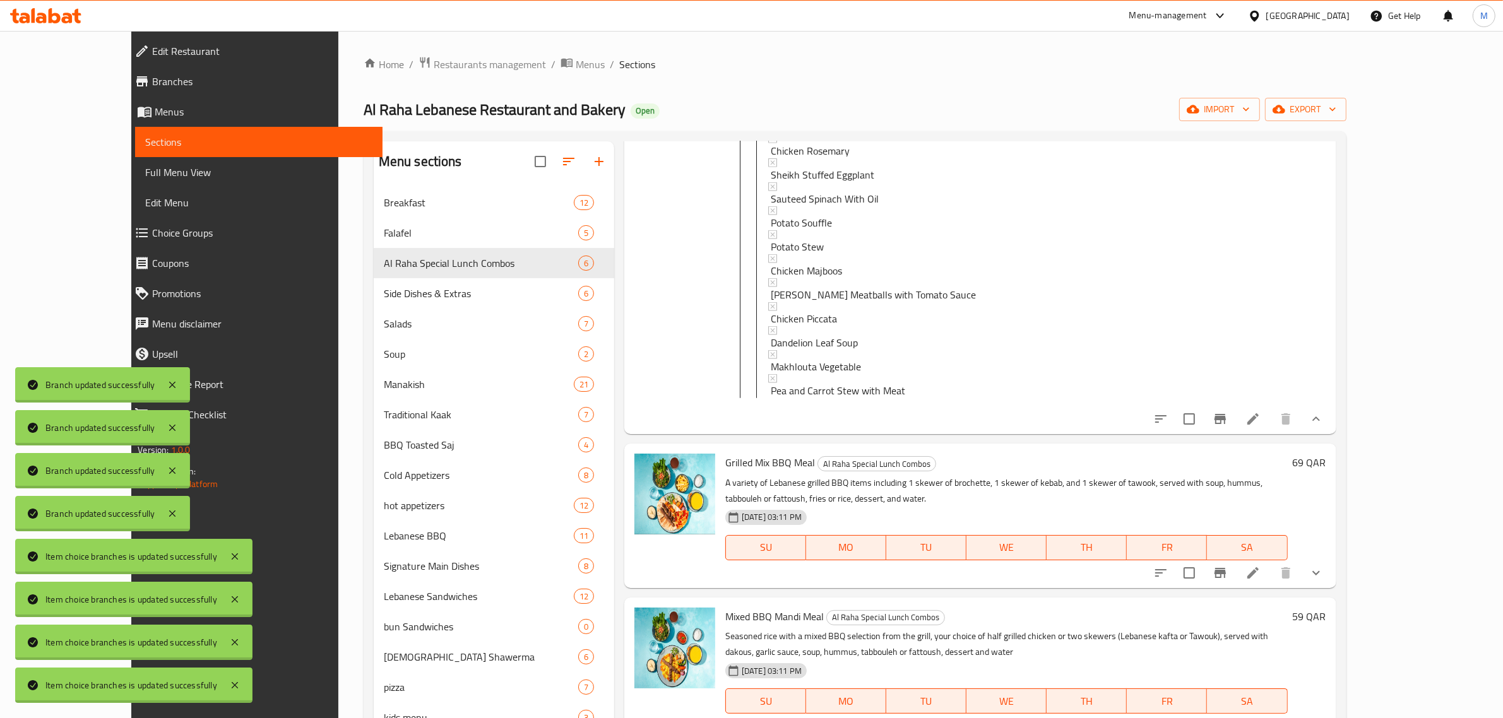
scroll to position [1628, 0]
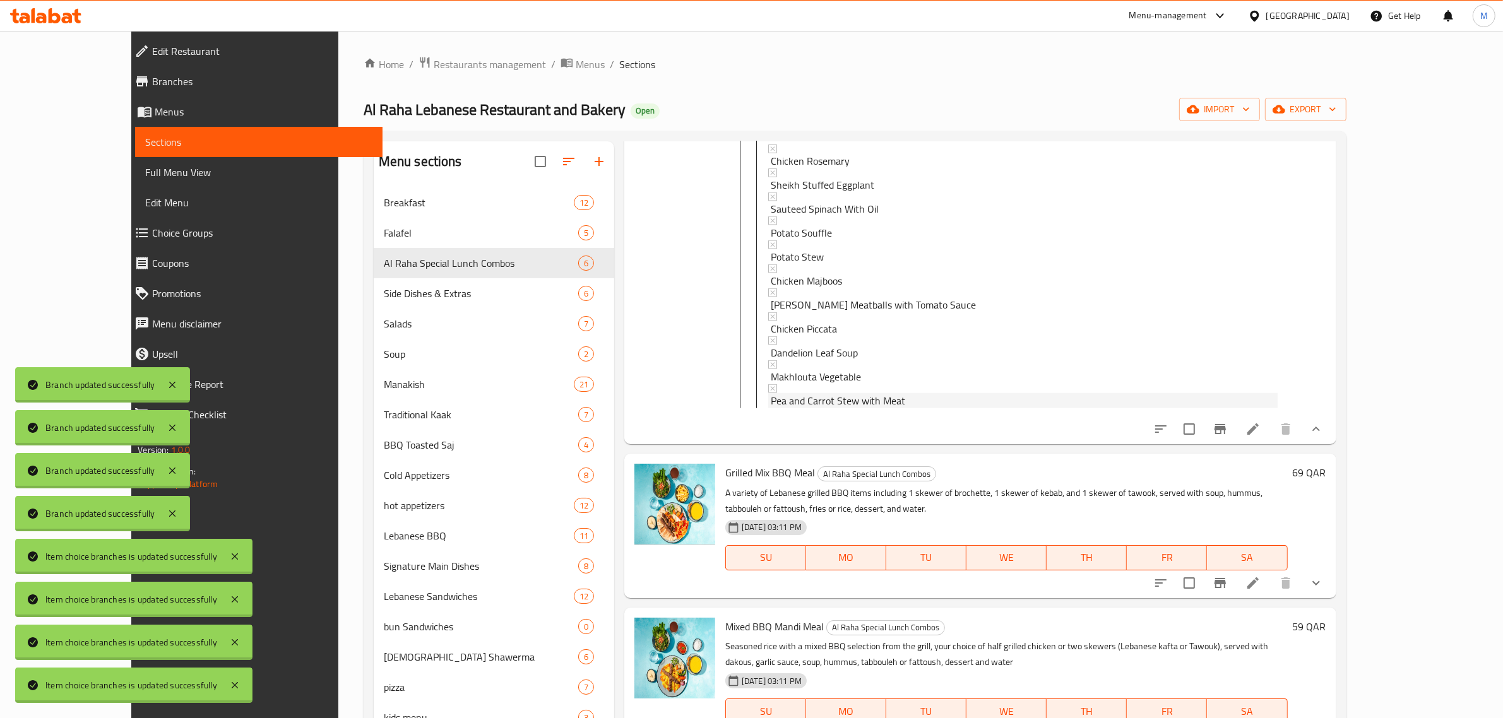
click at [771, 393] on span "Pea and Carrot Stew with Meat" at bounding box center [838, 400] width 134 height 15
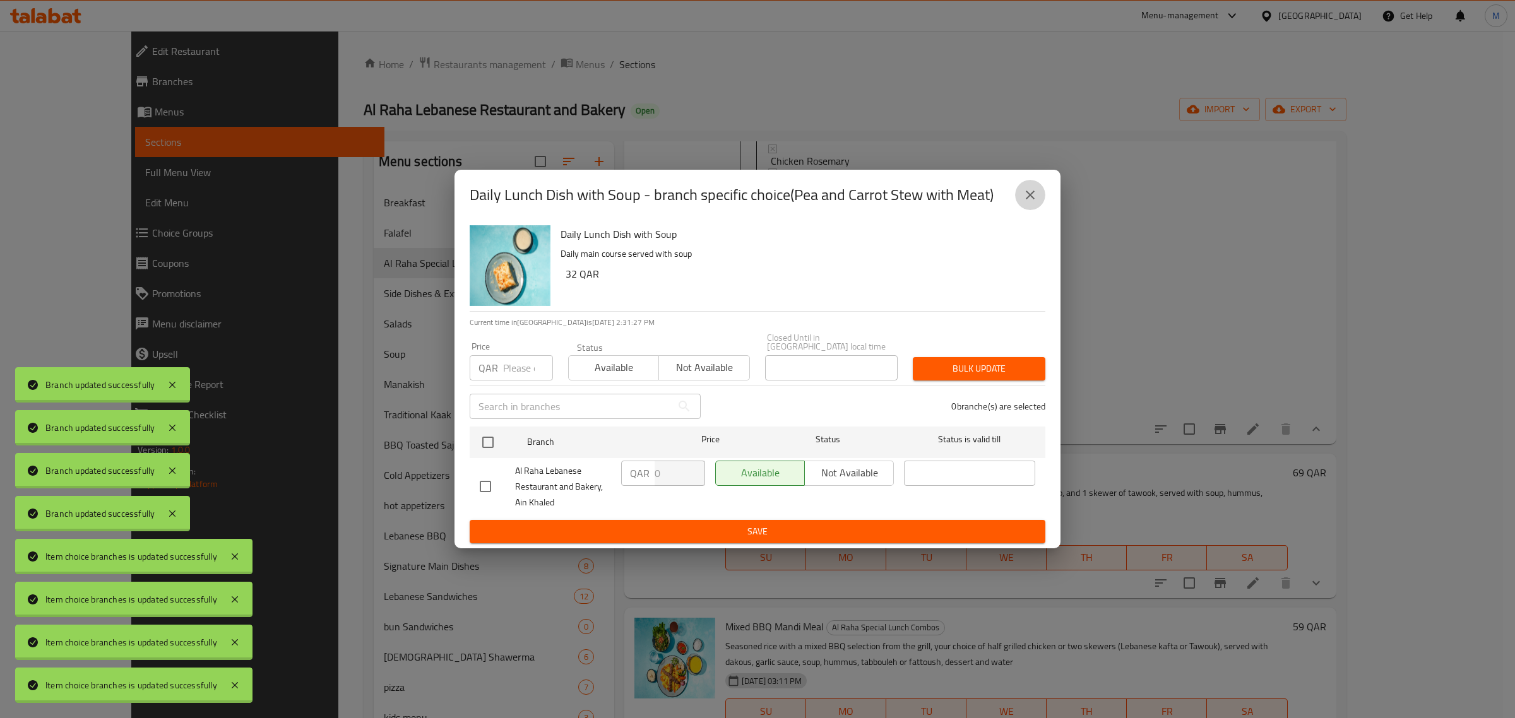
click at [1027, 203] on icon "close" at bounding box center [1029, 194] width 15 height 15
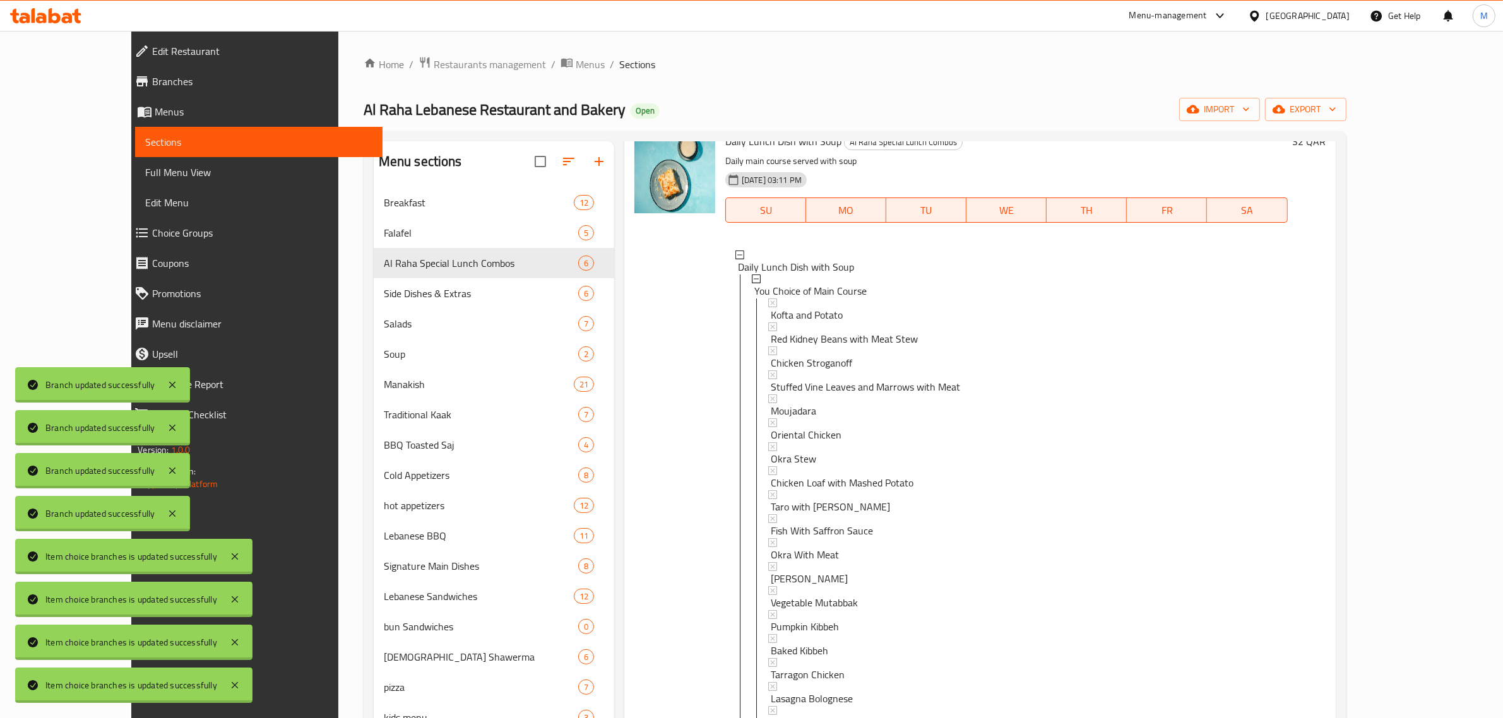
scroll to position [0, 0]
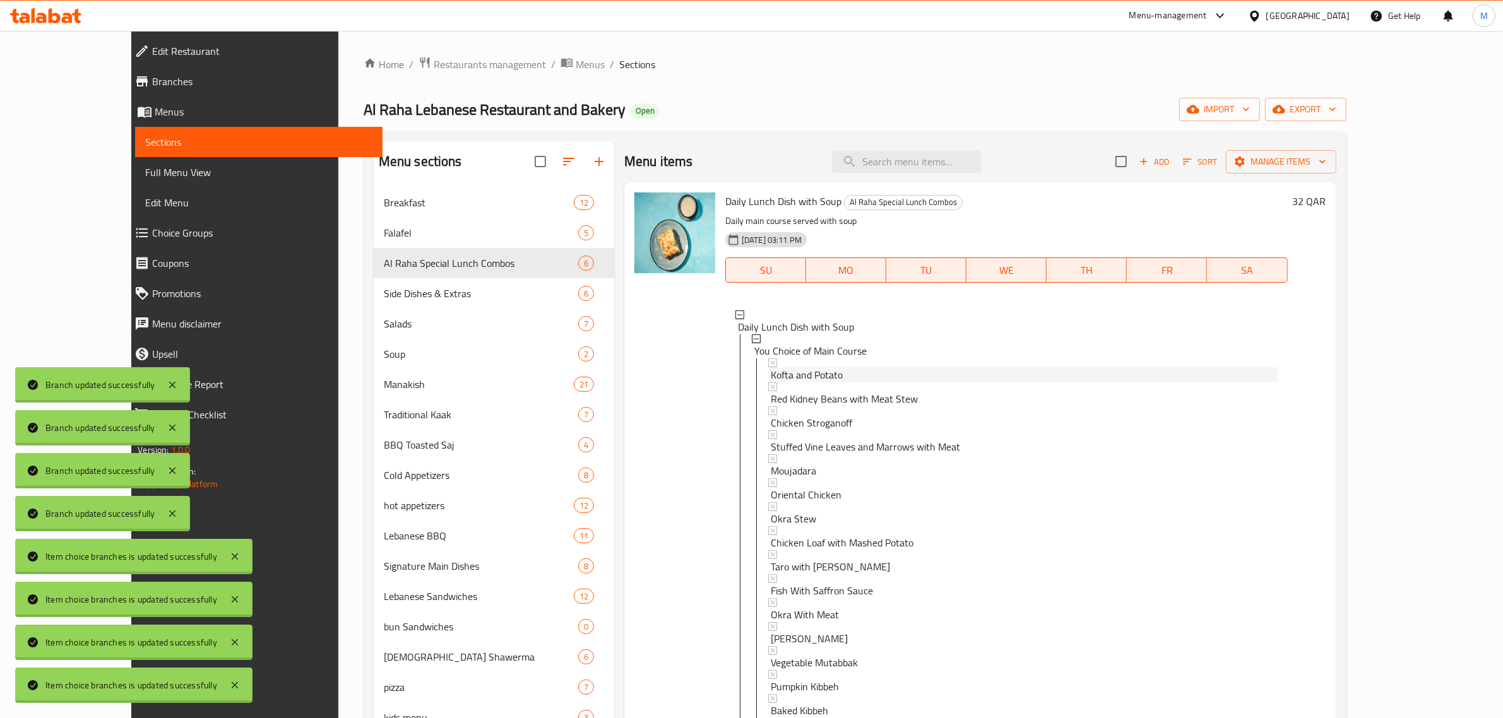
click at [806, 374] on span "Kofta and Potato" at bounding box center [807, 374] width 72 height 15
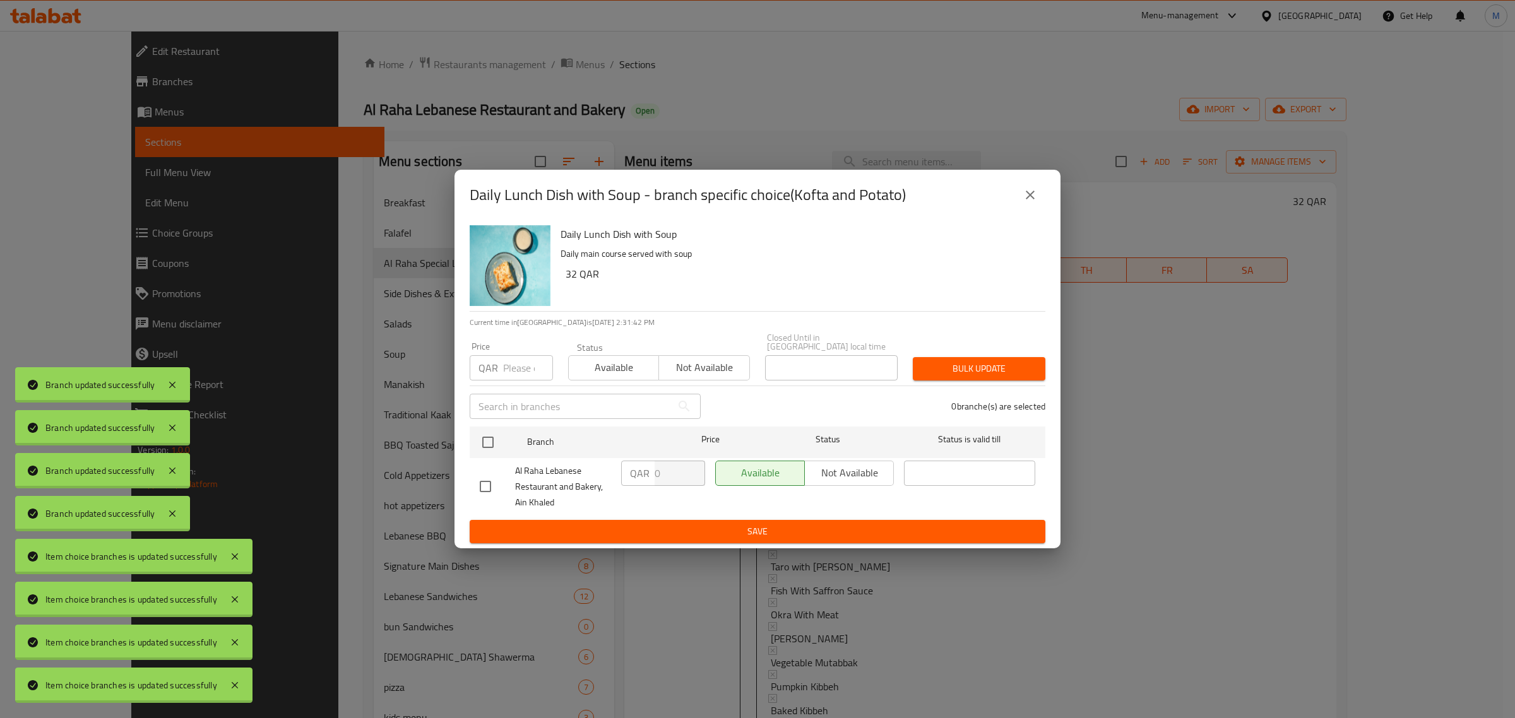
click at [831, 464] on div "Available Not available" at bounding box center [804, 473] width 179 height 25
click at [484, 430] on input "checkbox" at bounding box center [488, 442] width 27 height 27
checkbox input "true"
click at [829, 464] on span "Not available" at bounding box center [849, 473] width 79 height 18
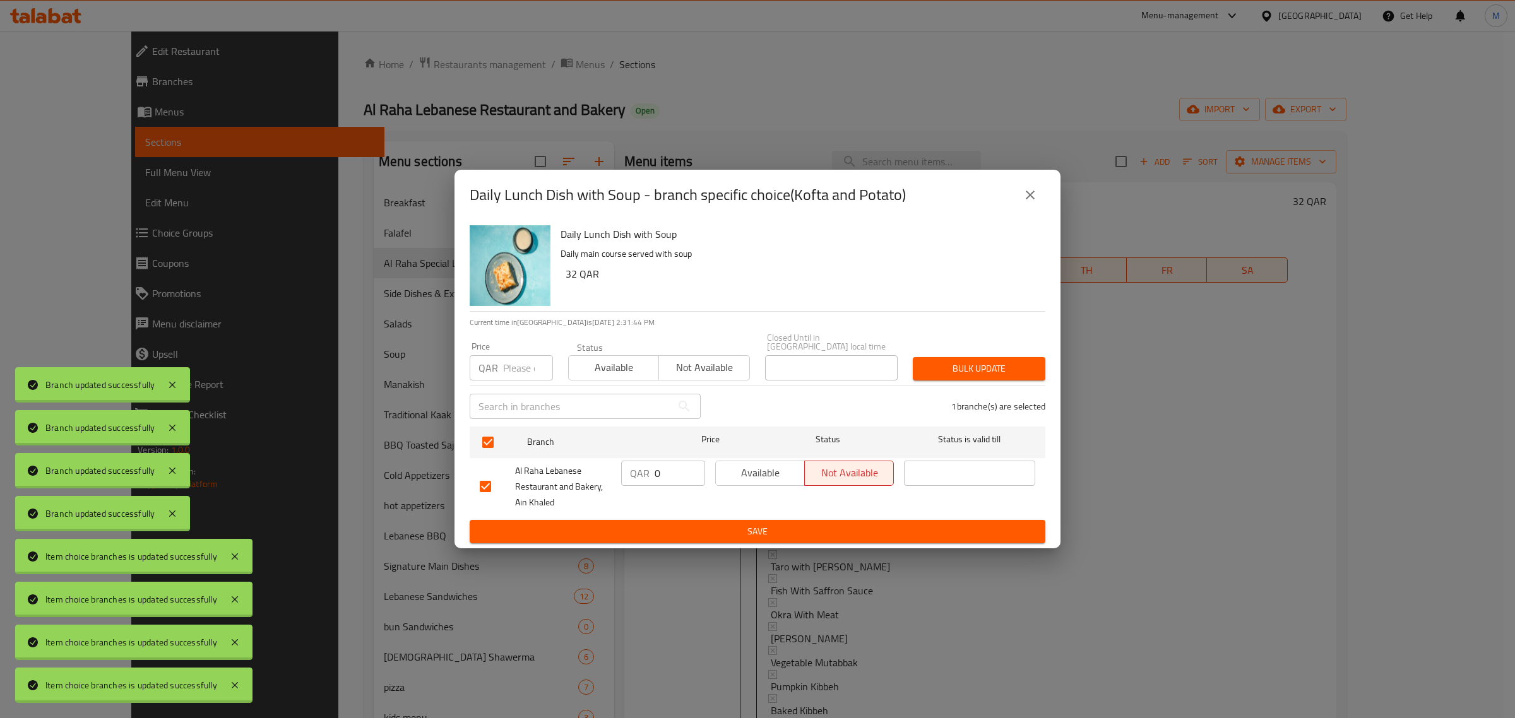
click at [759, 524] on span "Save" at bounding box center [757, 532] width 555 height 16
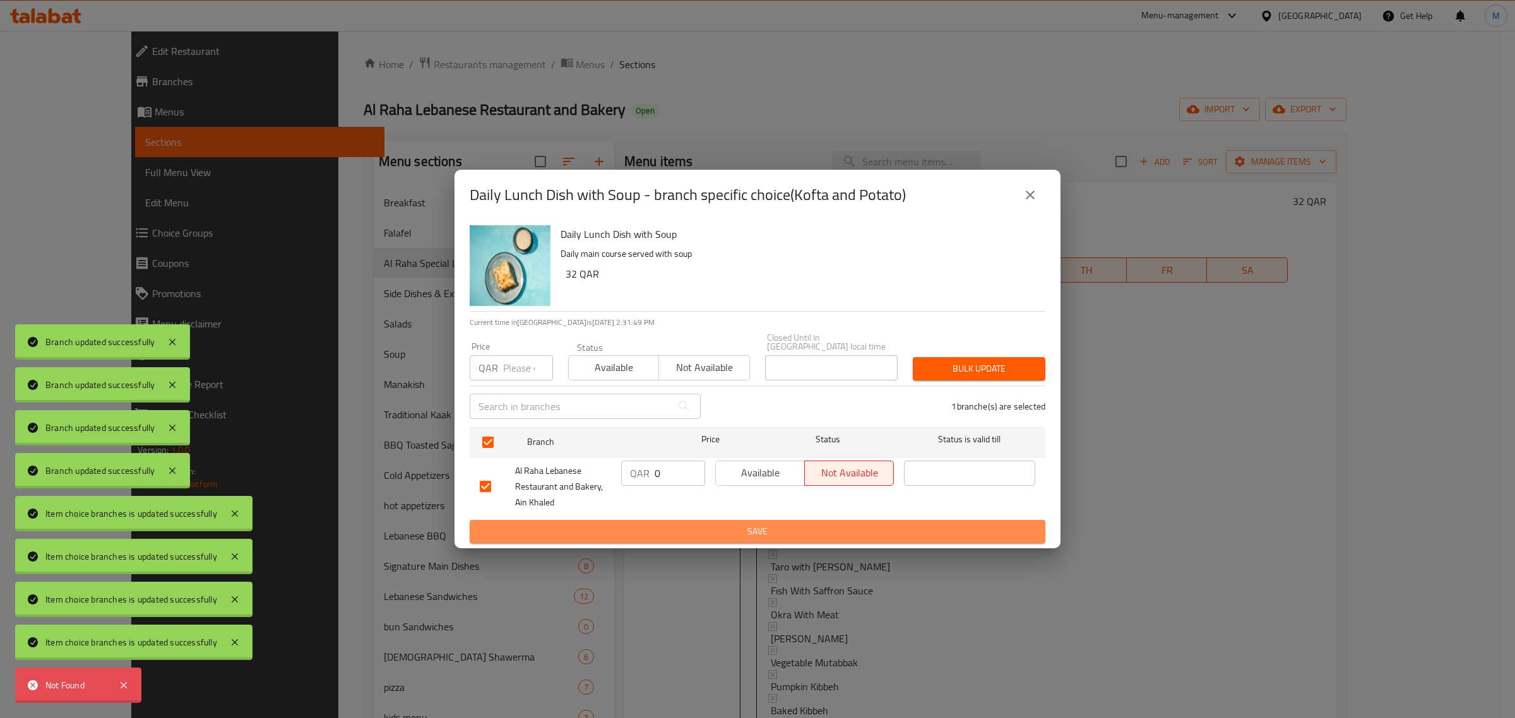
click at [768, 525] on span "Save" at bounding box center [757, 532] width 555 height 16
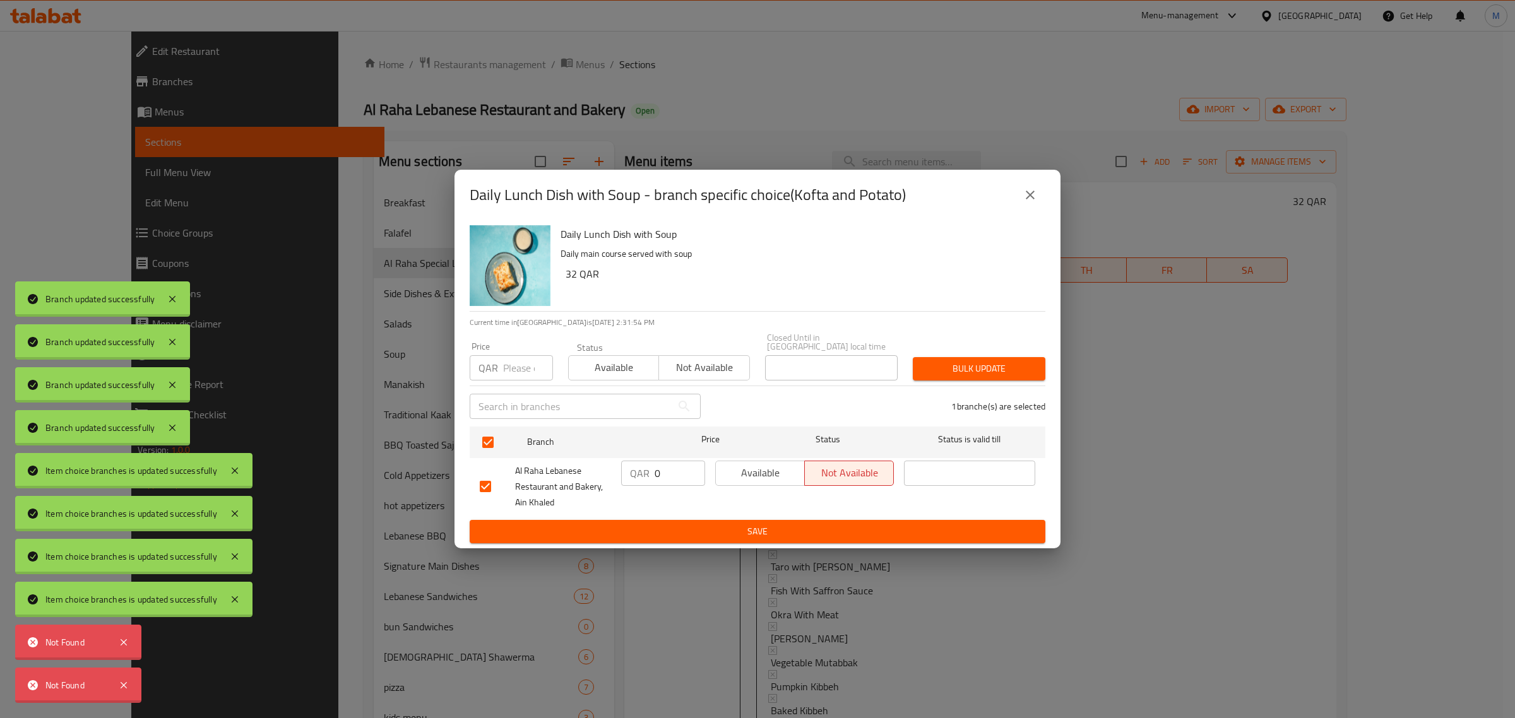
click at [706, 524] on span "Save" at bounding box center [757, 532] width 555 height 16
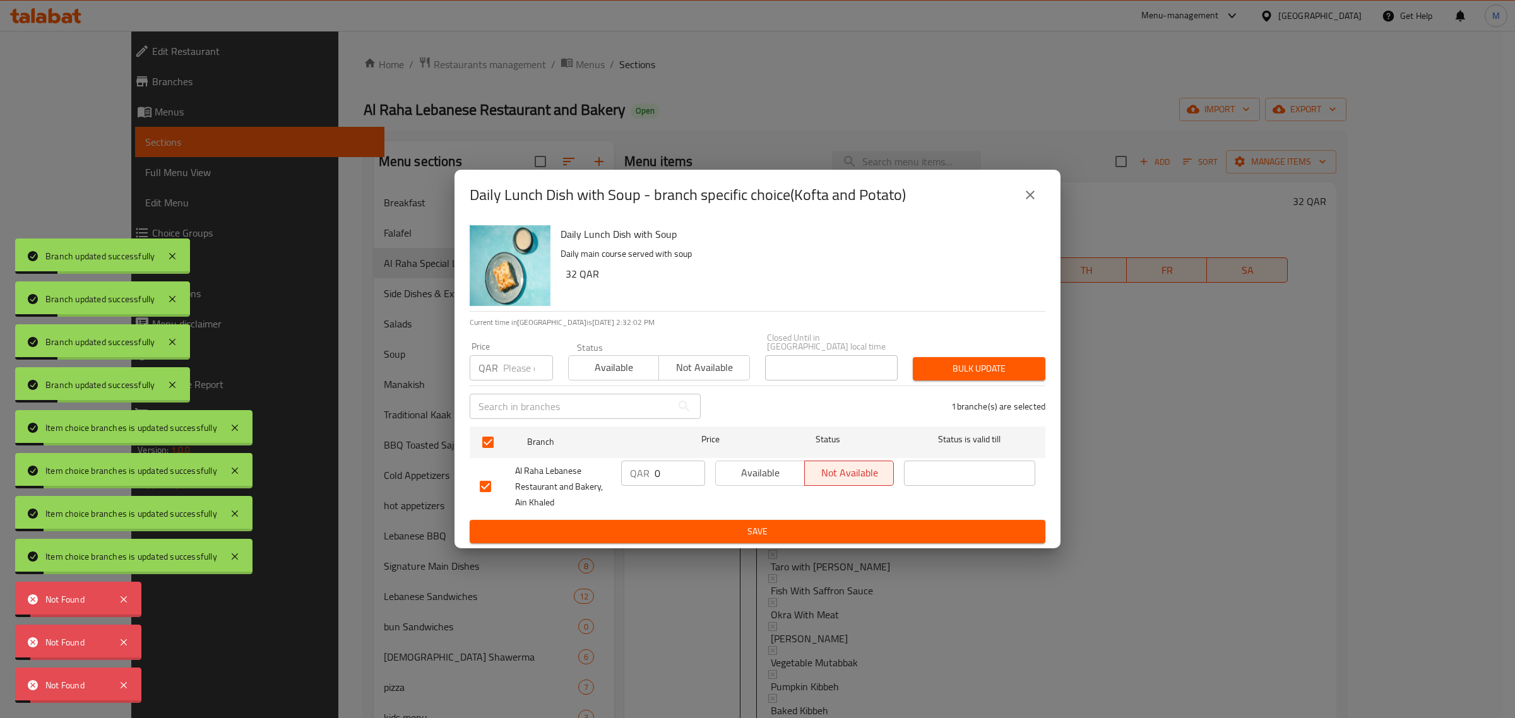
click at [1032, 196] on icon "close" at bounding box center [1029, 194] width 15 height 15
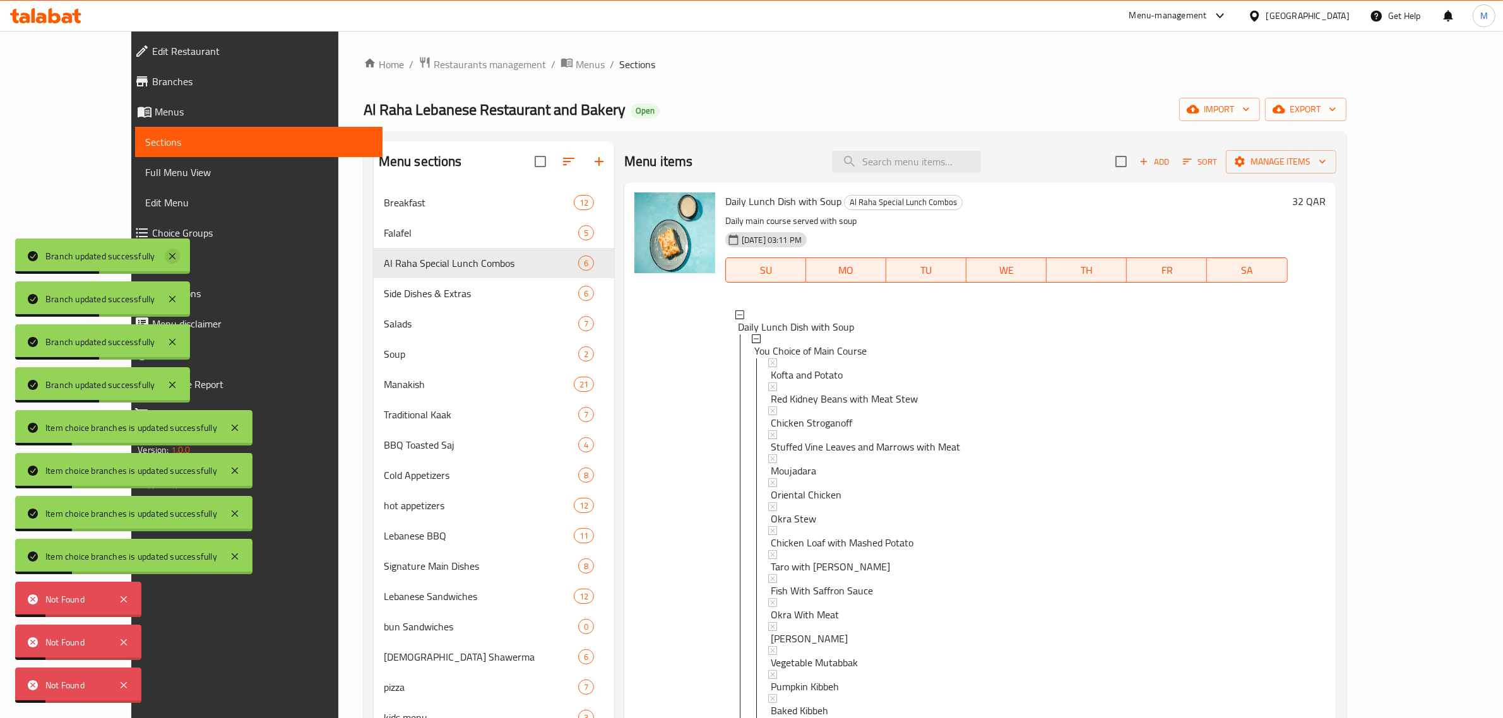
click at [174, 254] on icon at bounding box center [172, 256] width 15 height 15
click at [170, 295] on icon at bounding box center [172, 299] width 15 height 15
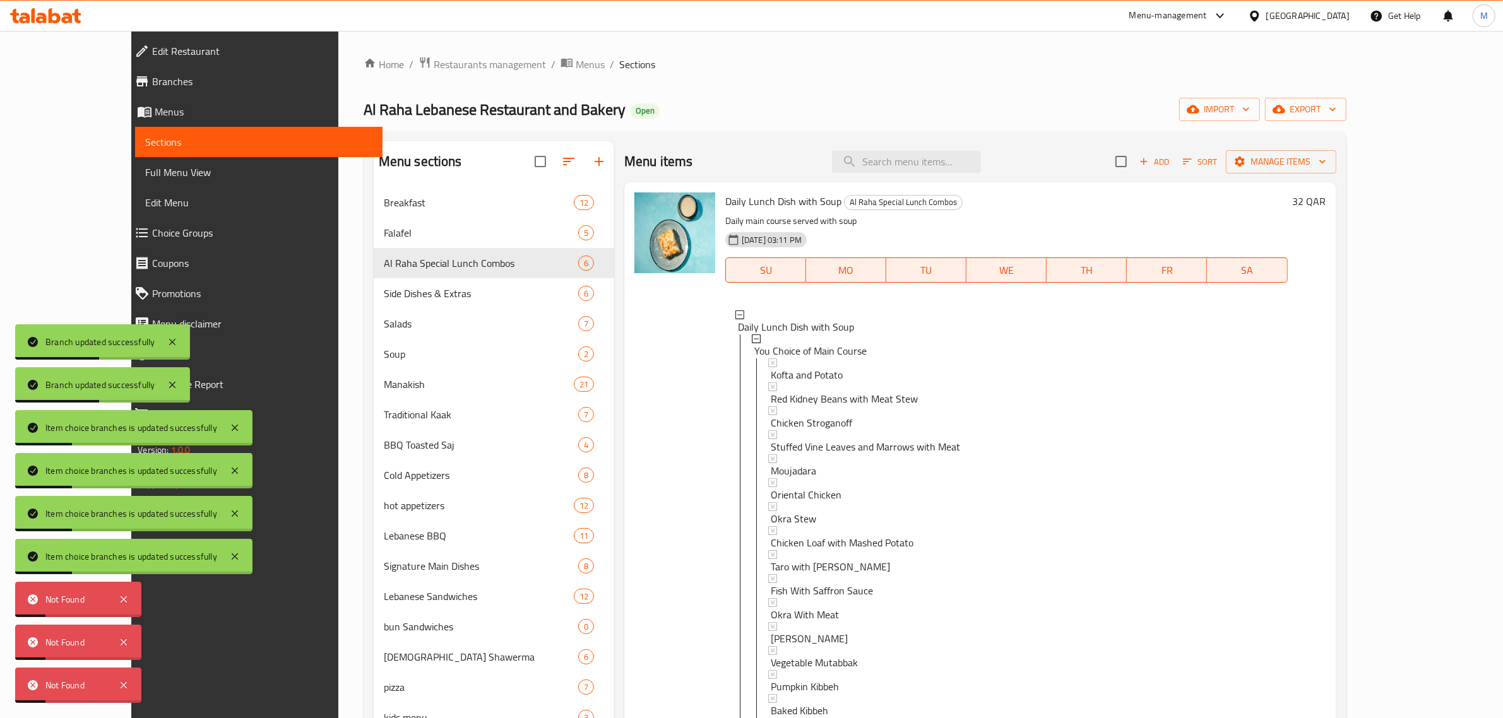
click at [152, 232] on span "Choice Groups" at bounding box center [262, 232] width 220 height 15
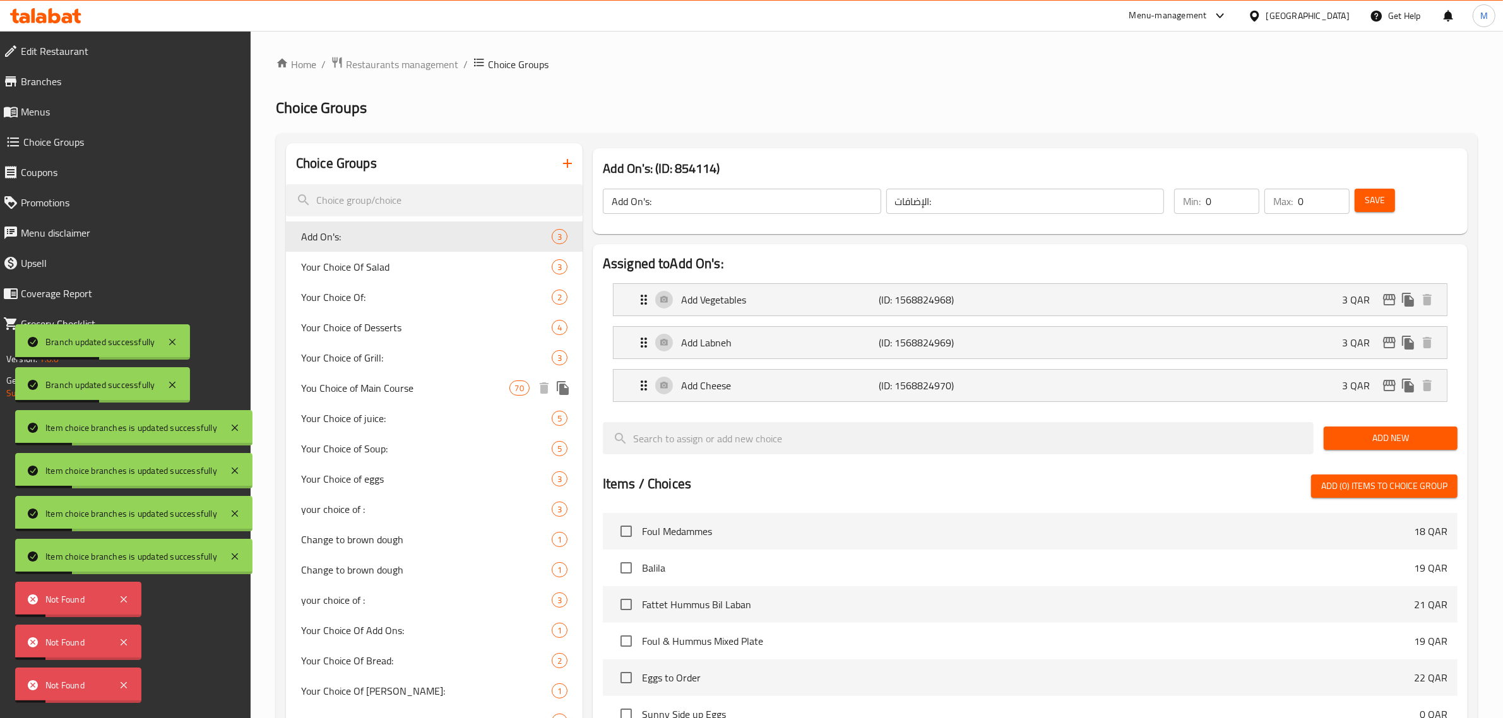
click at [435, 389] on span "You Choice of Main Course" at bounding box center [405, 388] width 208 height 15
type input "You Choice of Main Course"
type input "اختيارك من الطبق الرئيسي"
type input "1"
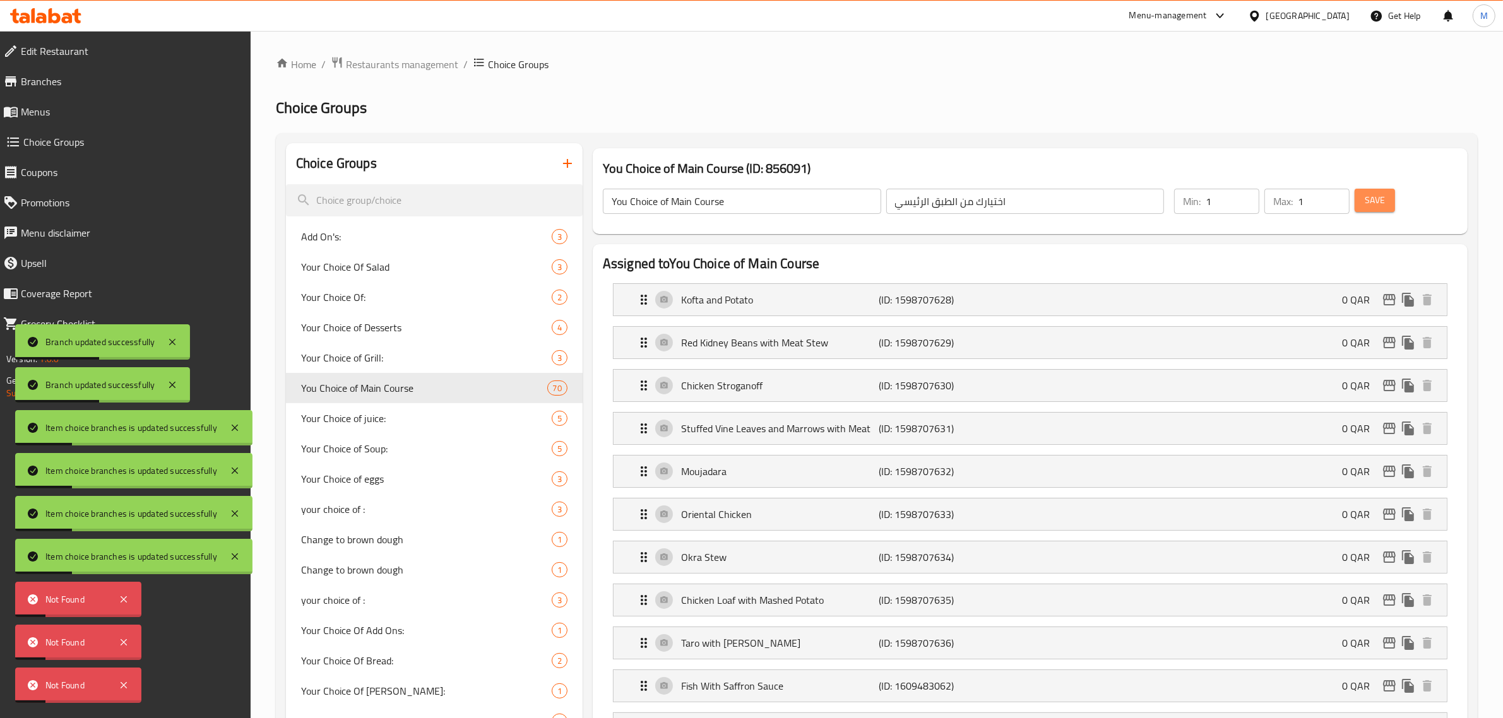
click at [1373, 210] on button "Save" at bounding box center [1374, 200] width 40 height 23
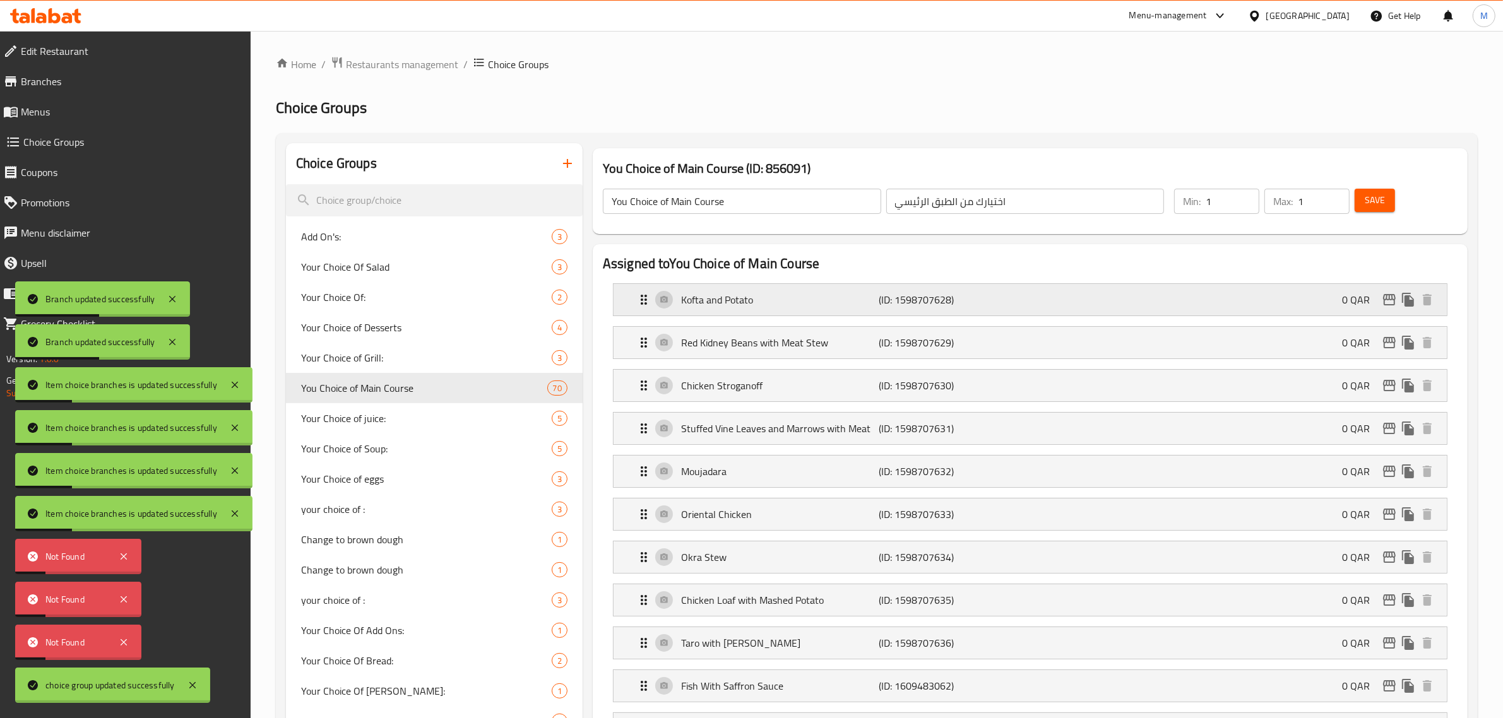
click at [896, 309] on div "Kofta and [PERSON_NAME] (ID: 1598707628) 0 QAR" at bounding box center [1033, 300] width 795 height 32
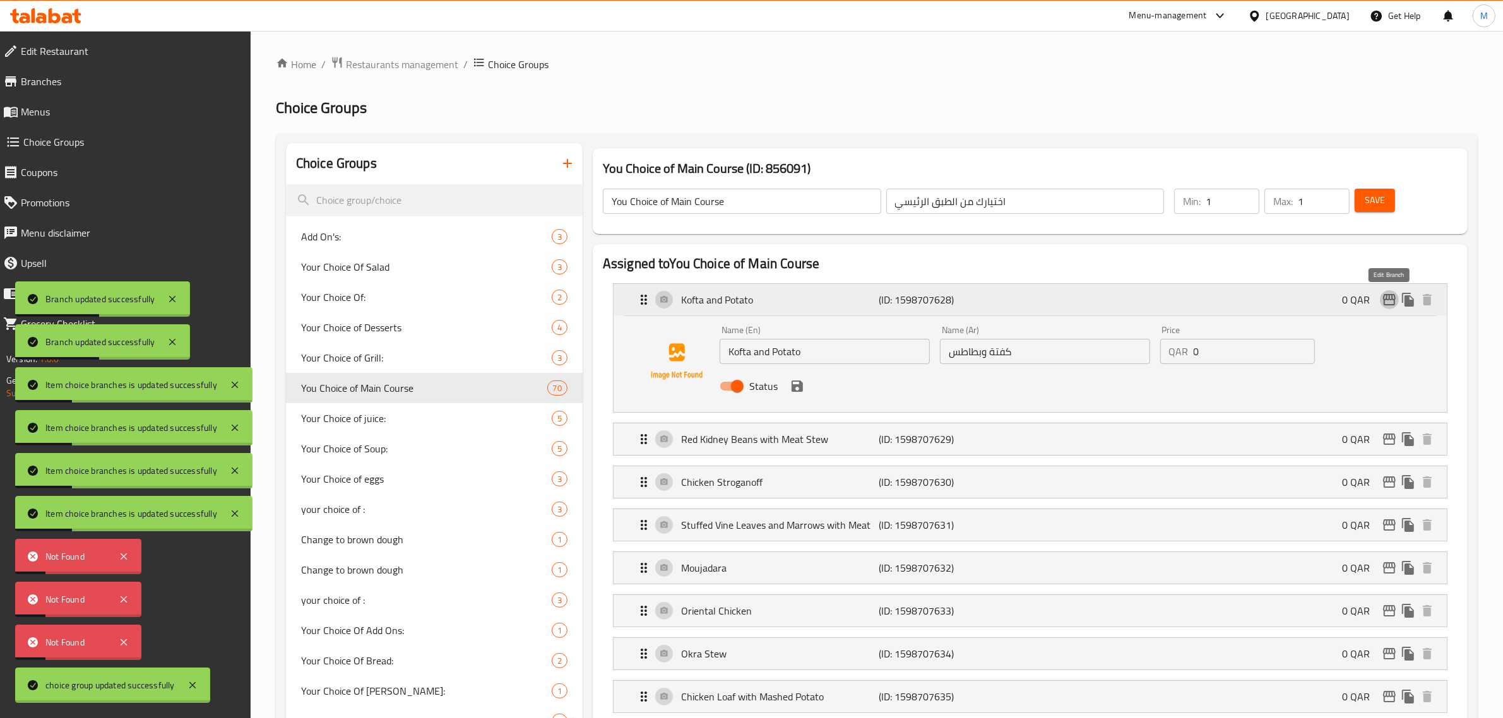
click at [1392, 302] on icon "edit" at bounding box center [1388, 299] width 15 height 15
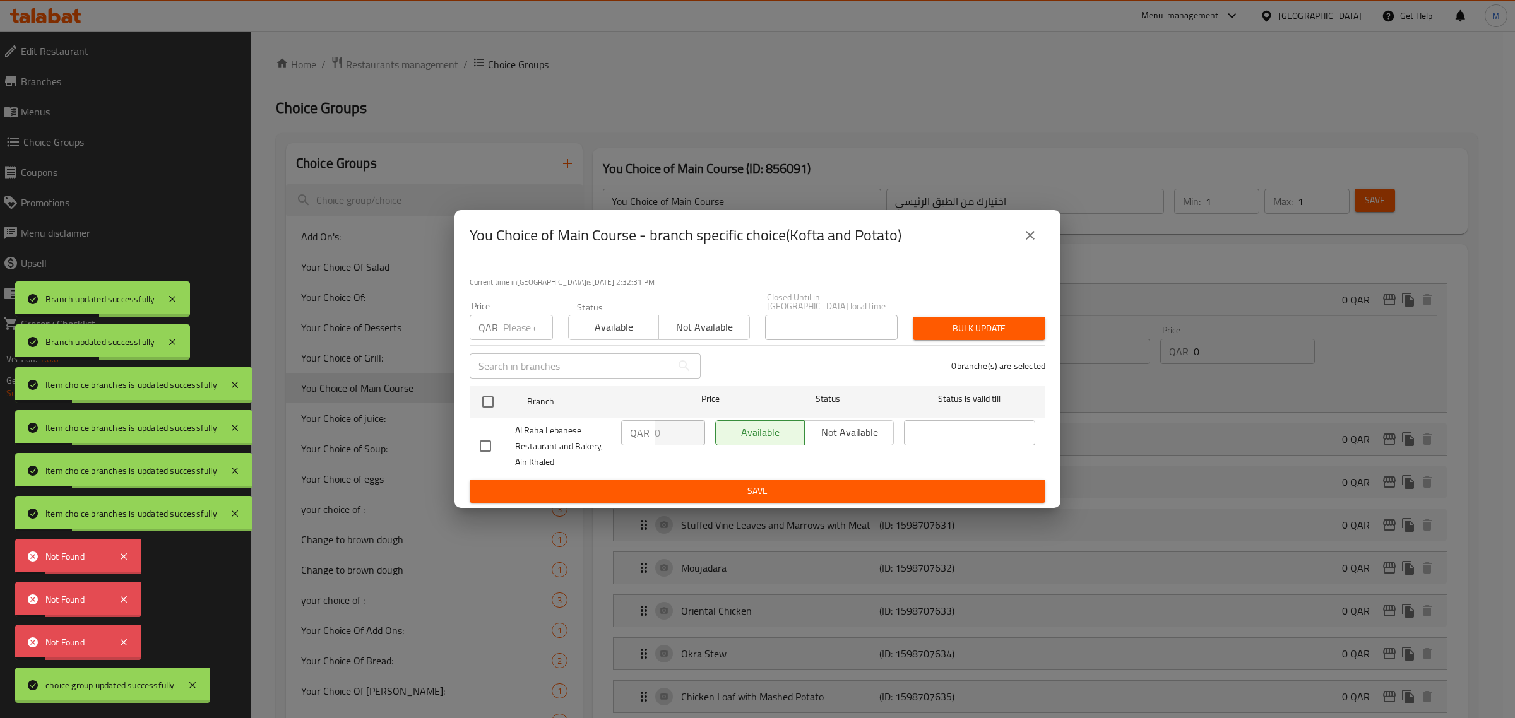
click at [1033, 240] on icon "close" at bounding box center [1029, 235] width 9 height 9
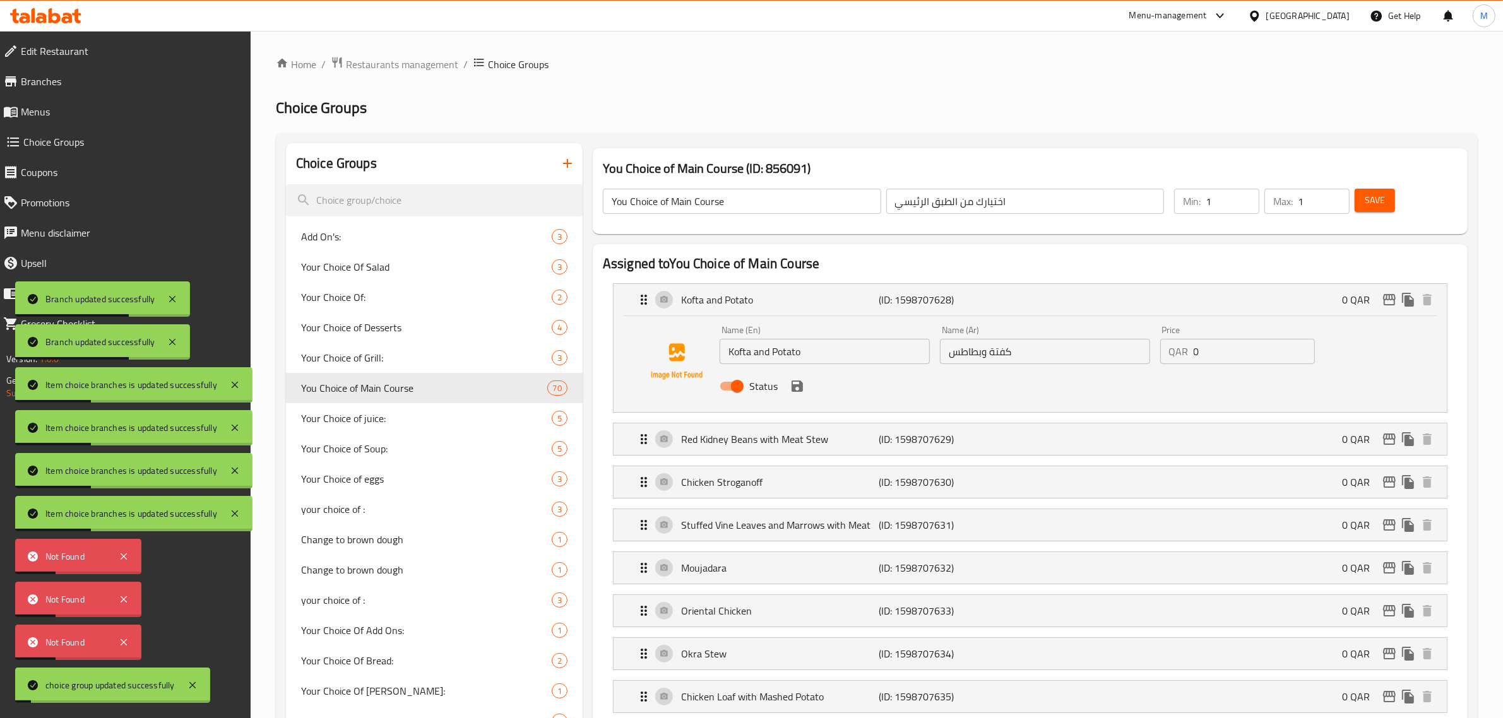
click at [70, 112] on span "Menus" at bounding box center [131, 111] width 220 height 15
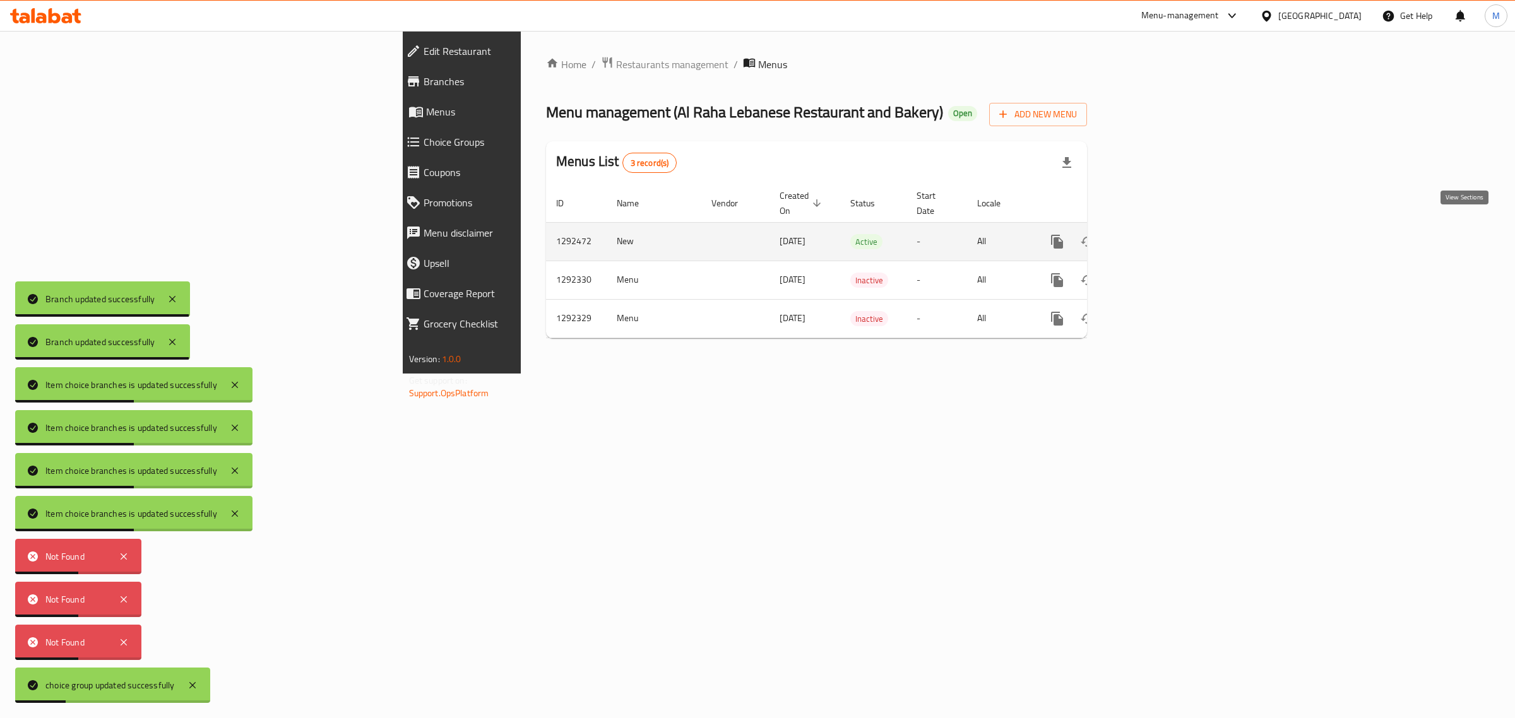
click at [1155, 234] on icon "enhanced table" at bounding box center [1147, 241] width 15 height 15
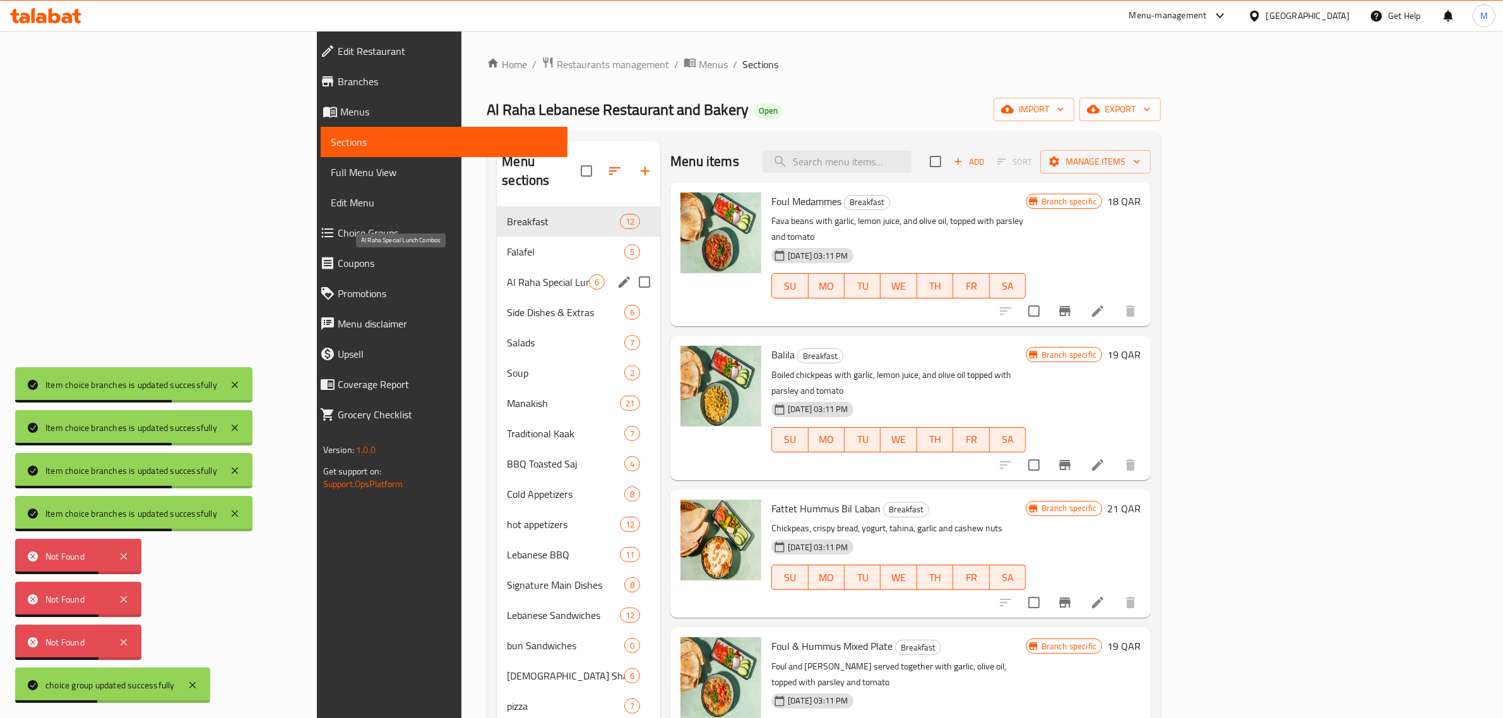
click at [507, 275] on span "Al Raha Special Lunch Combos" at bounding box center [548, 282] width 82 height 15
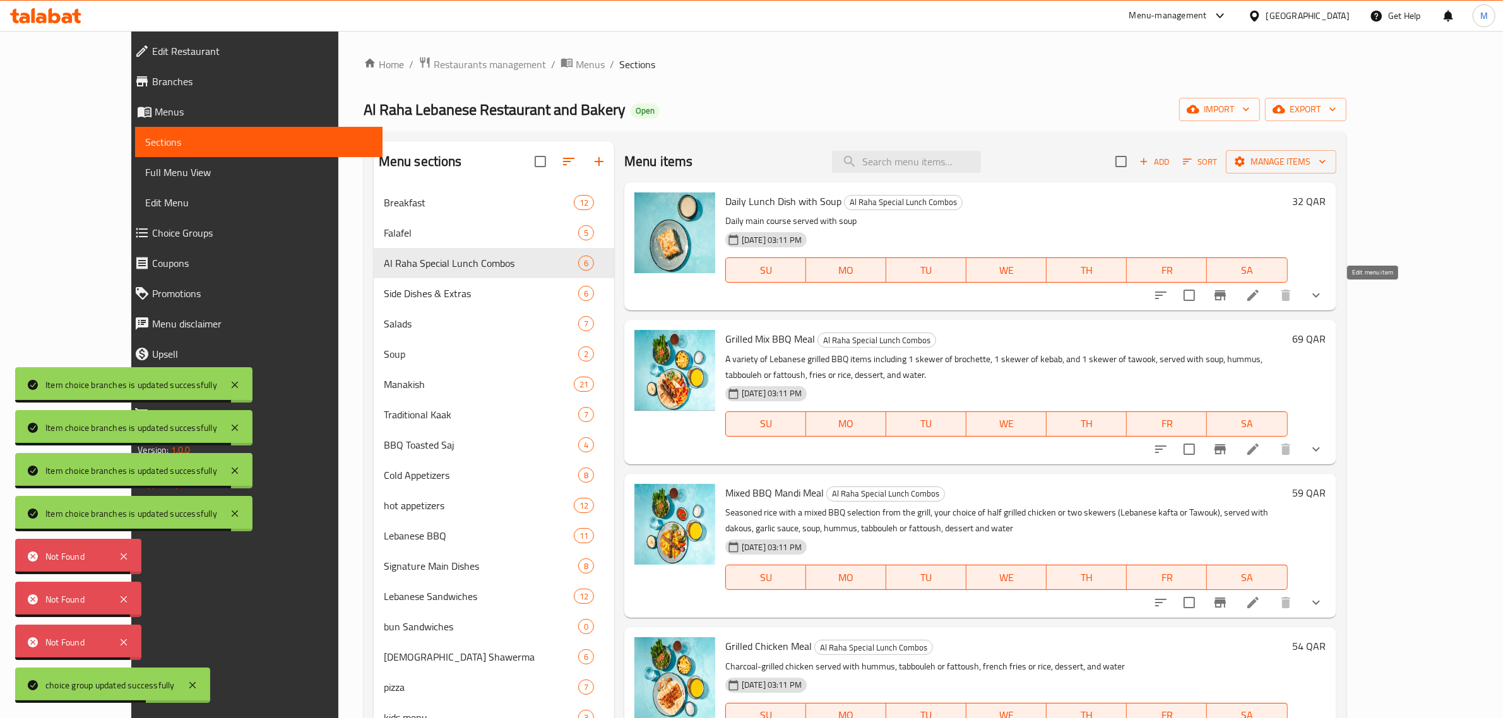
click at [1260, 301] on icon at bounding box center [1252, 295] width 15 height 15
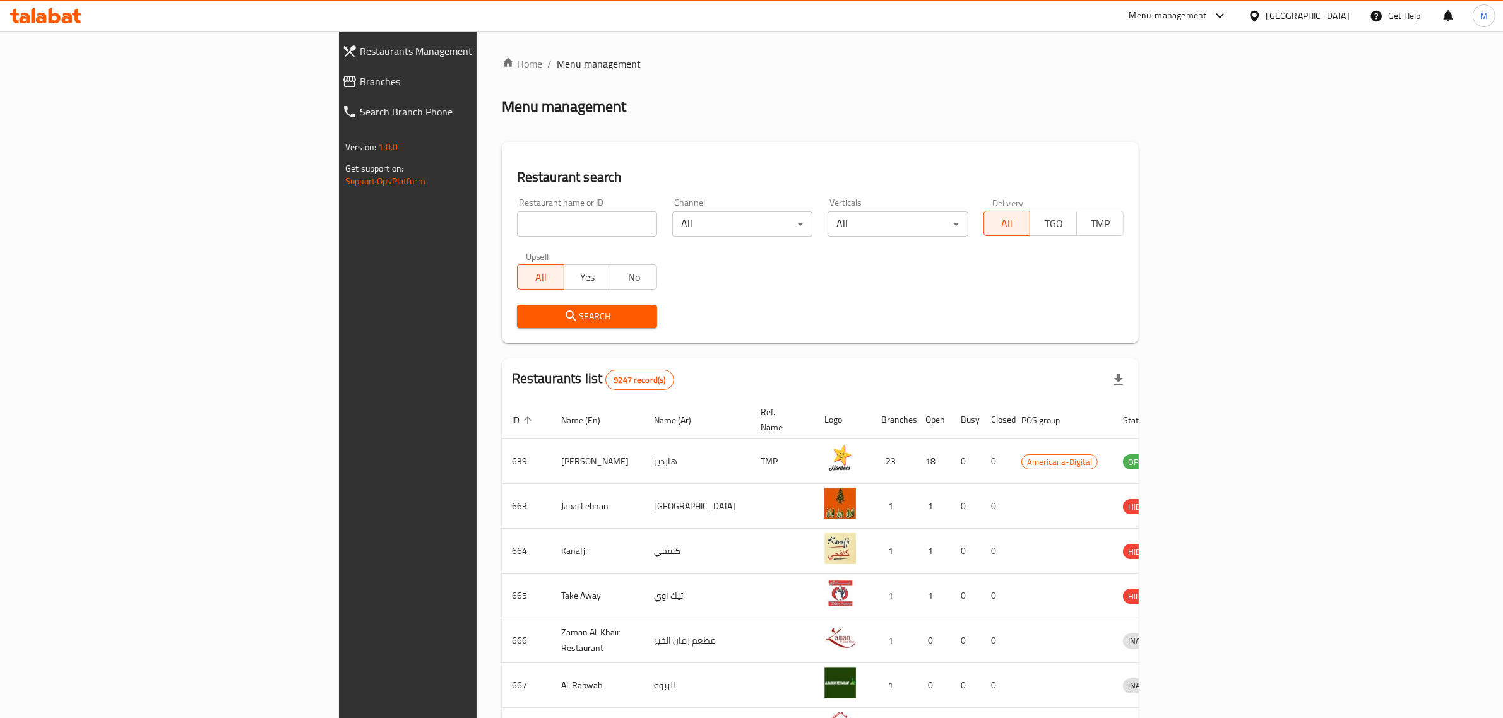
click at [517, 223] on input "search" at bounding box center [587, 223] width 140 height 25
click at [517, 228] on input "search" at bounding box center [587, 223] width 140 height 25
type input "al raha"
click at [564, 316] on icon "submit" at bounding box center [571, 316] width 15 height 15
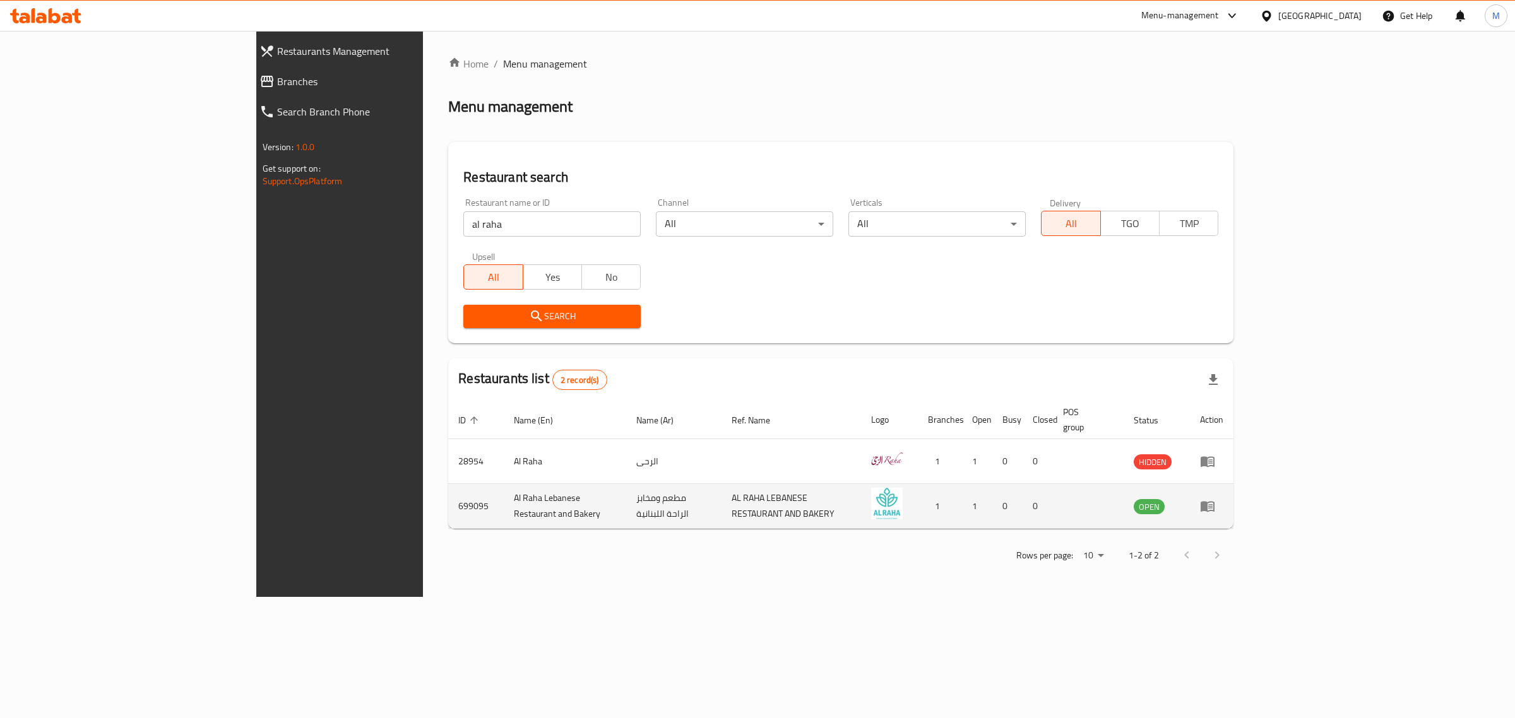
click at [1233, 493] on td "enhanced table" at bounding box center [1212, 506] width 44 height 45
click at [1212, 504] on icon "enhanced table" at bounding box center [1210, 506] width 4 height 5
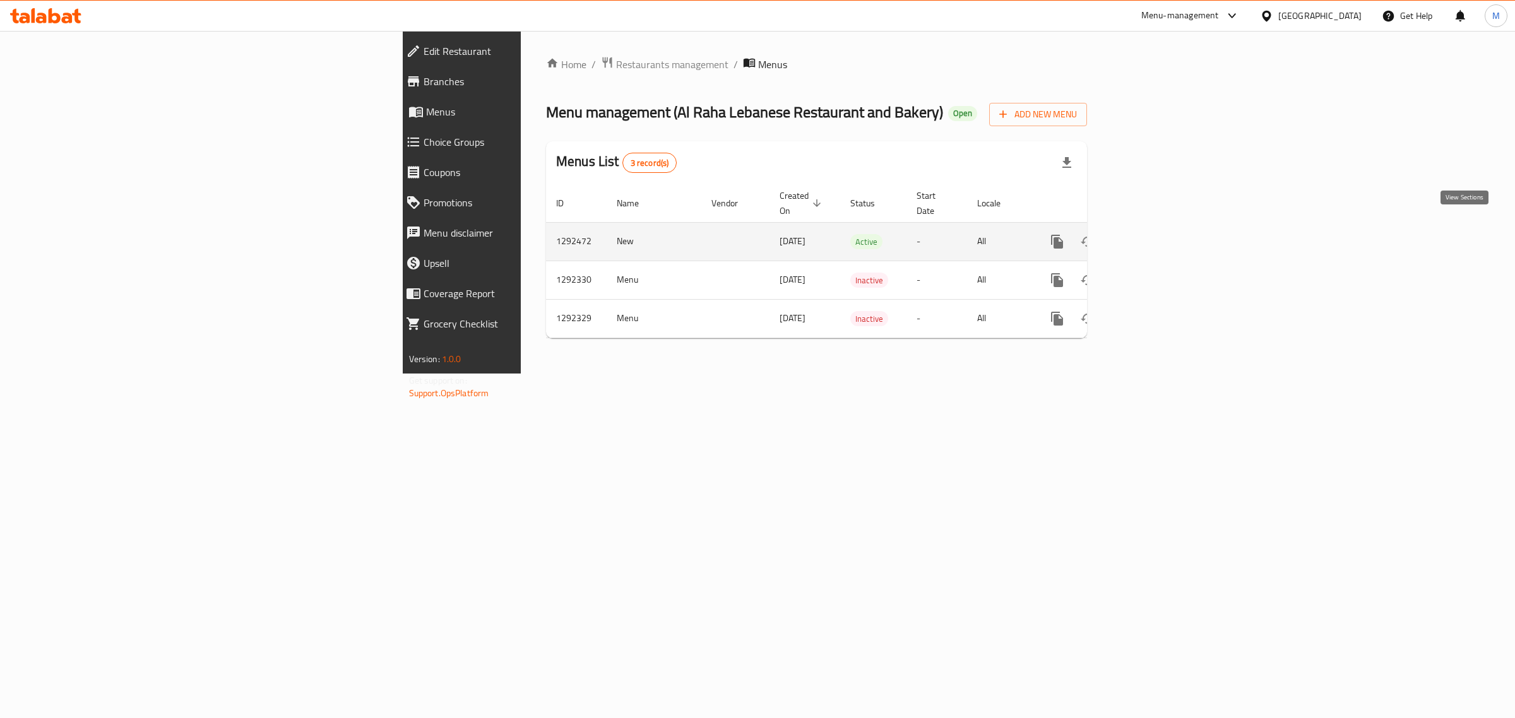
click at [1155, 234] on icon "enhanced table" at bounding box center [1147, 241] width 15 height 15
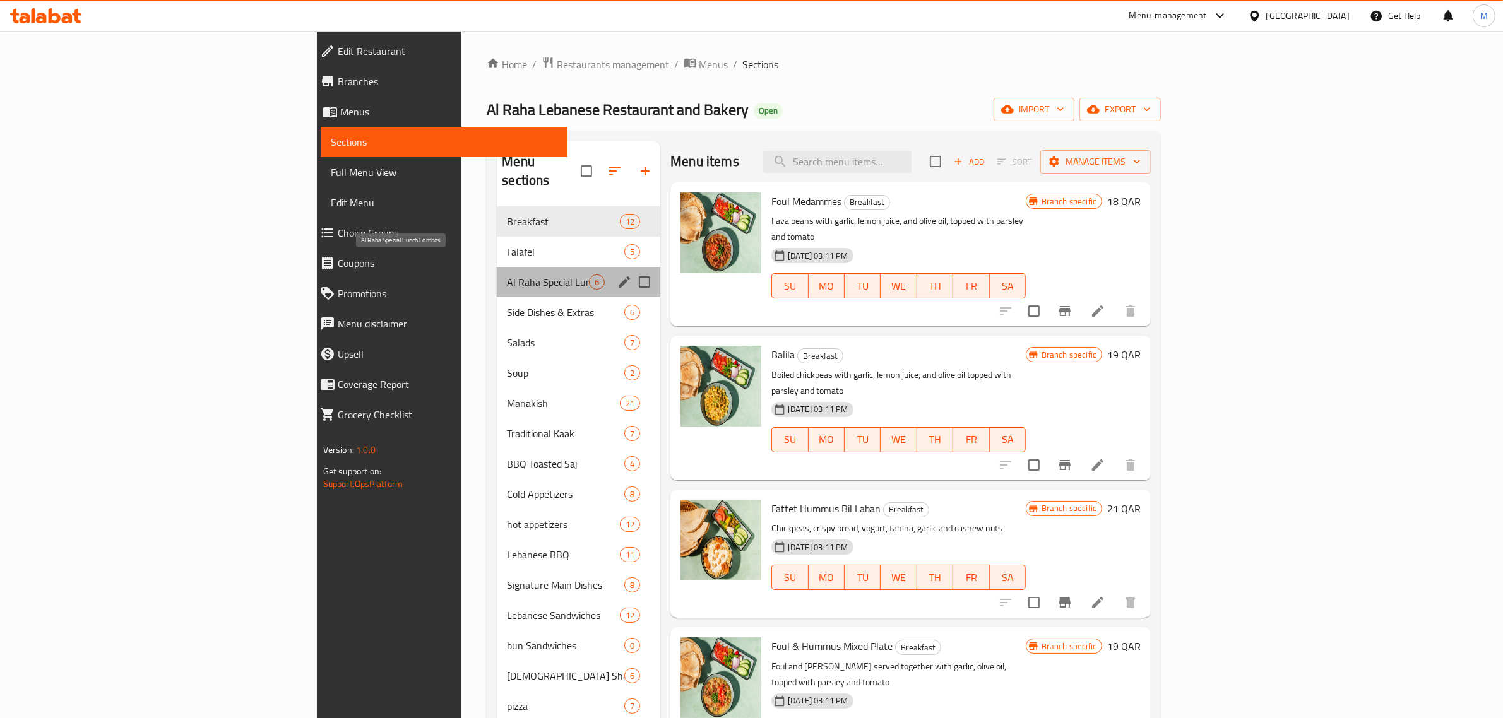
click at [507, 275] on span "Al Raha Special Lunch Combos" at bounding box center [548, 282] width 82 height 15
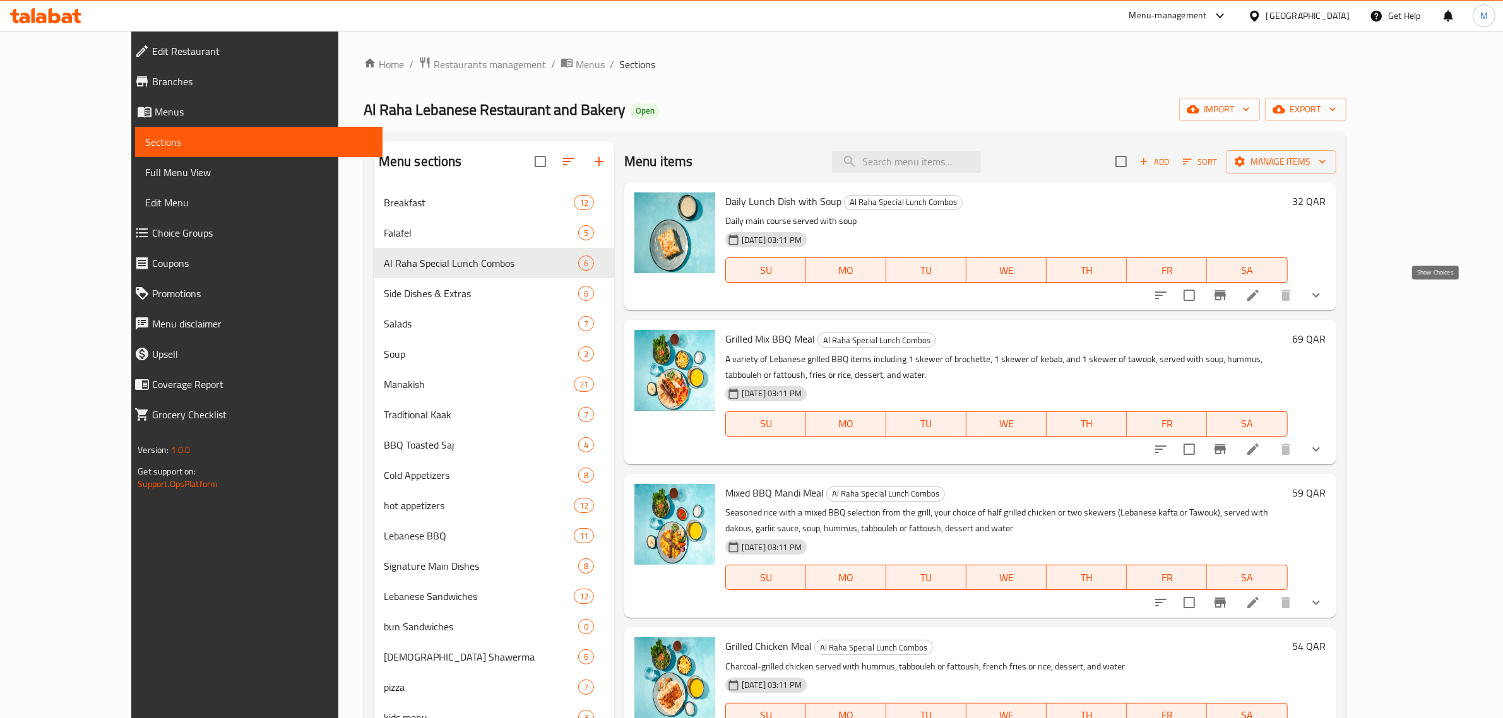
click at [1323, 289] on icon "show more" at bounding box center [1315, 295] width 15 height 15
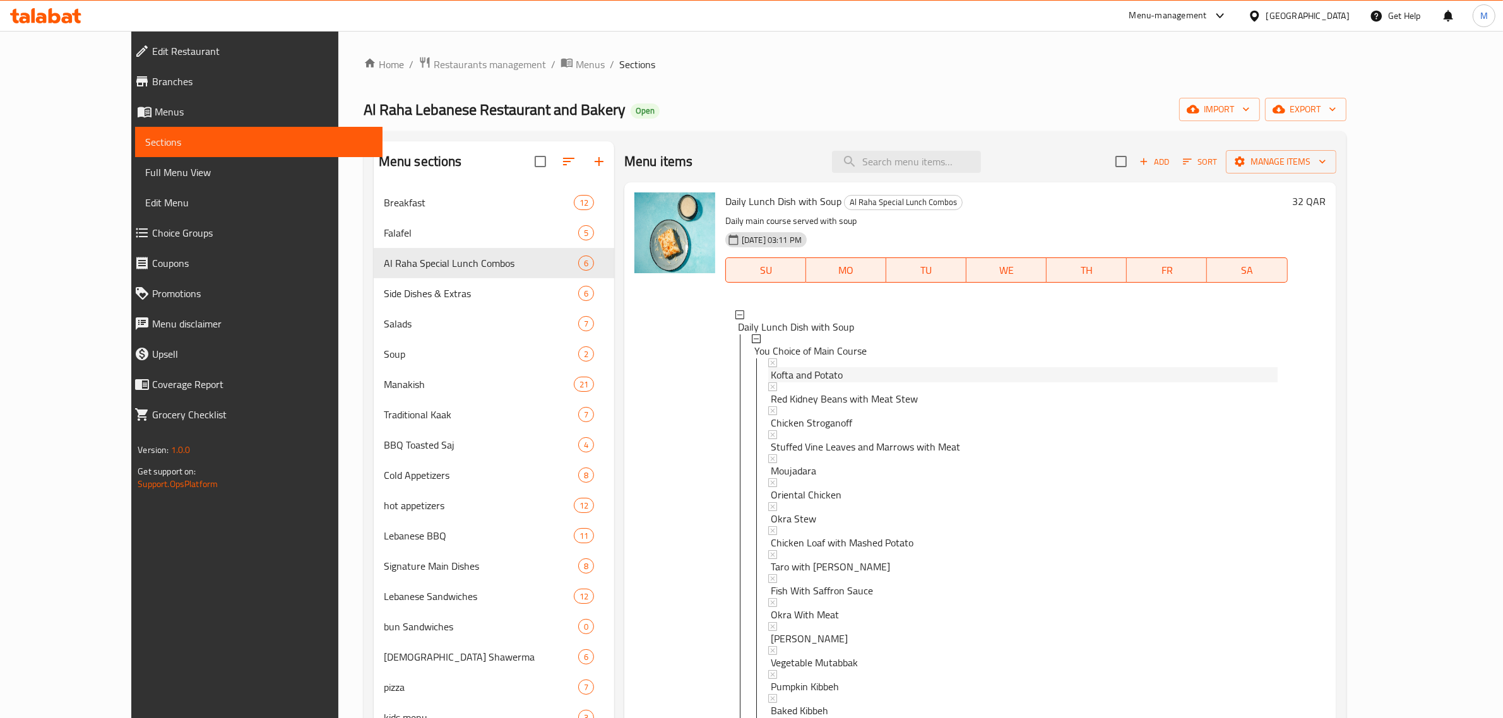
click at [795, 371] on span "Kofta and Potato" at bounding box center [807, 374] width 72 height 15
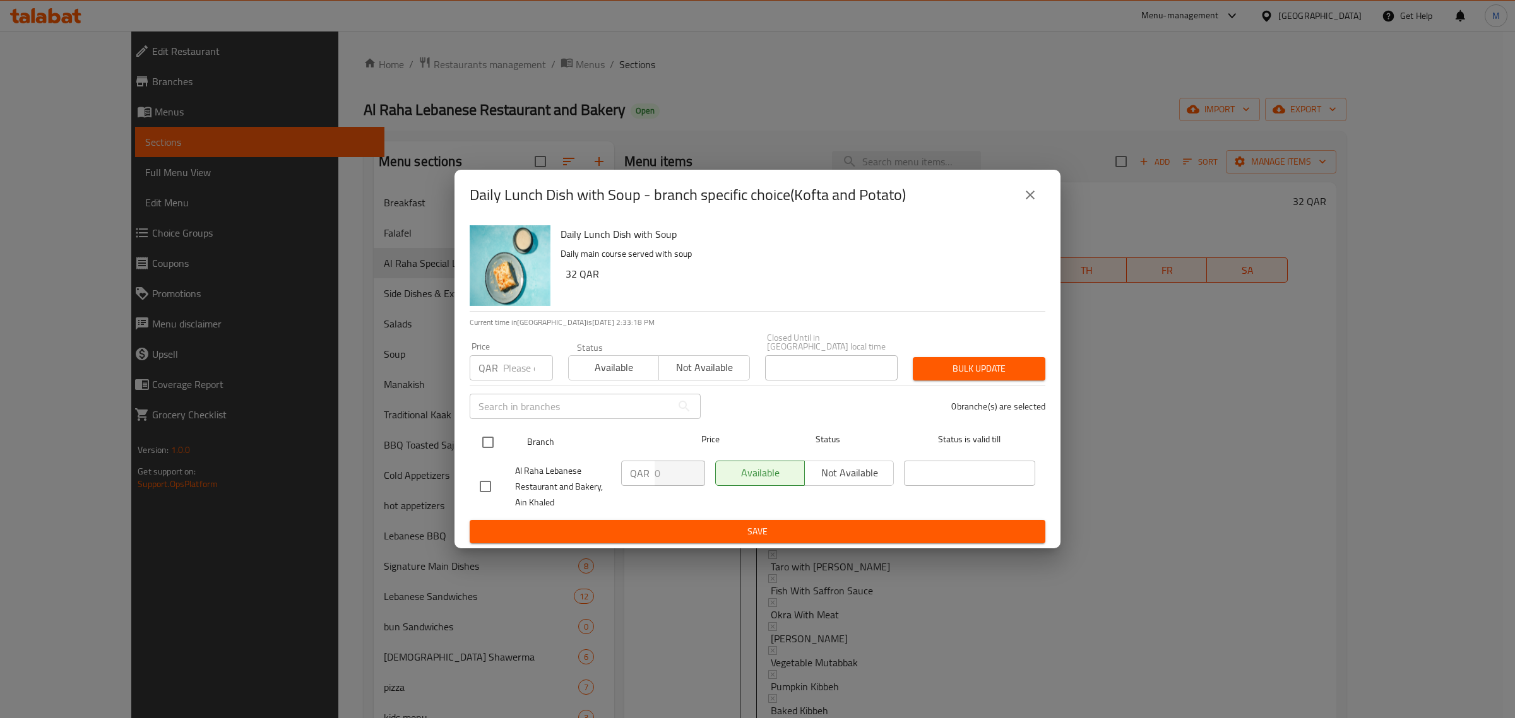
click at [480, 435] on input "checkbox" at bounding box center [488, 442] width 27 height 27
checkbox input "true"
click at [849, 461] on button "Not available" at bounding box center [849, 473] width 90 height 25
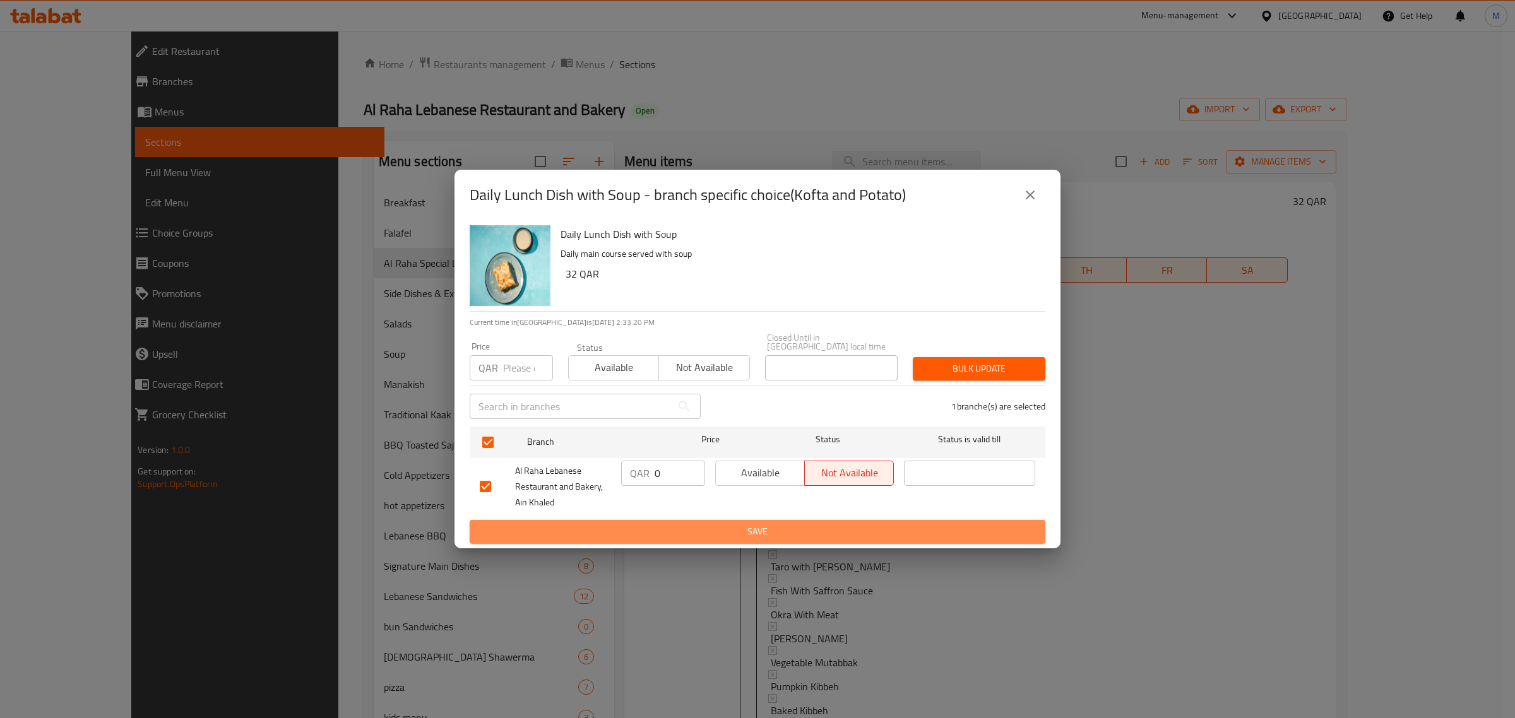
click at [816, 528] on span "Save" at bounding box center [757, 532] width 555 height 16
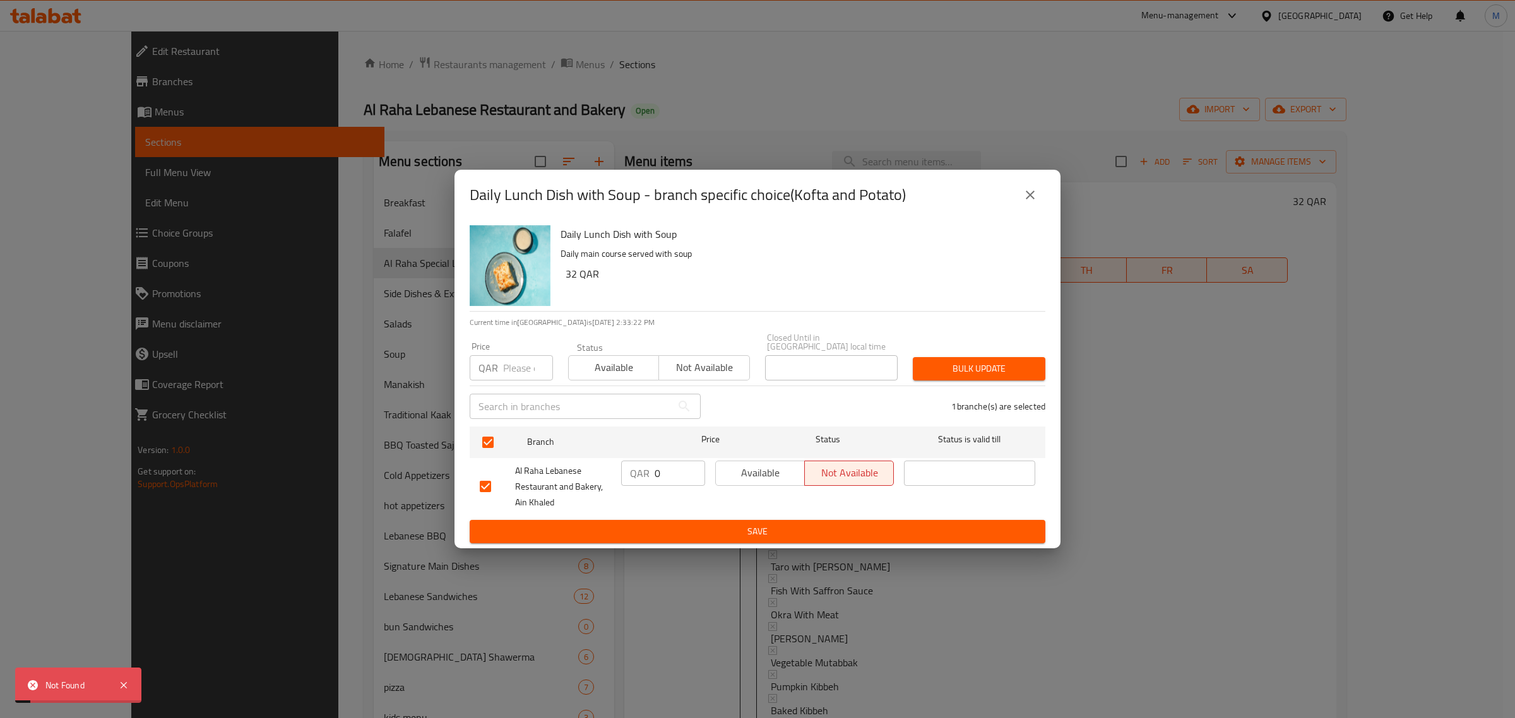
click at [1029, 198] on icon "close" at bounding box center [1029, 194] width 15 height 15
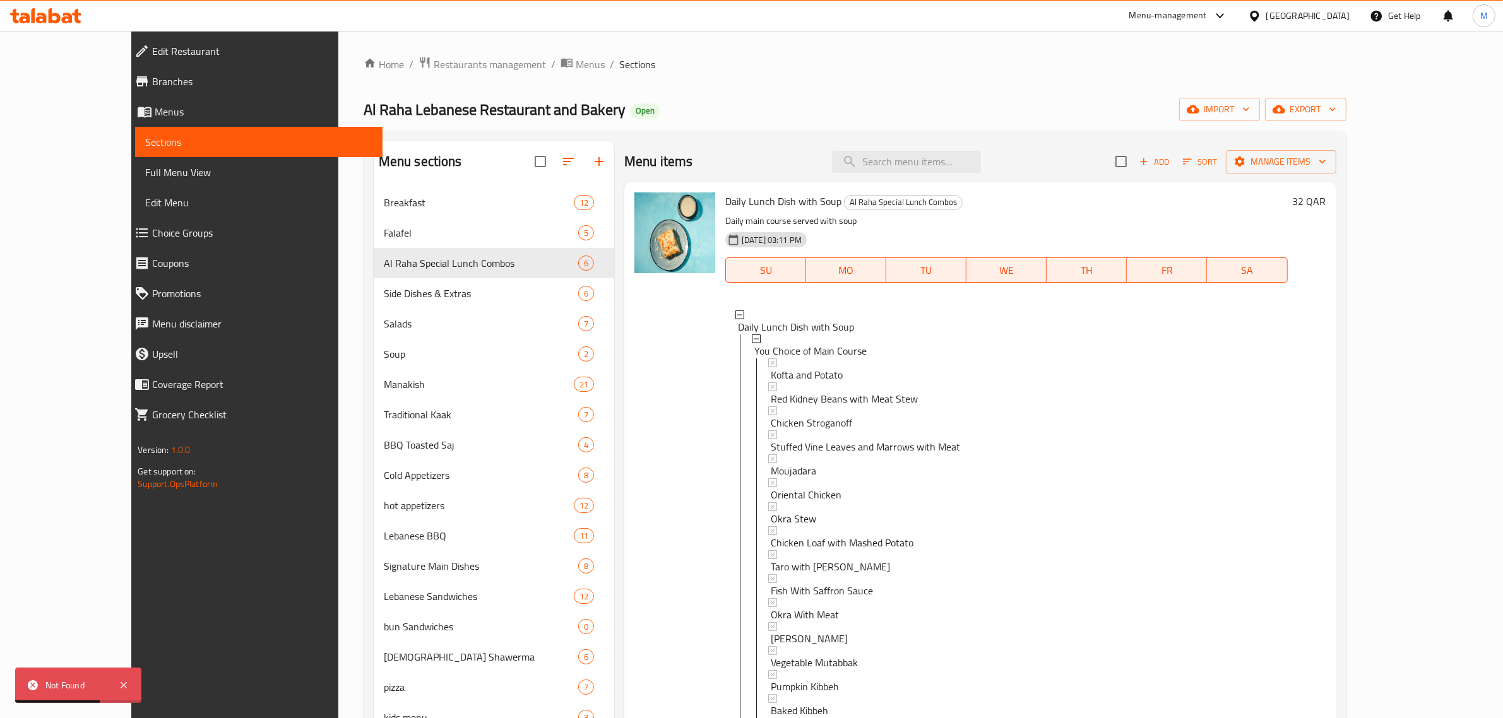
drag, startPoint x: 86, startPoint y: 226, endPoint x: 202, endPoint y: 256, distance: 119.4
click at [152, 226] on span "Choice Groups" at bounding box center [262, 232] width 220 height 15
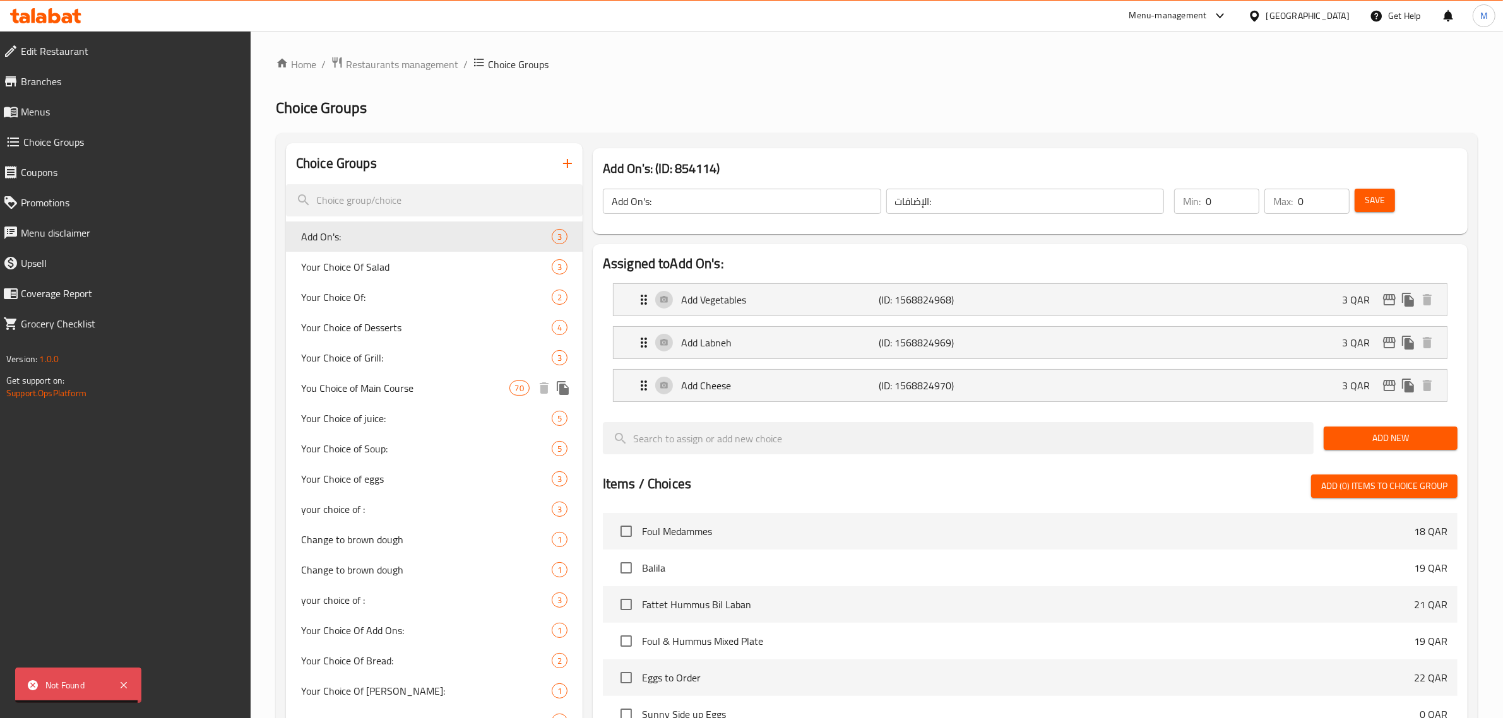
click at [404, 386] on span "You Choice of Main Course" at bounding box center [405, 388] width 208 height 15
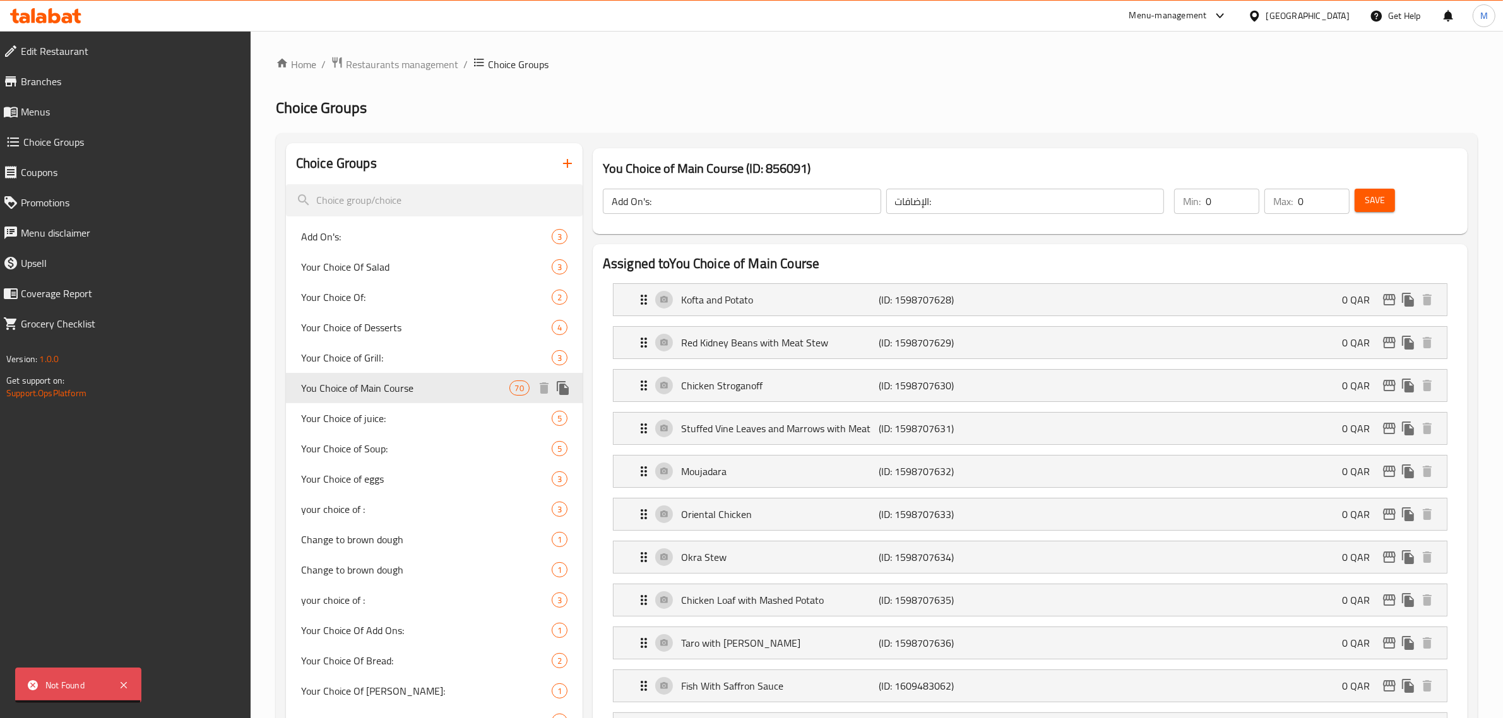
type input "You Choice of Main Course"
type input "اختيارك من الطبق الرئيسي"
type input "1"
click at [562, 389] on icon "duplicate" at bounding box center [563, 388] width 12 height 14
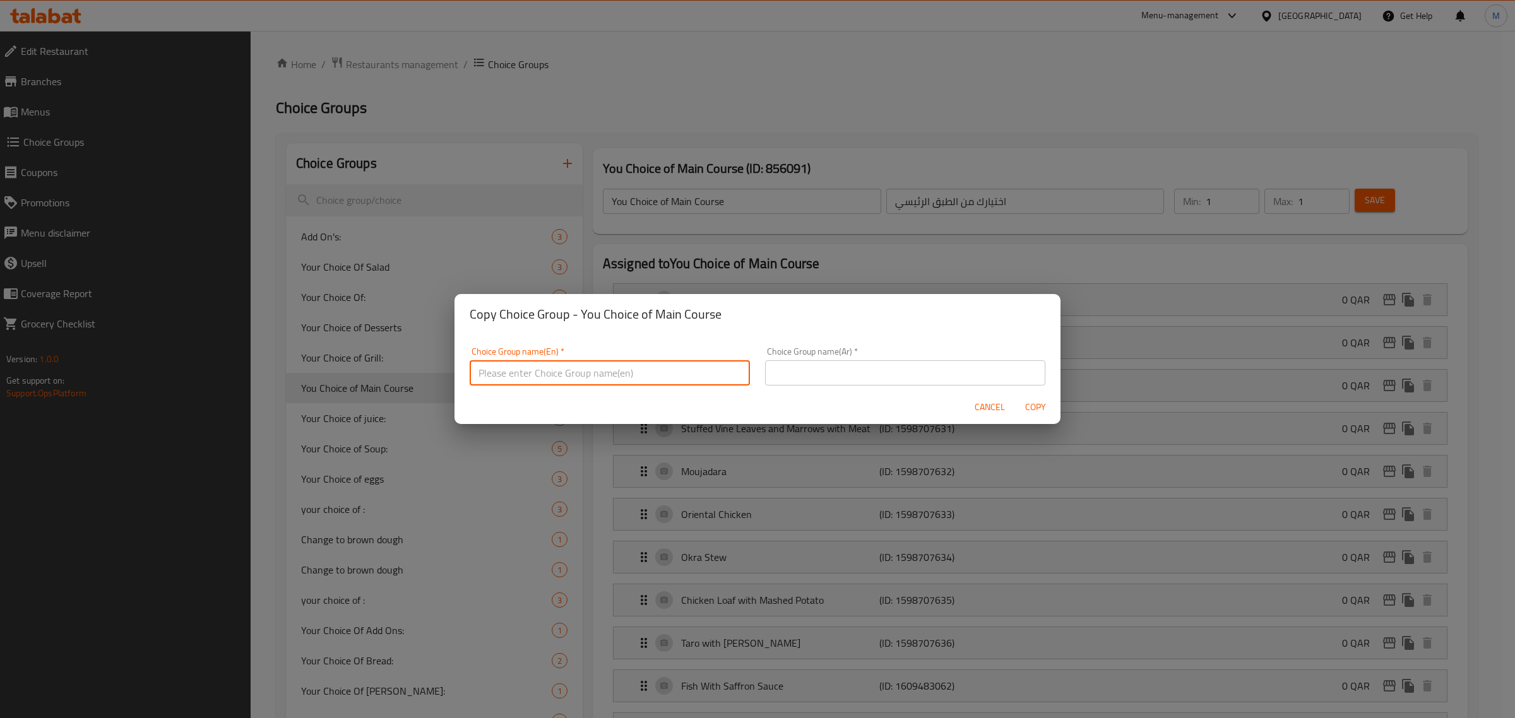
click at [653, 374] on input "text" at bounding box center [610, 372] width 280 height 25
click at [525, 364] on input "text" at bounding box center [610, 372] width 280 height 25
type input "y"
type input "o"
type input "y"
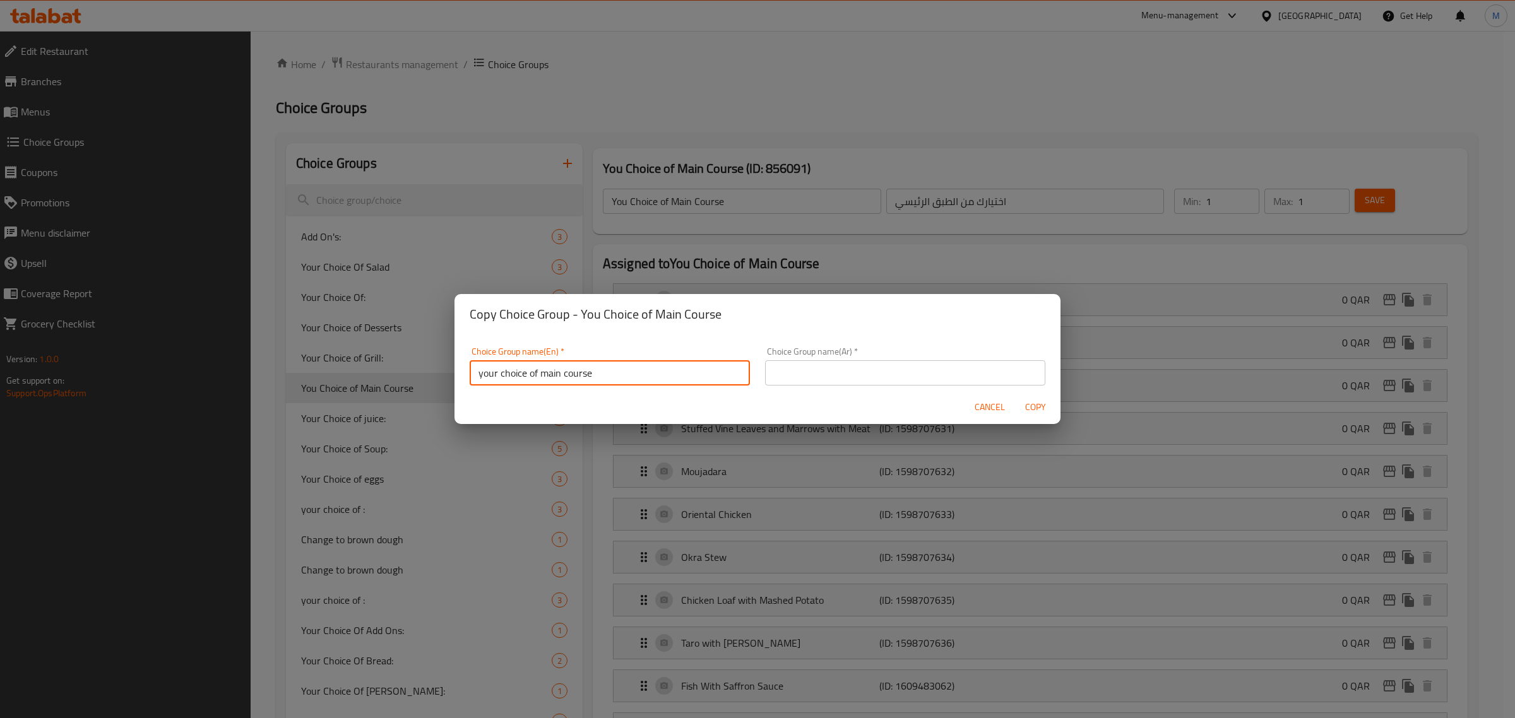
click at [635, 368] on input "your choice of main course" at bounding box center [610, 372] width 280 height 25
click at [630, 371] on input "your choice of main course 2" at bounding box center [610, 372] width 280 height 25
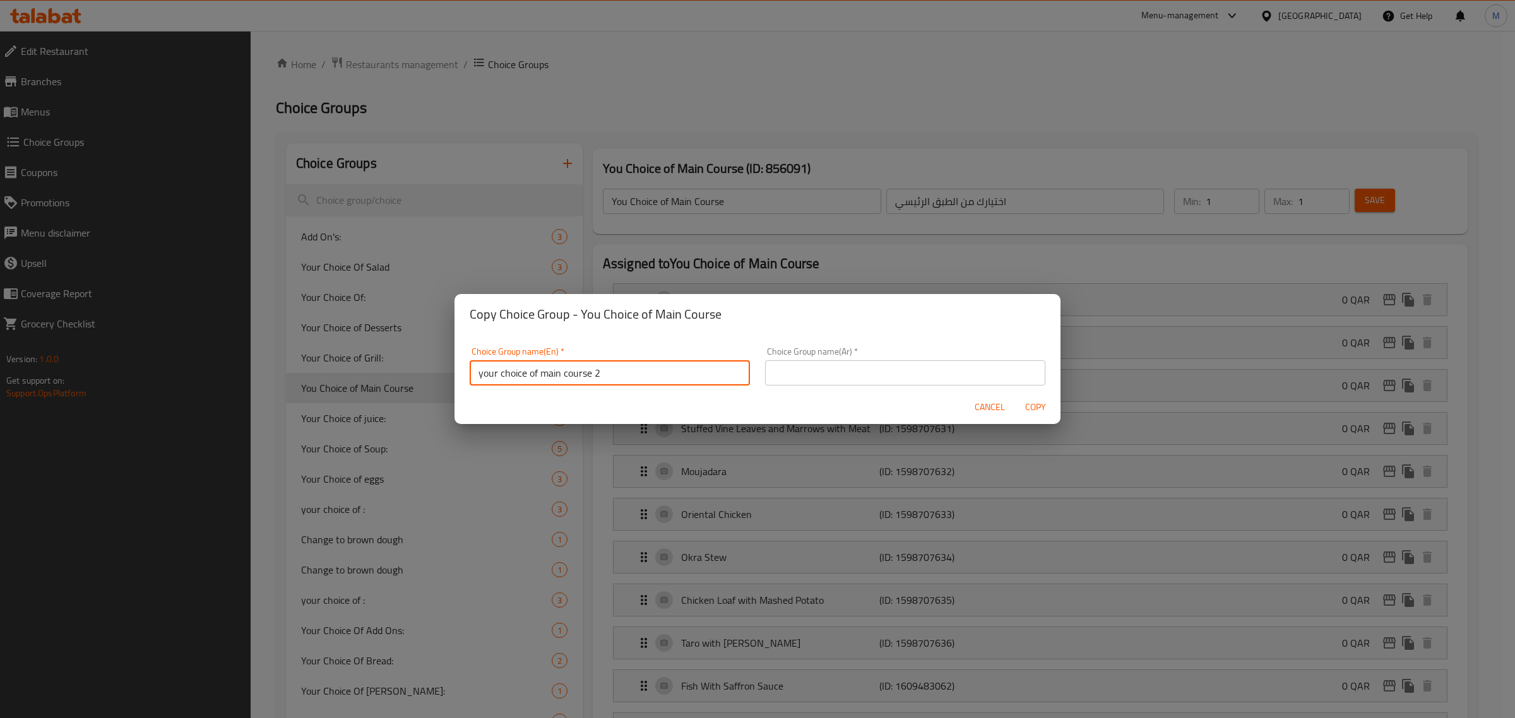
type input "your choice of main course 2"
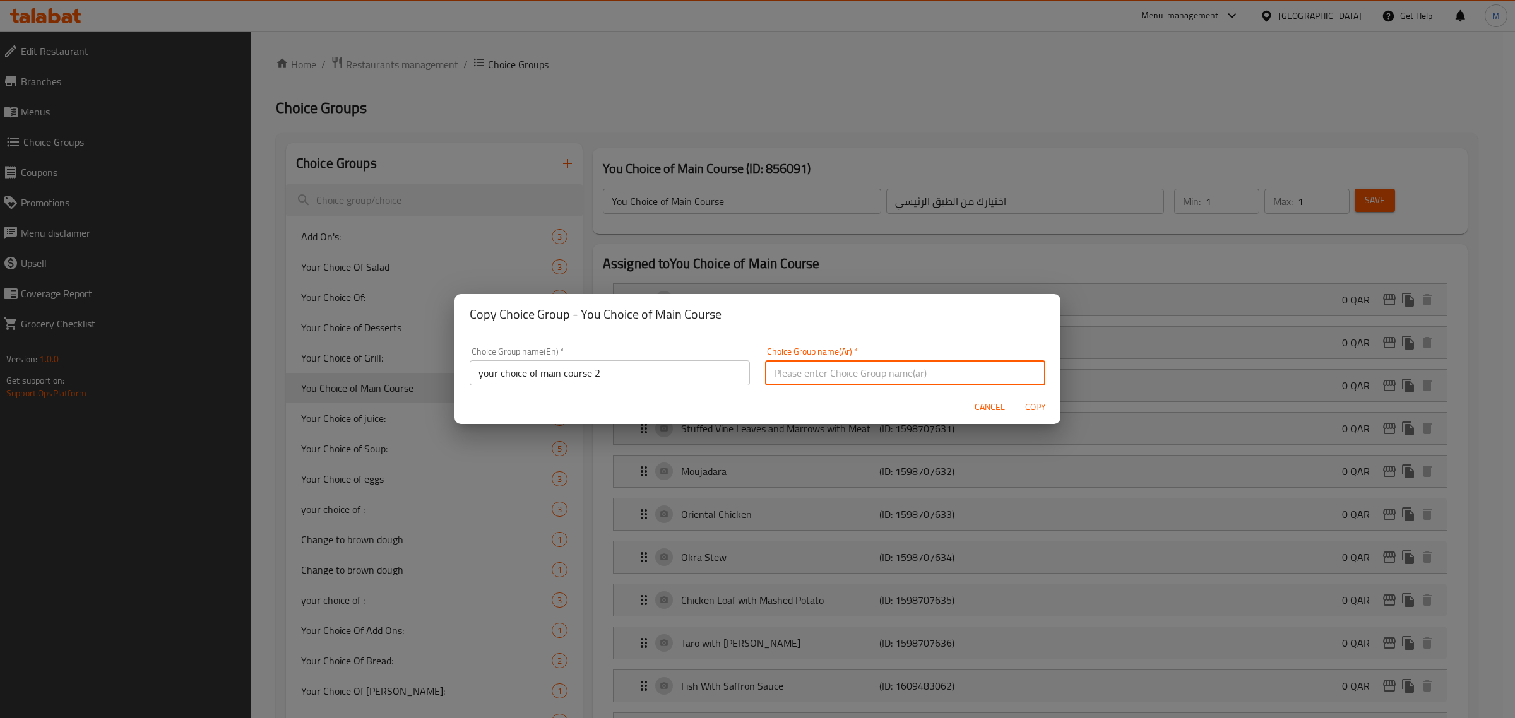
click at [830, 374] on input "text" at bounding box center [905, 372] width 280 height 25
paste input "اختيارك من الطبق الرئيسي 2"
type input "اختيارك من الطبق الرئيسي 2"
click at [1033, 404] on span "Copy" at bounding box center [1035, 407] width 30 height 16
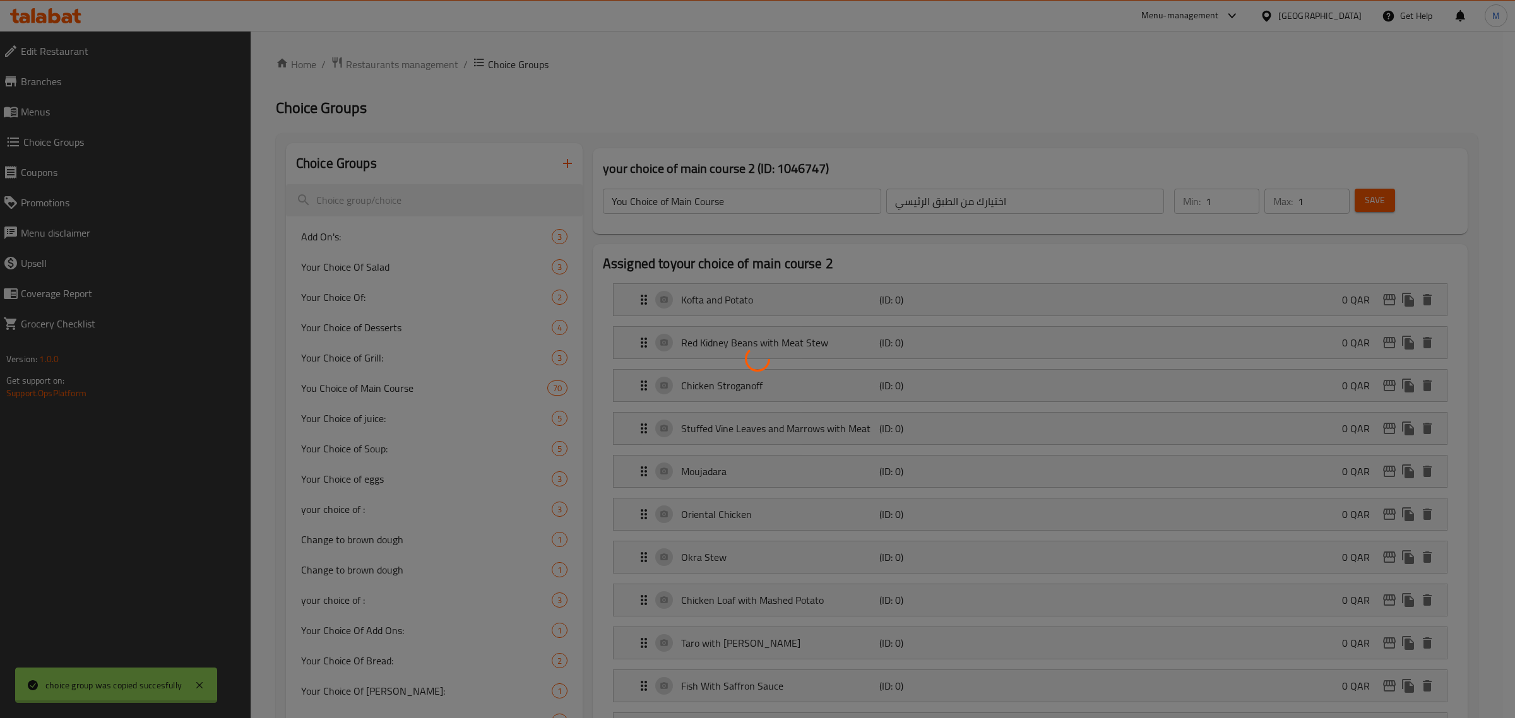
type input "your choice of main course 2"
type input "اختيارك من الطبق الرئيسي 2"
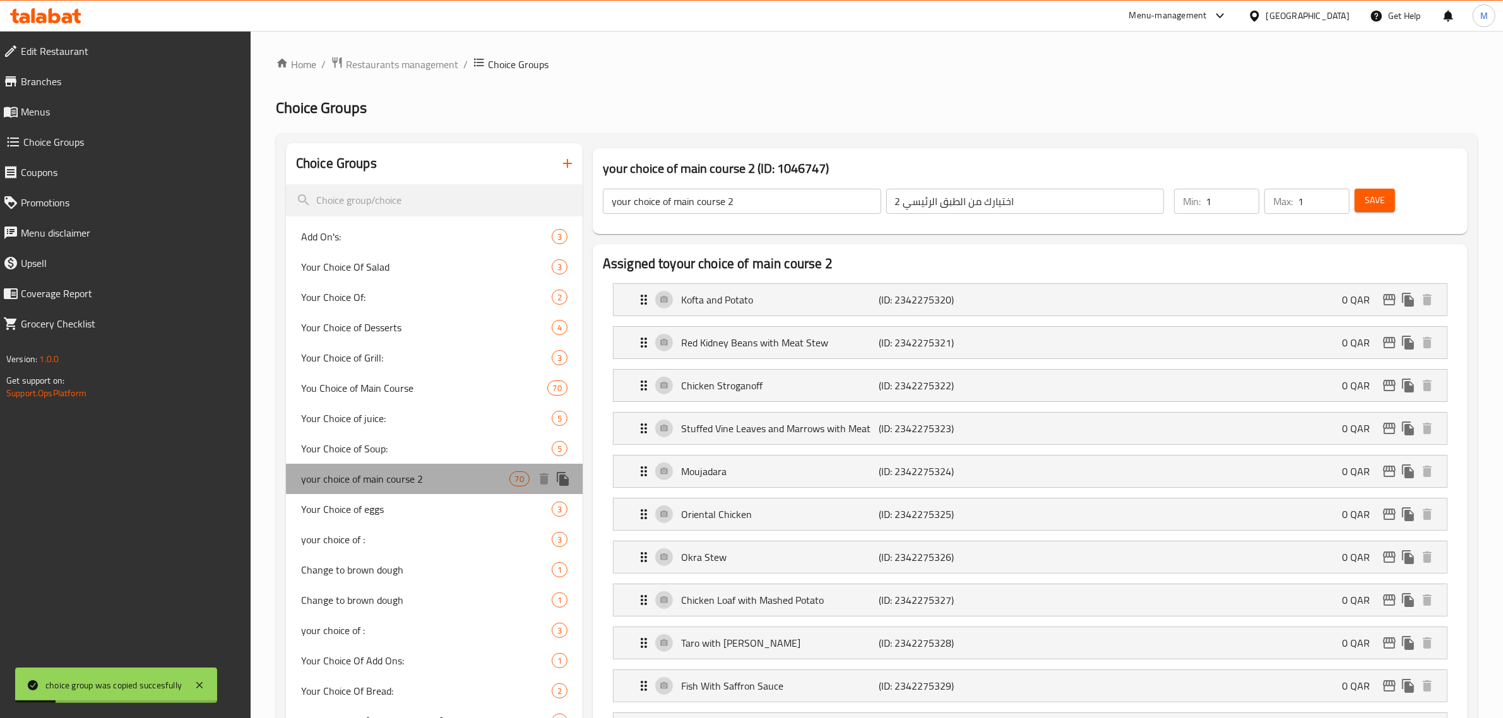
click at [454, 475] on span "your choice of main course 2" at bounding box center [405, 478] width 208 height 15
click at [1379, 199] on span "Save" at bounding box center [1374, 200] width 20 height 16
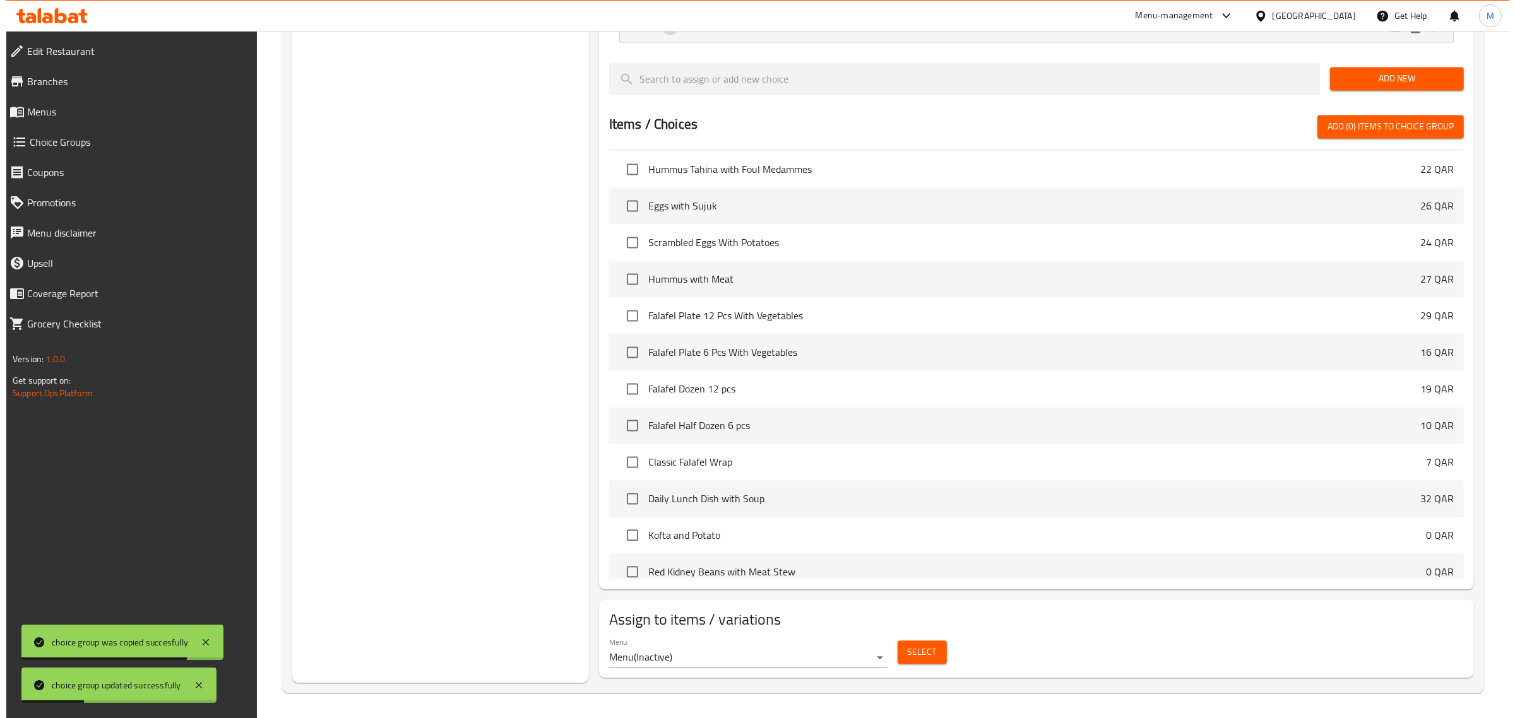
scroll to position [552, 0]
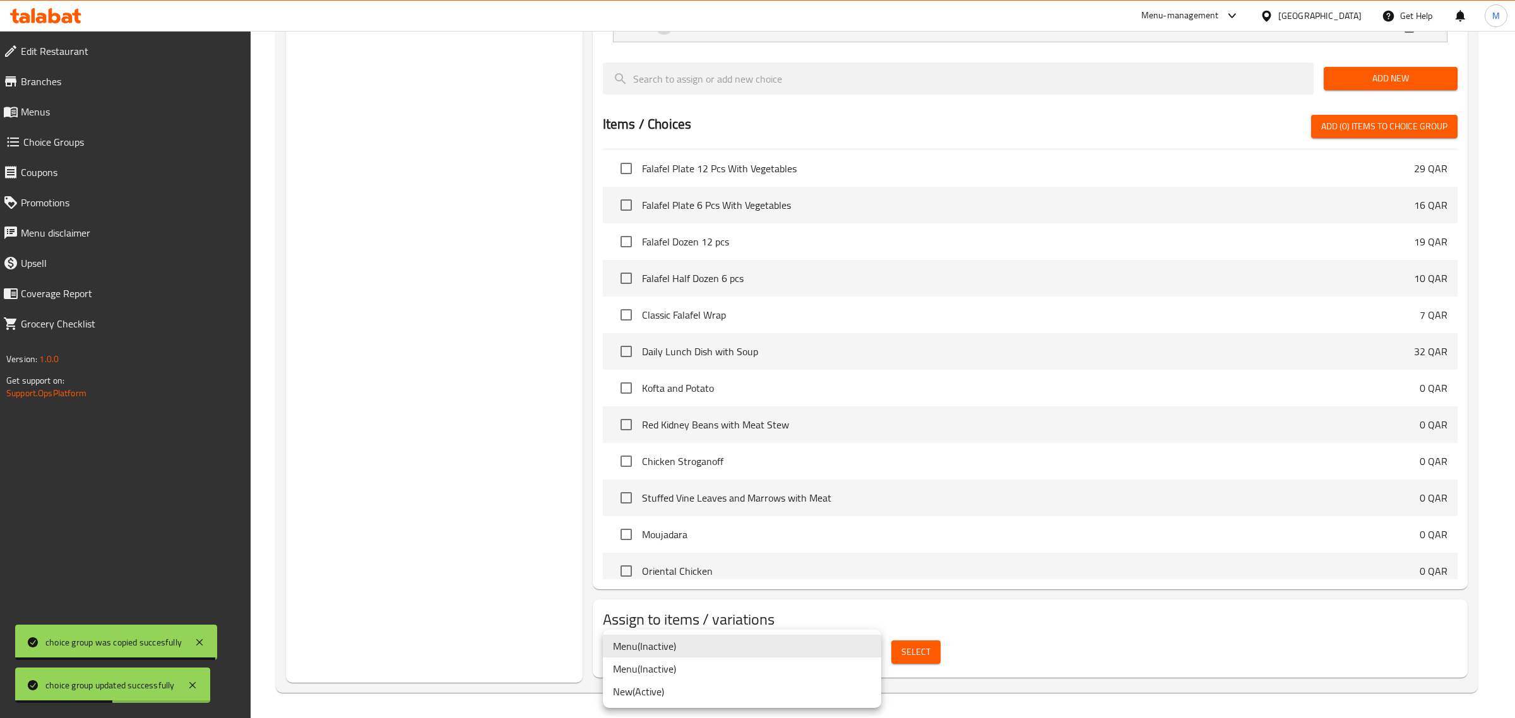
click at [755, 700] on li "New ( Active )" at bounding box center [742, 691] width 278 height 23
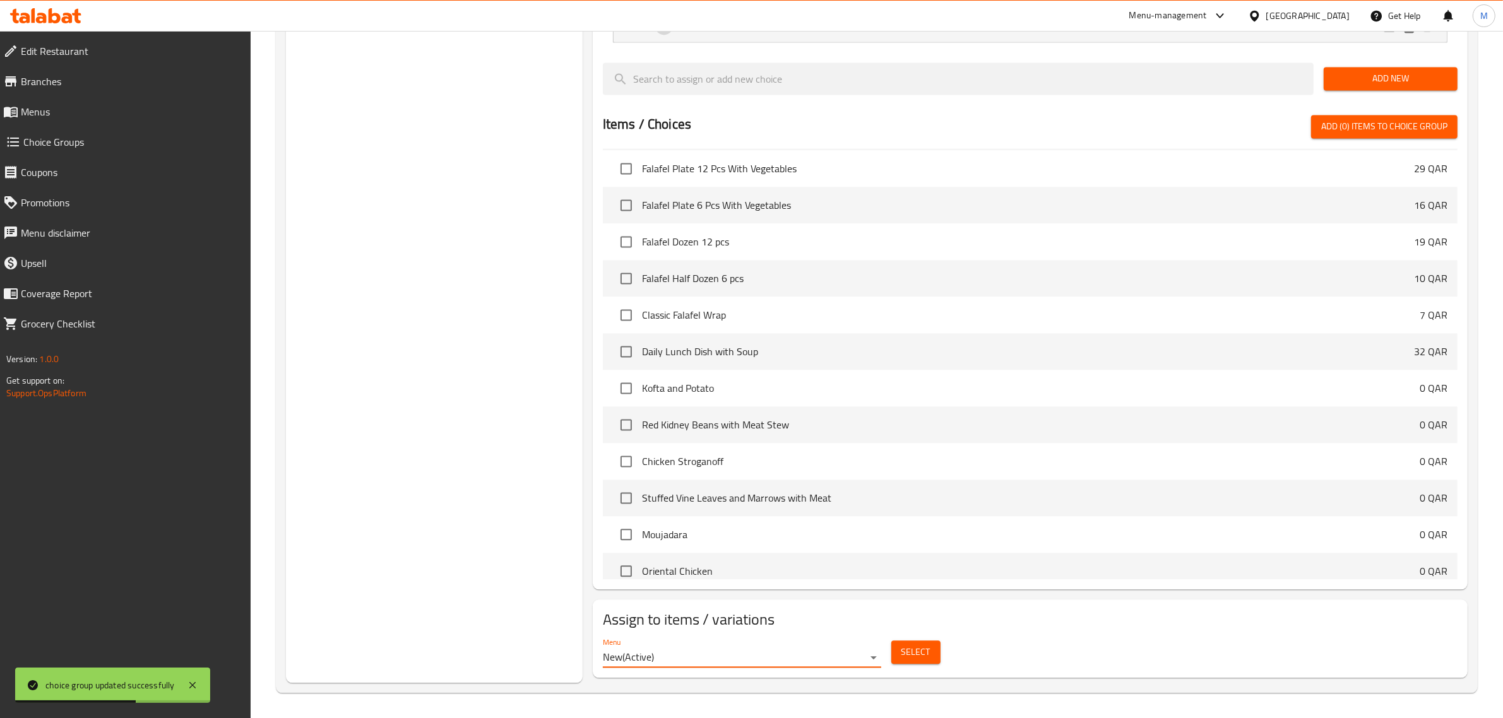
click at [914, 651] on span "Select" at bounding box center [915, 652] width 29 height 16
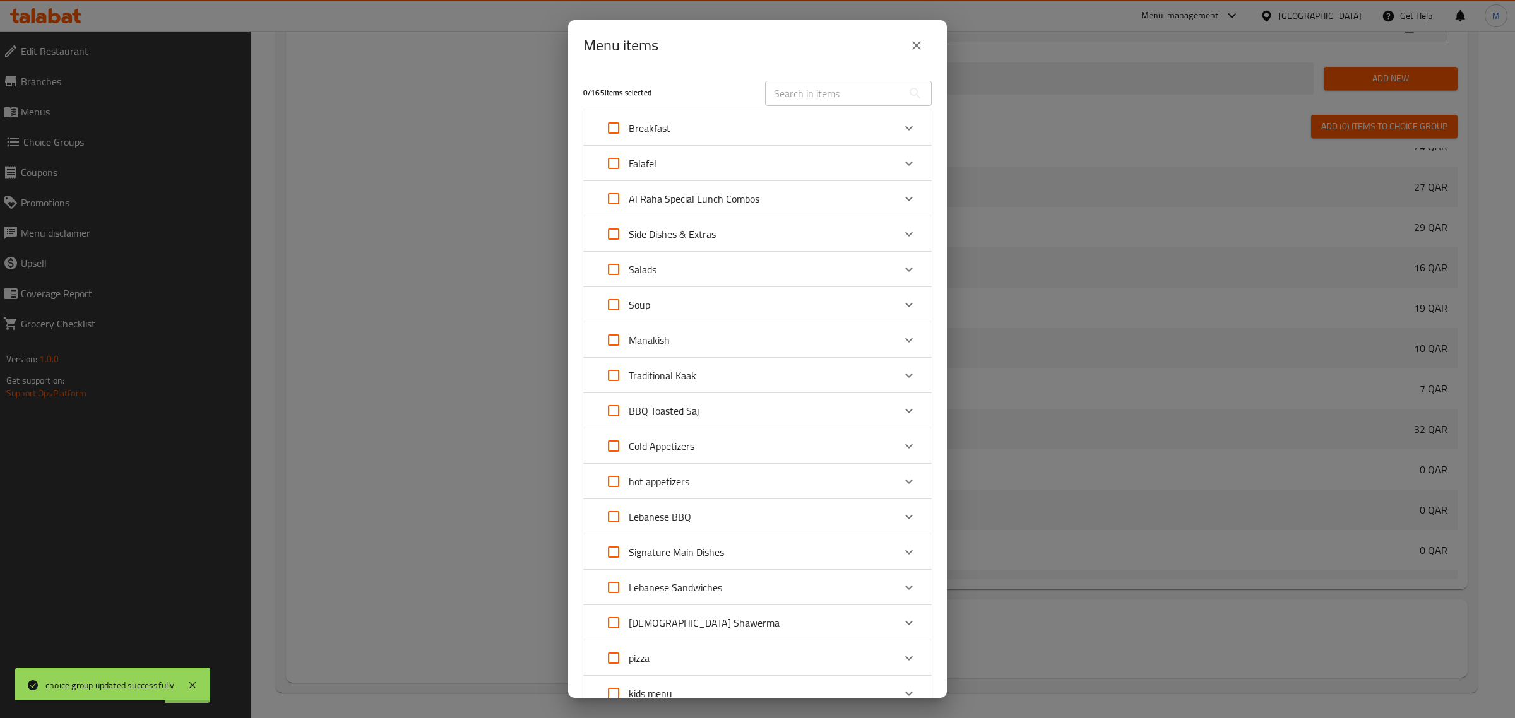
scroll to position [606, 0]
click at [754, 197] on p "Al Raha Special Lunch Combos" at bounding box center [694, 198] width 131 height 15
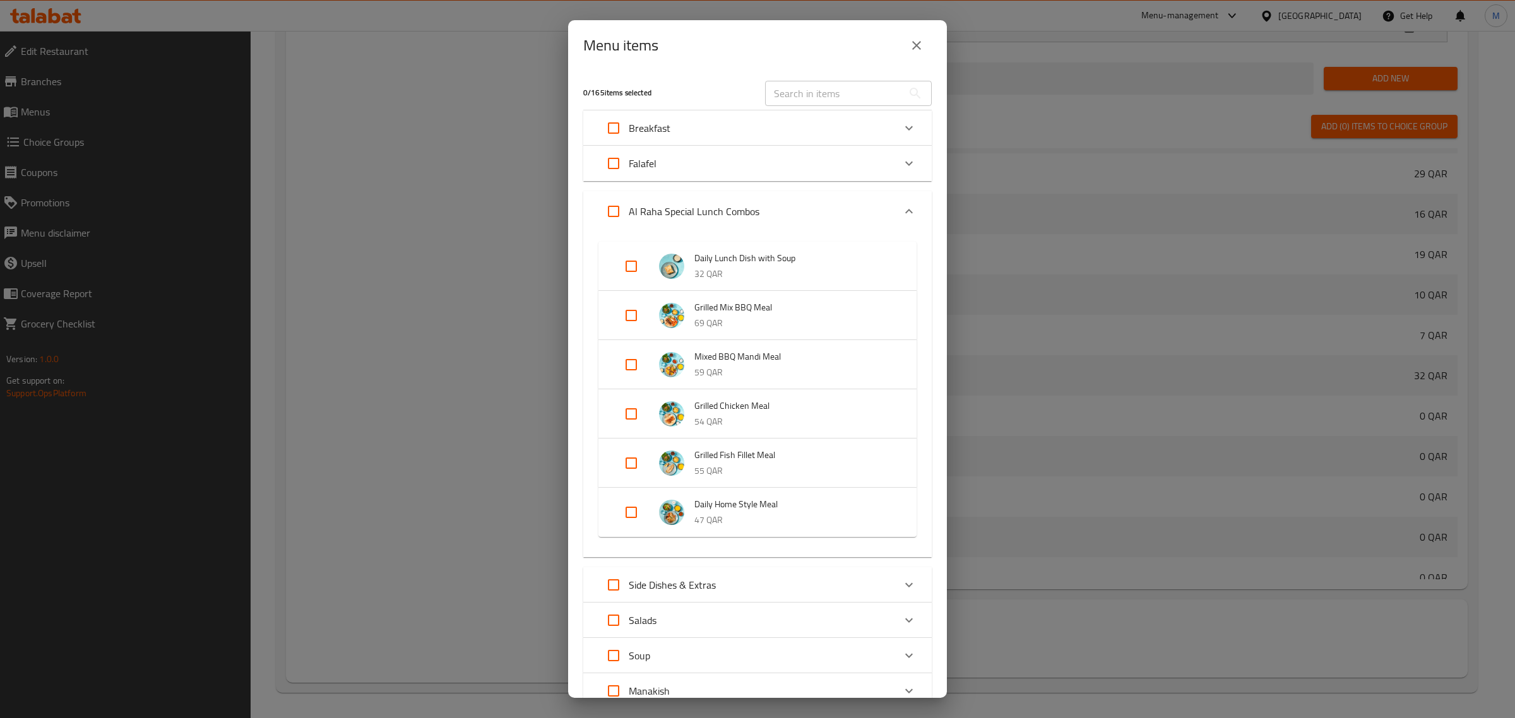
click at [626, 266] on input "Expand" at bounding box center [631, 266] width 30 height 30
checkbox input "true"
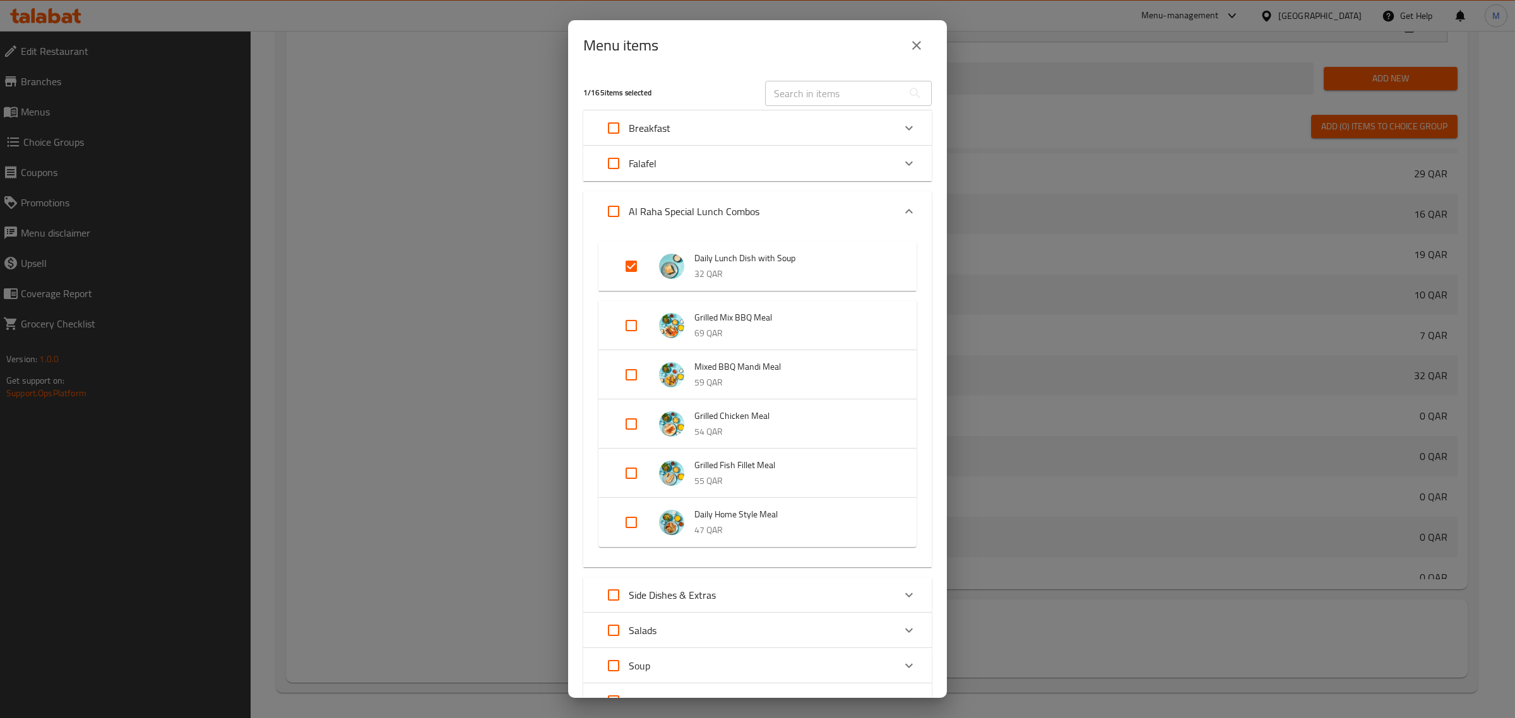
click at [635, 516] on input "Expand" at bounding box center [631, 522] width 30 height 30
checkbox input "true"
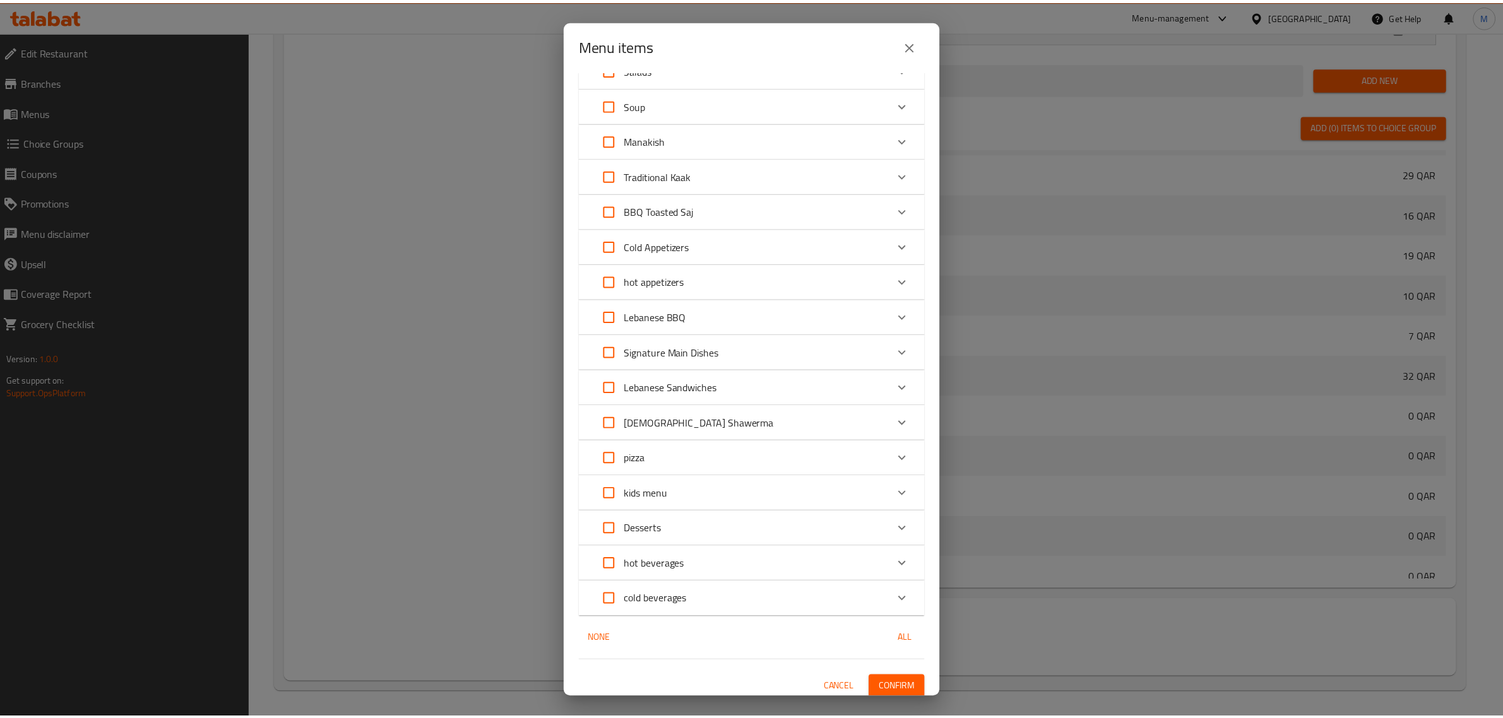
scroll to position [576, 0]
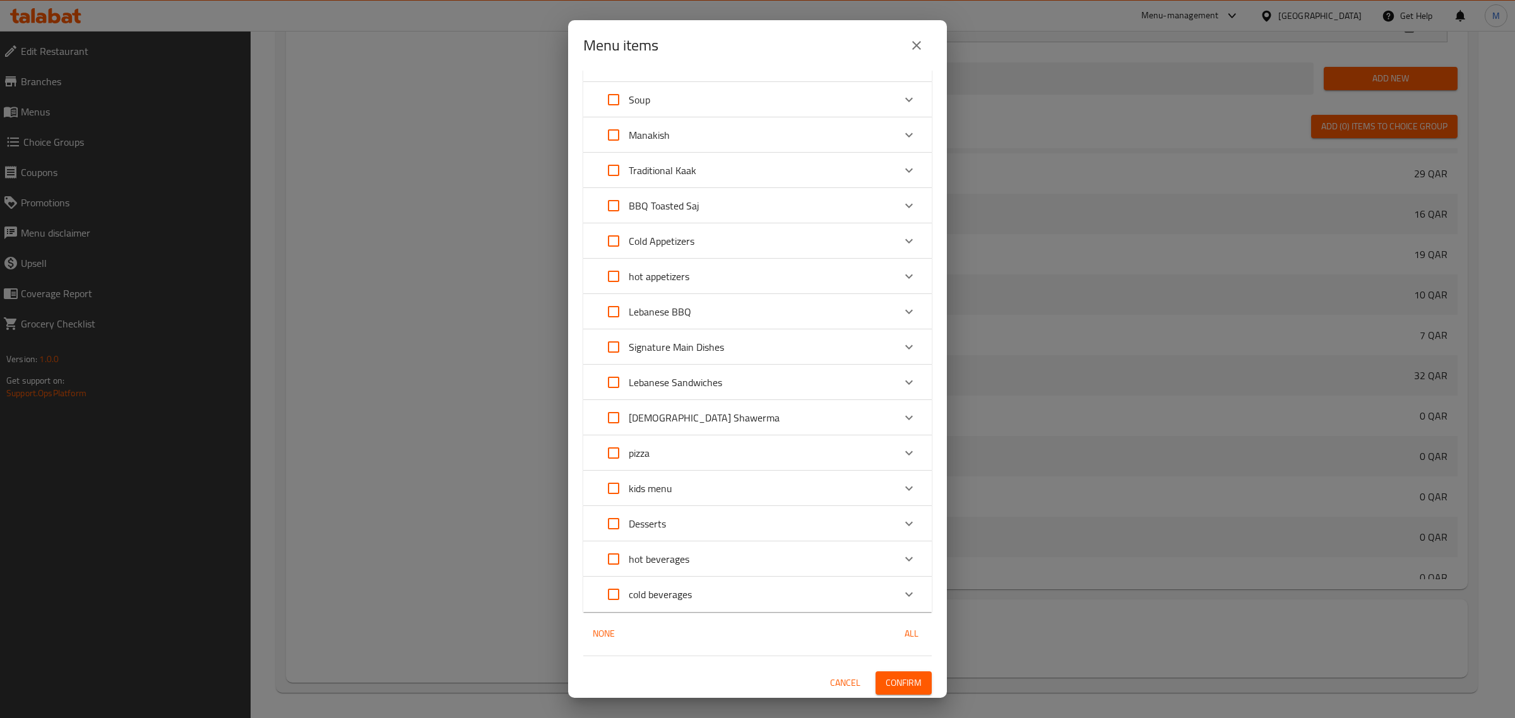
click at [896, 675] on span "Confirm" at bounding box center [903, 683] width 36 height 16
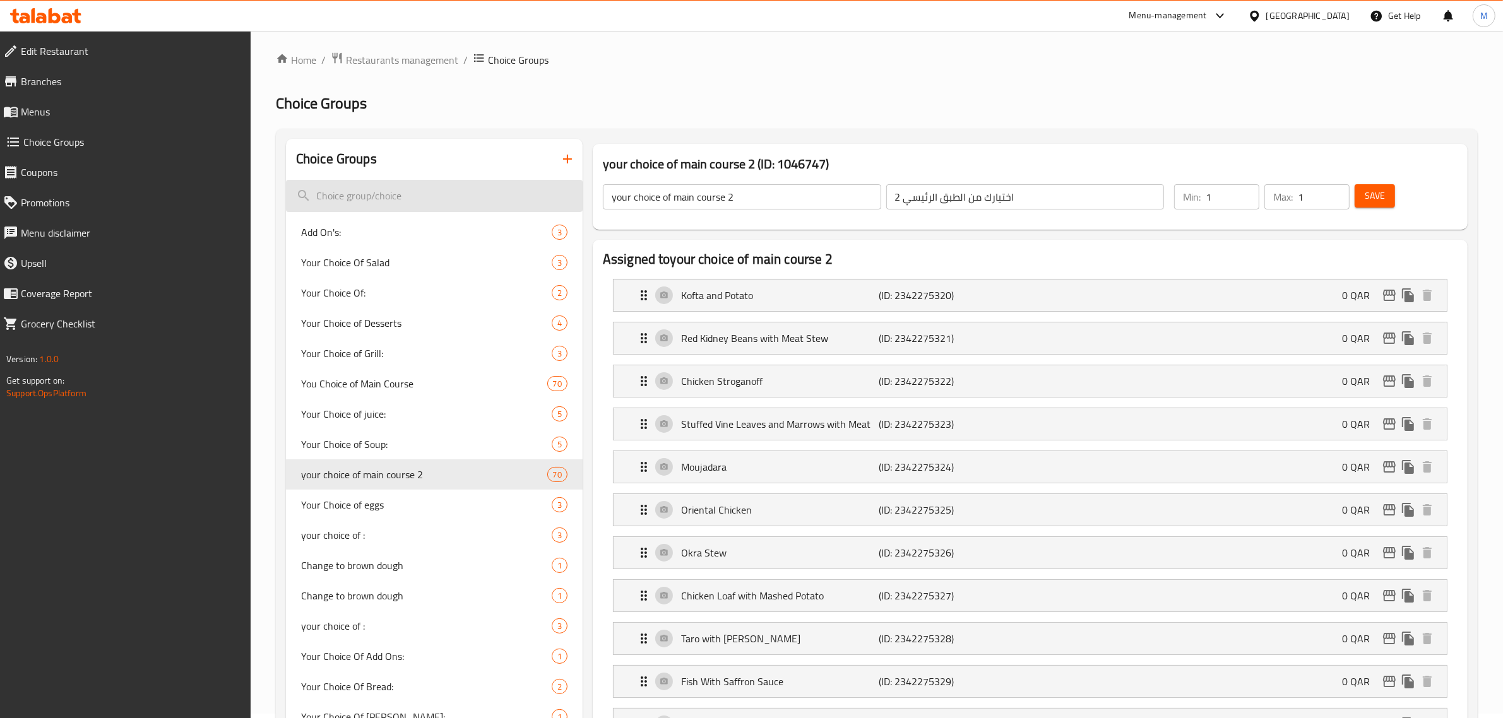
scroll to position [0, 0]
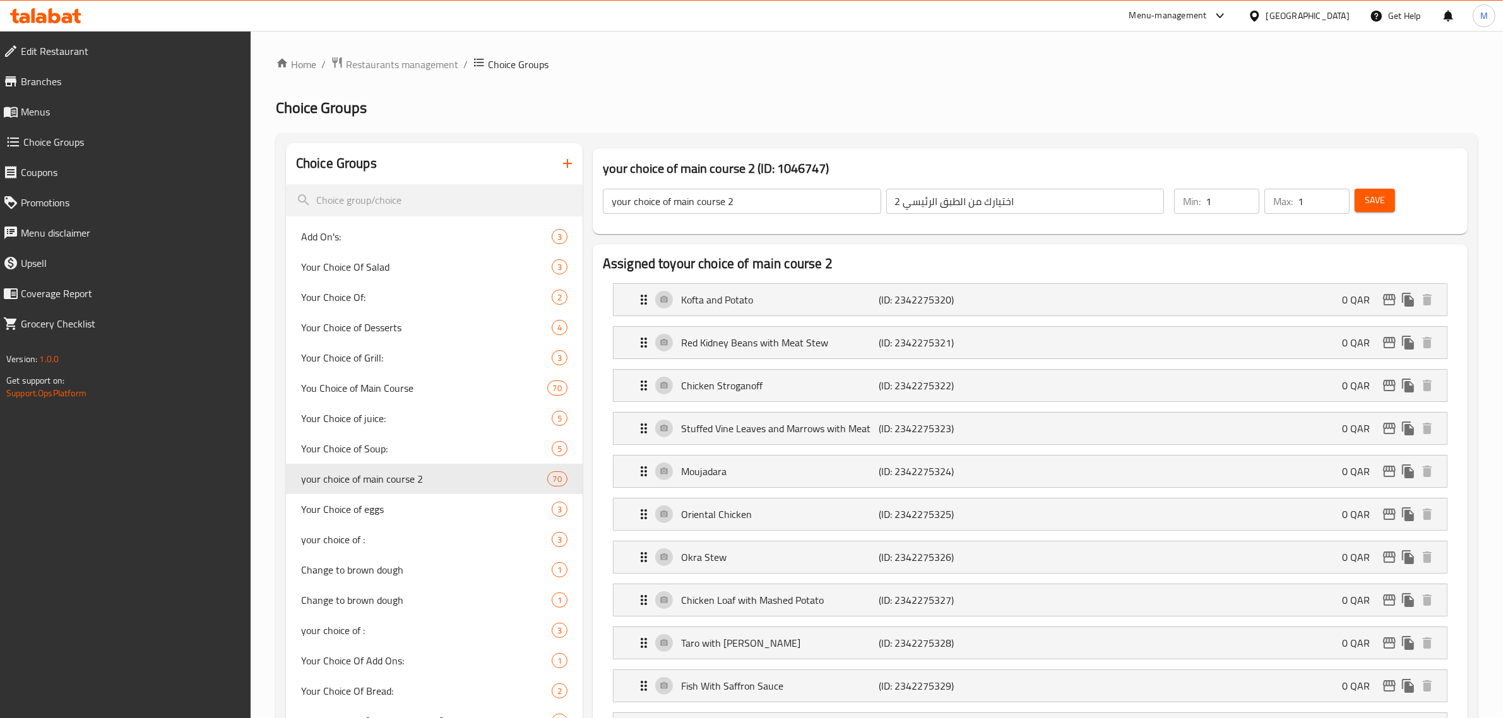
click at [408, 59] on span "Restaurants management" at bounding box center [402, 64] width 112 height 15
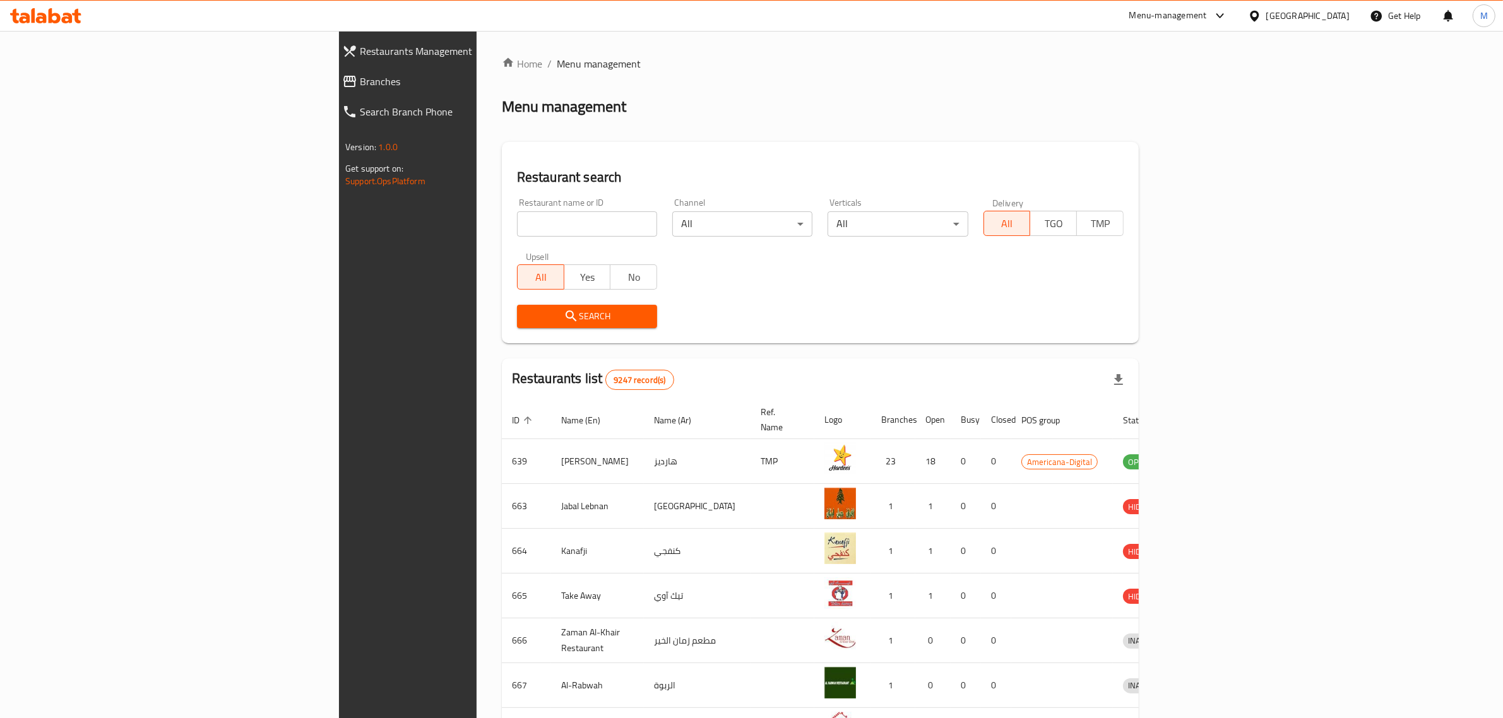
click at [1207, 16] on div "Menu-management" at bounding box center [1168, 15] width 78 height 15
click at [1138, 170] on div "Restaurant-Management" at bounding box center [1160, 169] width 99 height 14
